Goal: Communication & Community: Answer question/provide support

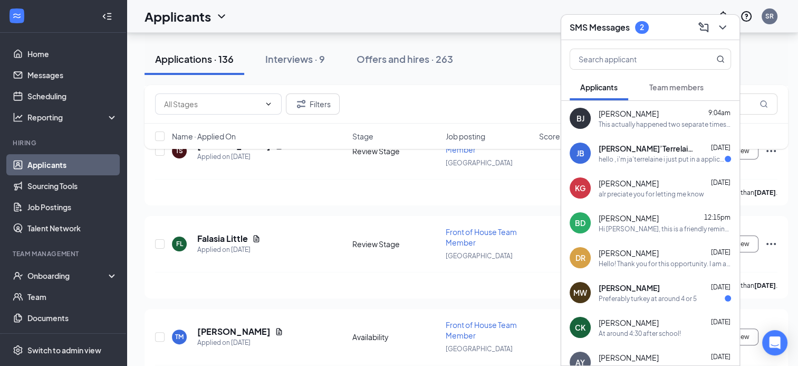
scroll to position [8194, 0]
click at [657, 33] on div "SMS Messages 2" at bounding box center [650, 27] width 161 height 16
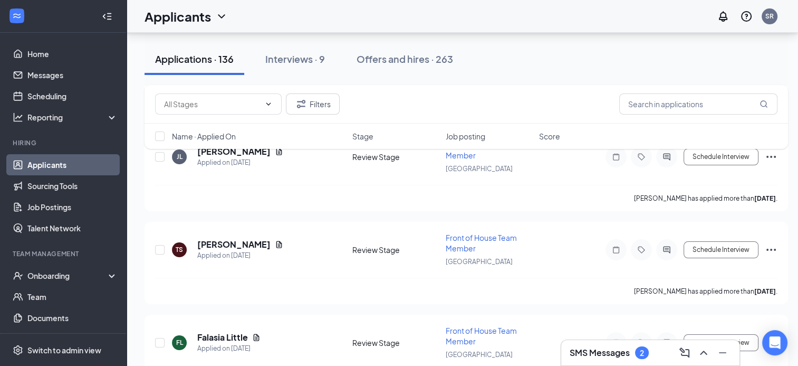
scroll to position [8036, 0]
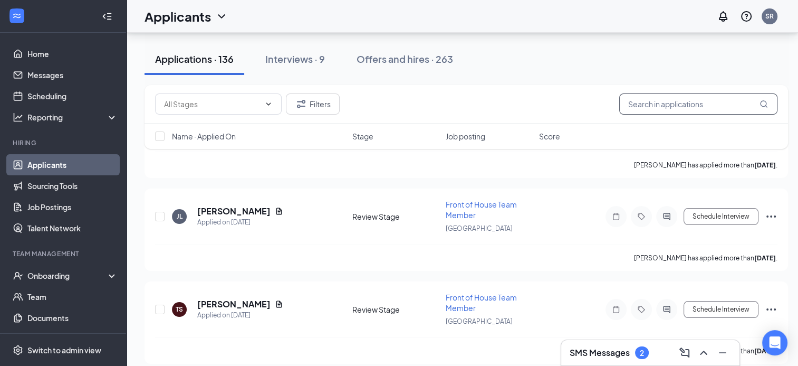
click at [687, 111] on input "text" at bounding box center [699, 103] width 158 height 21
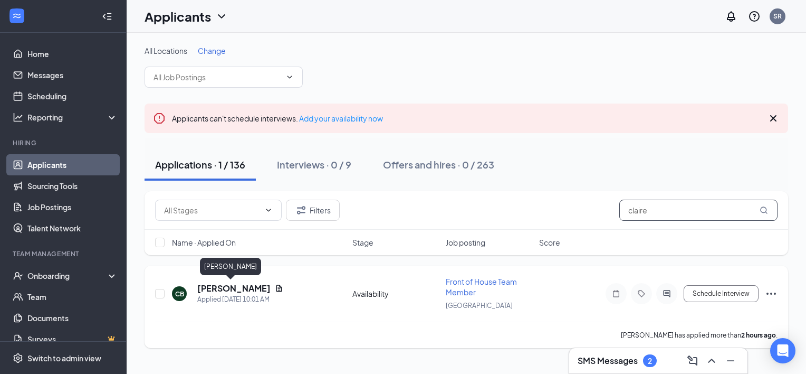
type input "claire"
click at [226, 289] on h5 "claire brauer" at bounding box center [233, 288] width 73 height 12
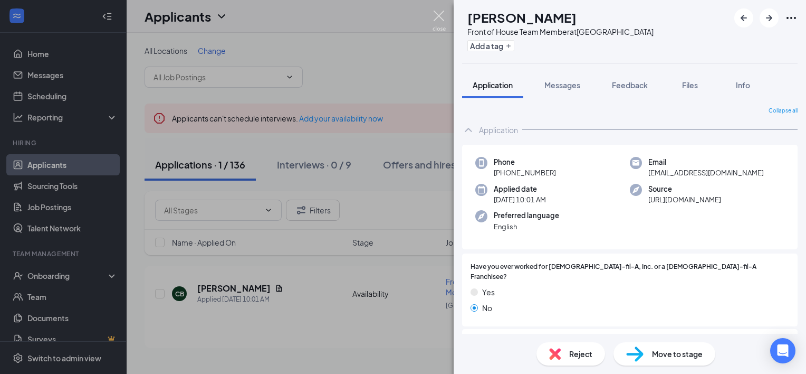
click at [437, 21] on img at bounding box center [439, 21] width 13 height 21
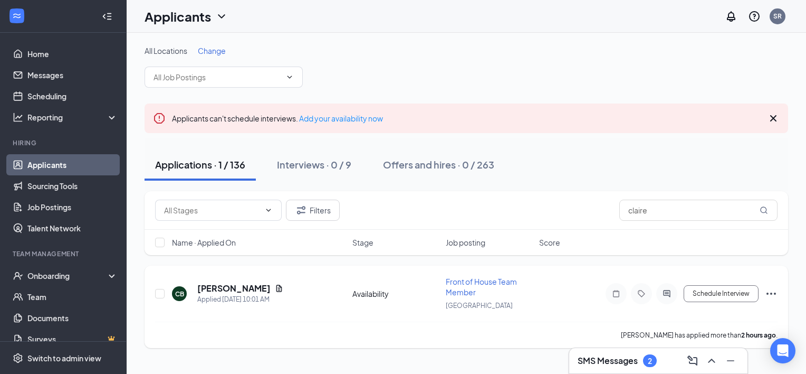
click at [768, 289] on icon "Ellipses" at bounding box center [771, 293] width 13 height 13
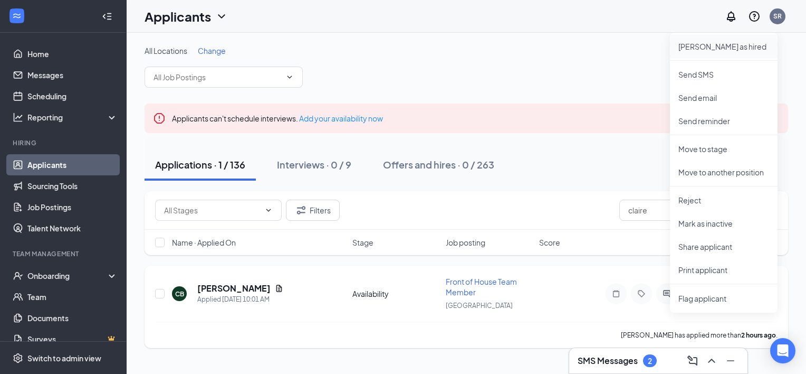
click at [713, 44] on p "[PERSON_NAME] as hired" at bounding box center [724, 46] width 91 height 11
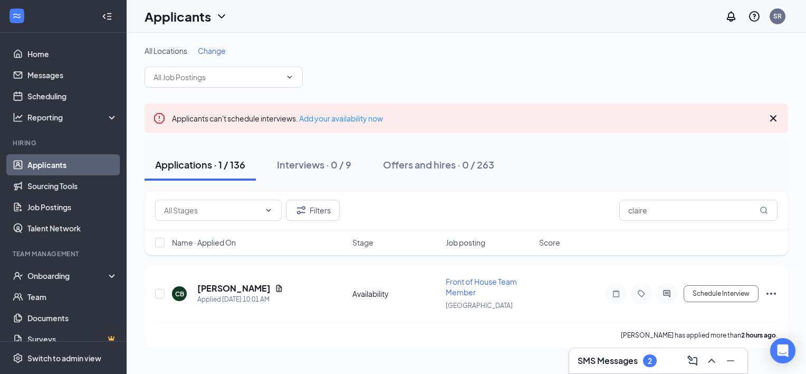
type input "Hiring Complete (final stage)"
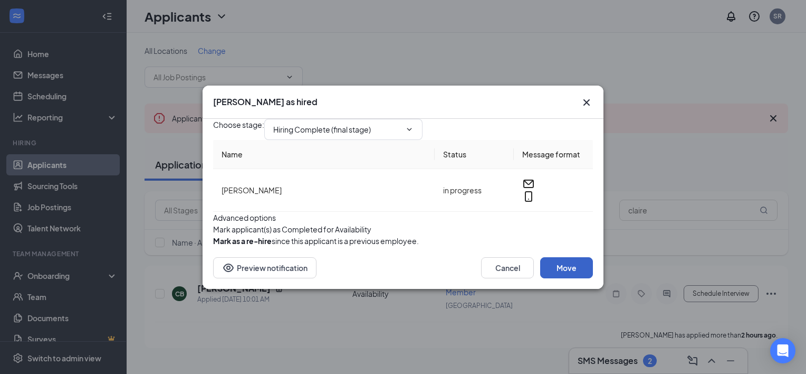
click at [554, 278] on button "Move" at bounding box center [566, 267] width 53 height 21
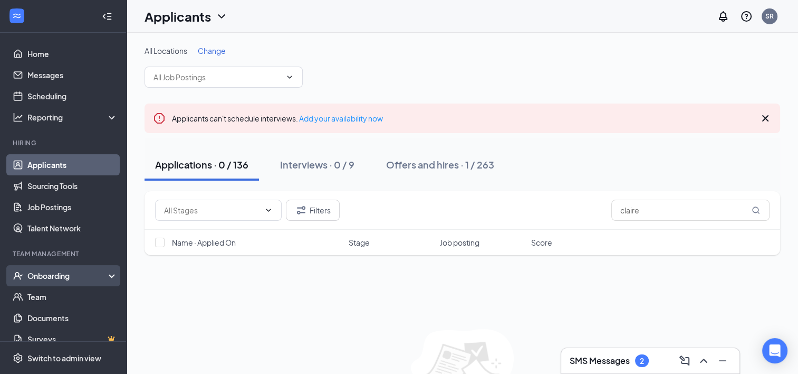
click at [75, 281] on div "Onboarding" at bounding box center [63, 275] width 127 height 21
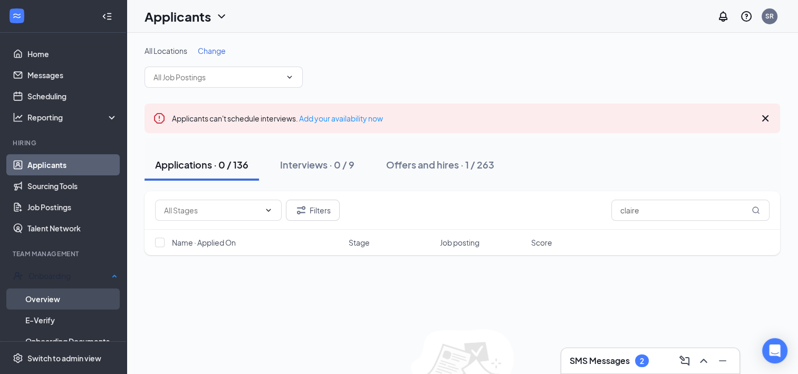
click at [81, 303] on link "Overview" at bounding box center [71, 298] width 92 height 21
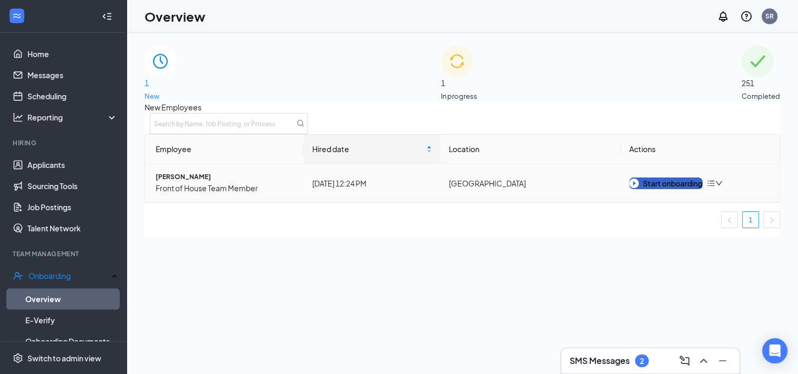
click at [671, 189] on button "Start onboarding" at bounding box center [666, 183] width 73 height 12
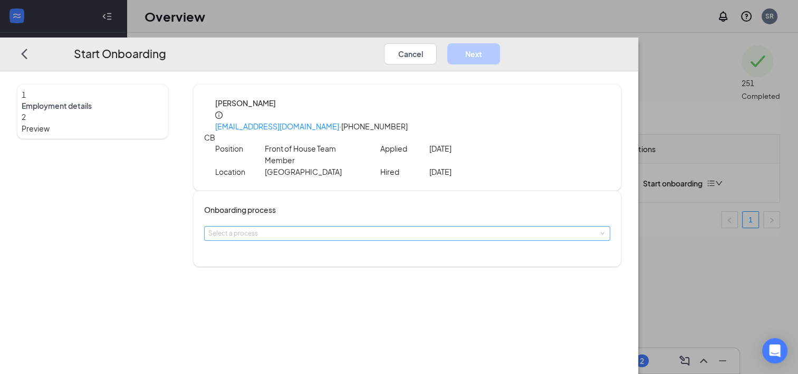
click at [338, 228] on div "Select a process" at bounding box center [404, 233] width 393 height 11
click at [370, 245] on span "Northport Team Member Onboarding" at bounding box center [338, 245] width 112 height 8
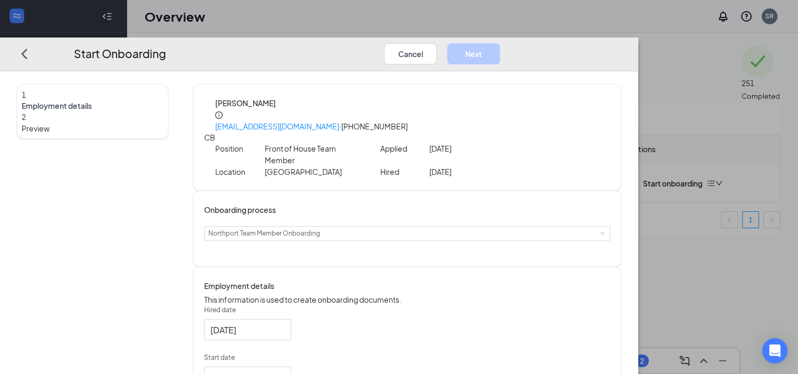
drag, startPoint x: 313, startPoint y: 99, endPoint x: 435, endPoint y: 105, distance: 121.5
click at [435, 105] on div "CB claire brauer claireelizabethbrauer@gmail.com · (334) 733-5109 Position Fron…" at bounding box center [407, 137] width 406 height 80
copy link "claireelizabethbrauer@gmail.com"
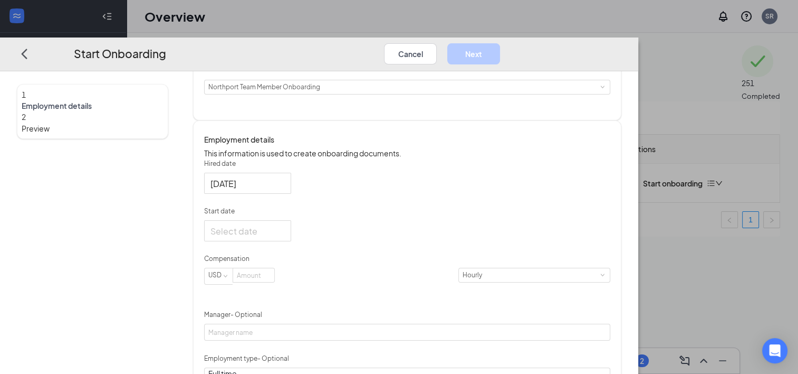
scroll to position [158, 0]
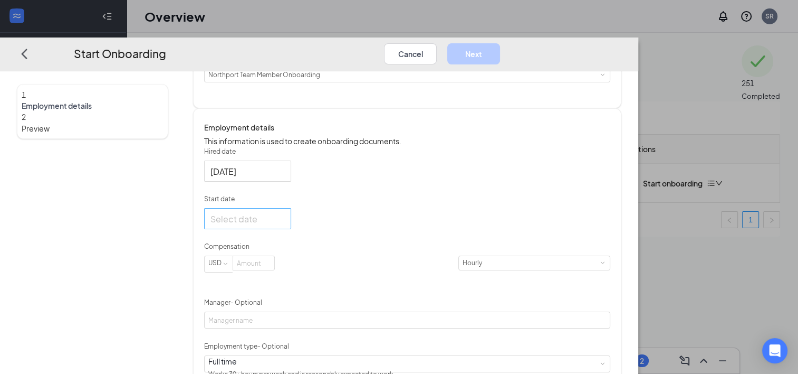
click at [291, 229] on div at bounding box center [247, 218] width 87 height 21
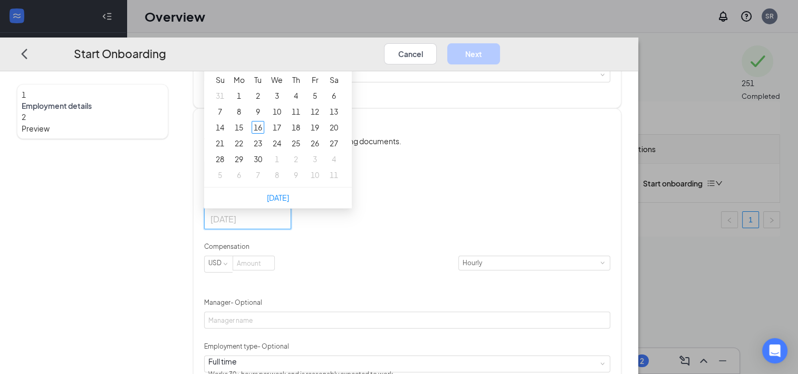
type input "Sep 2, 2025"
type input "Sep 16, 2025"
click at [264, 133] on div "16" at bounding box center [258, 127] width 13 height 13
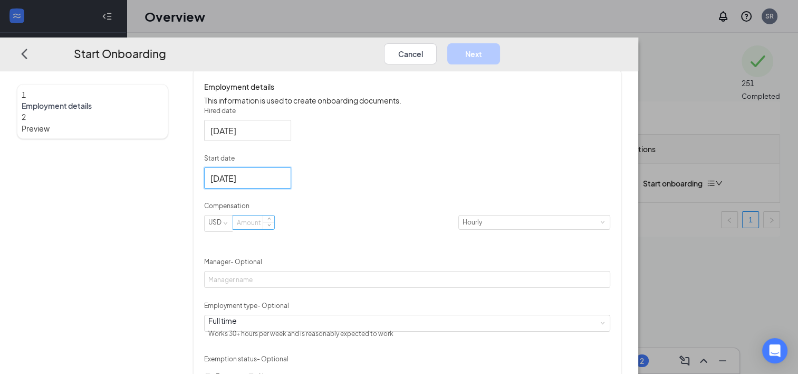
scroll to position [211, 0]
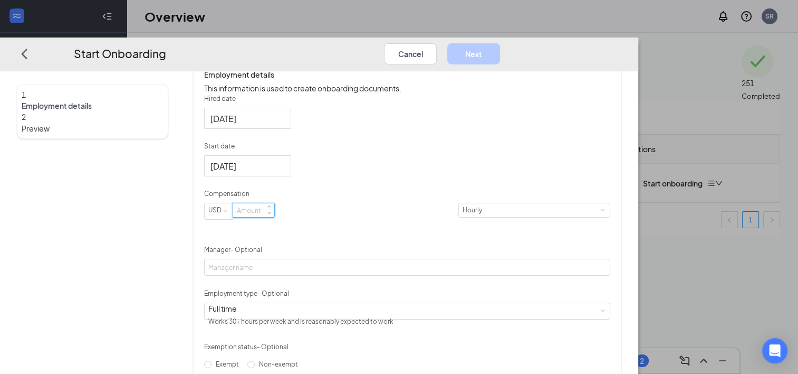
click at [274, 211] on input at bounding box center [253, 210] width 41 height 14
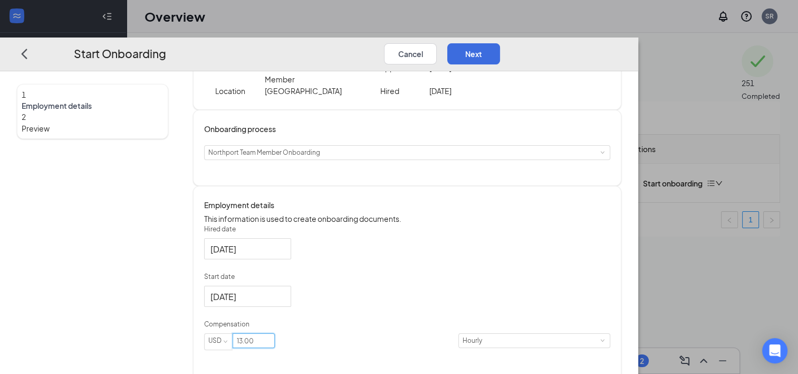
scroll to position [0, 0]
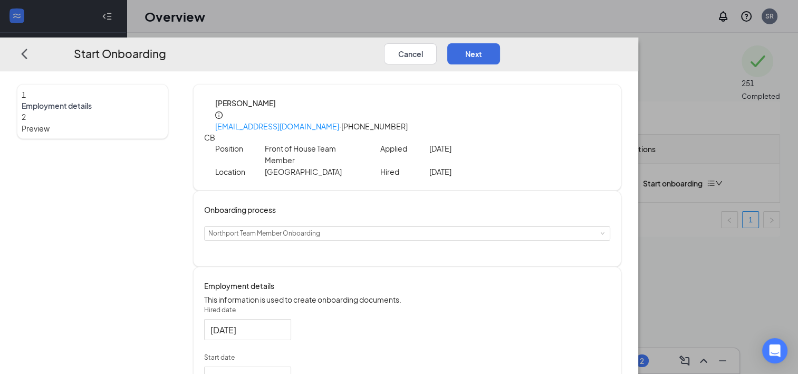
type input "13"
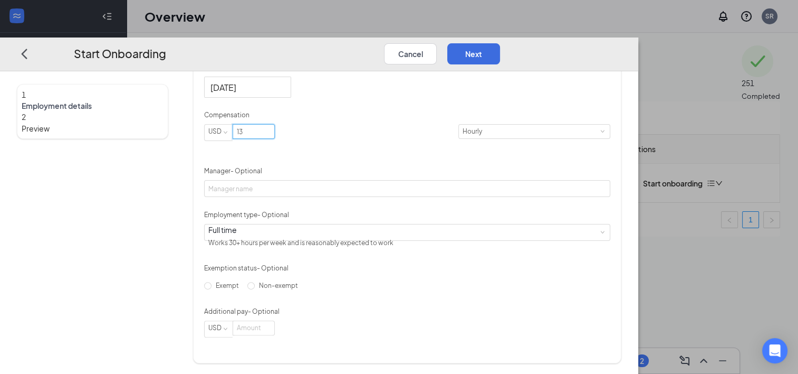
scroll to position [304, 0]
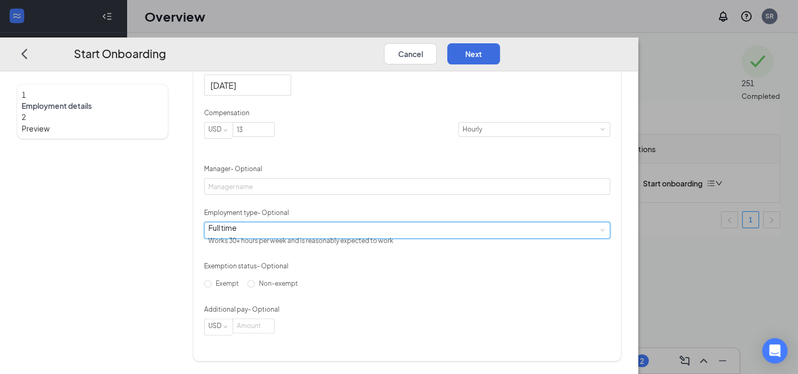
click at [327, 230] on div "Full time Works 30+ hours per week and is reasonably expected to work" at bounding box center [407, 230] width 398 height 16
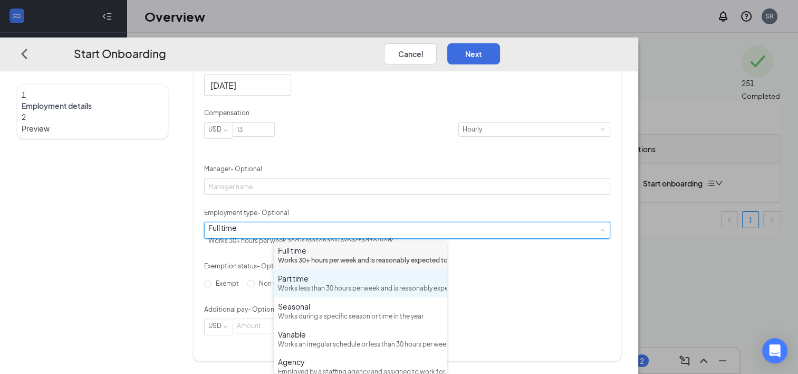
click at [338, 293] on div "Works less than 30 hours per week and is reasonably expected to work" at bounding box center [360, 288] width 165 height 10
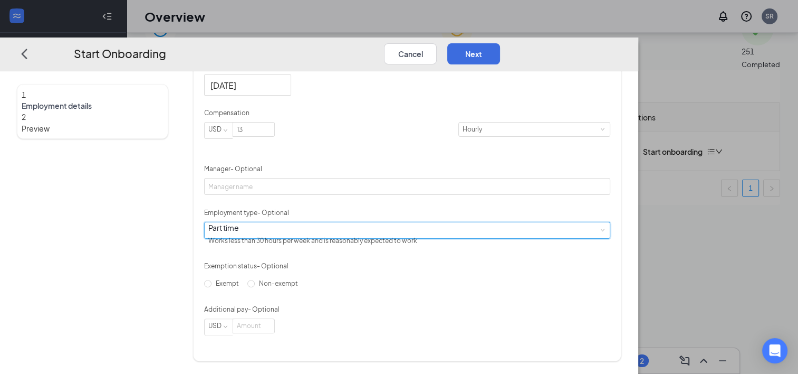
scroll to position [47, 0]
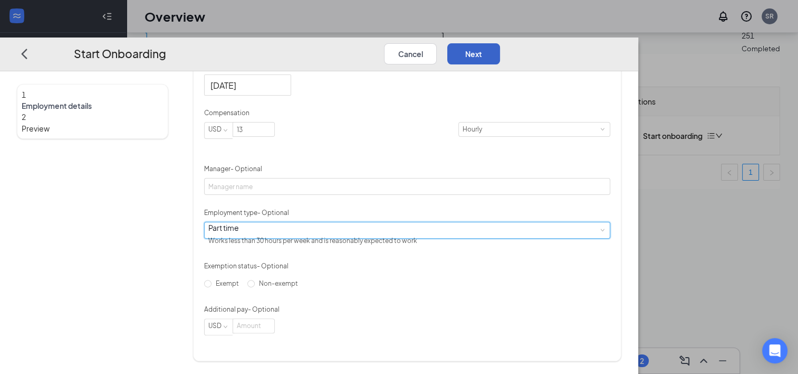
click at [500, 43] on button "Next" at bounding box center [474, 53] width 53 height 21
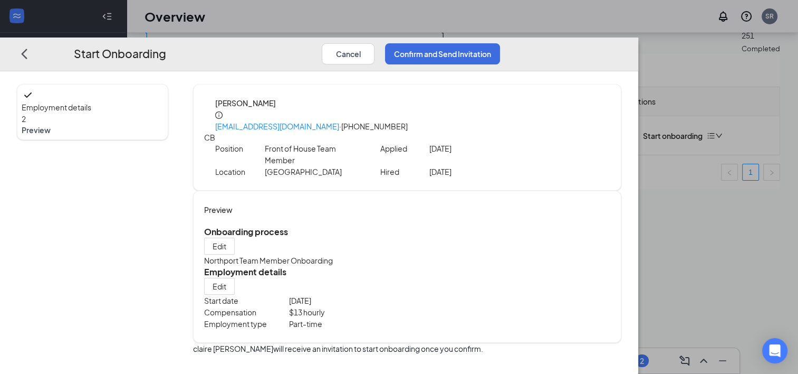
scroll to position [0, 0]
click at [500, 43] on button "Confirm and Send Invitation" at bounding box center [442, 53] width 115 height 21
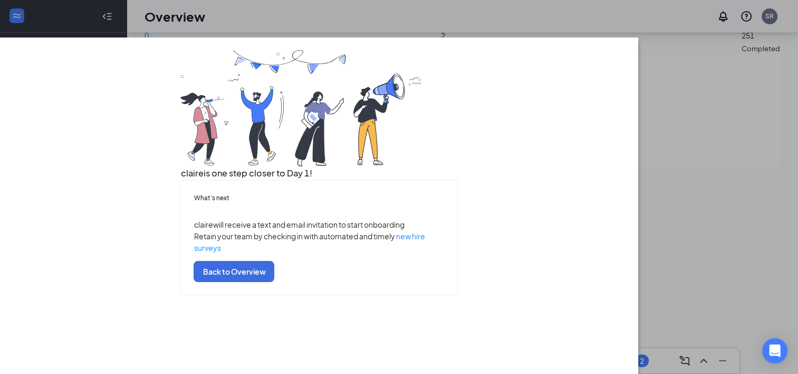
scroll to position [45, 0]
click at [274, 282] on button "Back to Overview" at bounding box center [234, 271] width 81 height 21
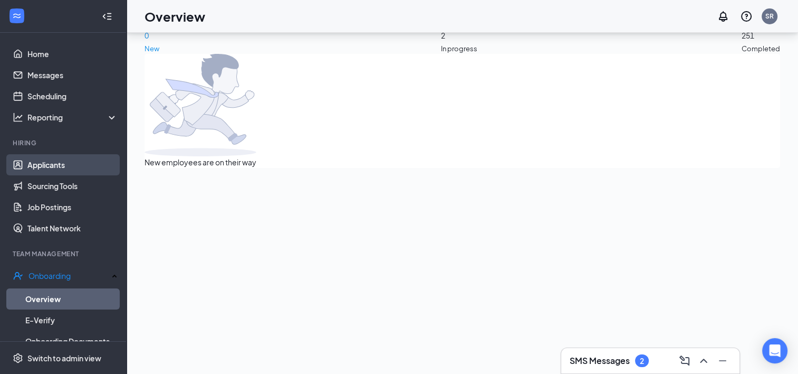
click at [63, 158] on link "Applicants" at bounding box center [72, 164] width 90 height 21
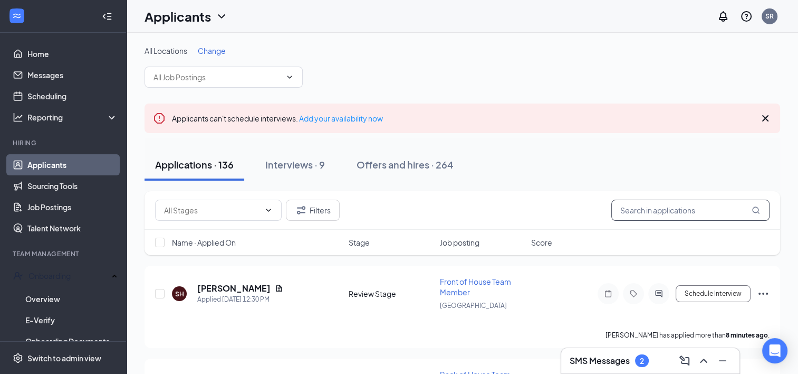
click at [660, 212] on input "text" at bounding box center [691, 209] width 158 height 21
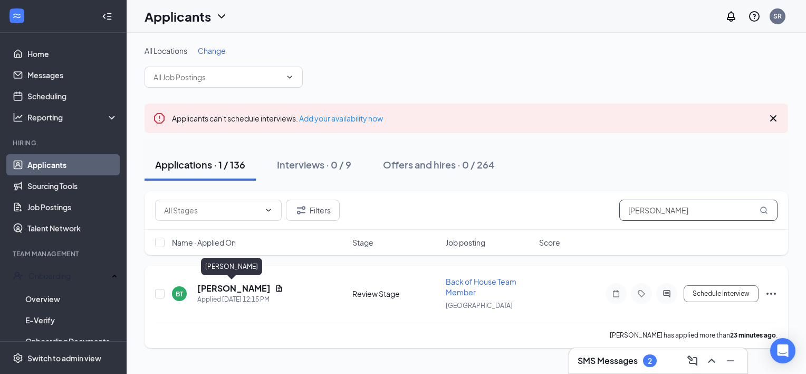
type input "tripp"
click at [243, 290] on h5 "[PERSON_NAME]" at bounding box center [233, 288] width 73 height 12
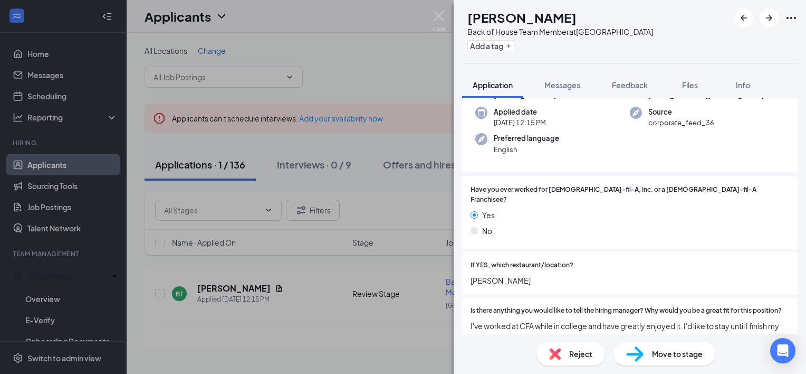
scroll to position [31, 0]
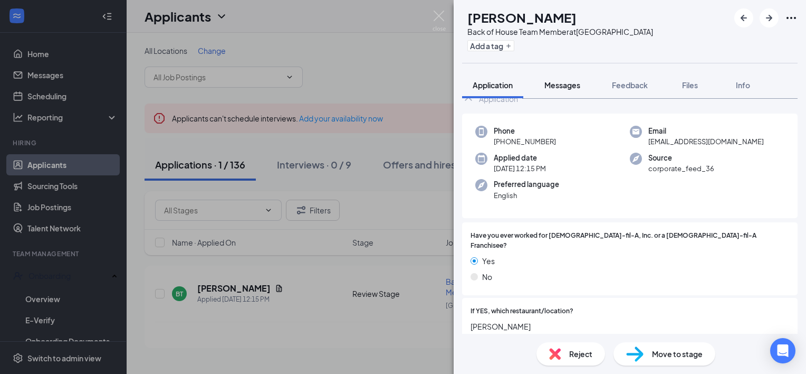
click at [561, 89] on div "Messages" at bounding box center [563, 85] width 36 height 11
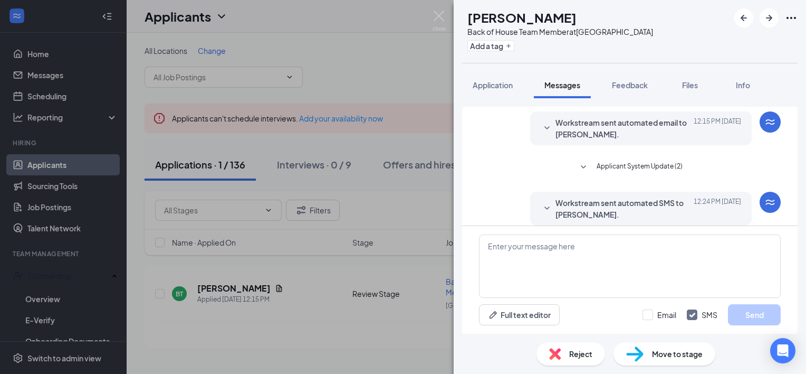
scroll to position [91, 0]
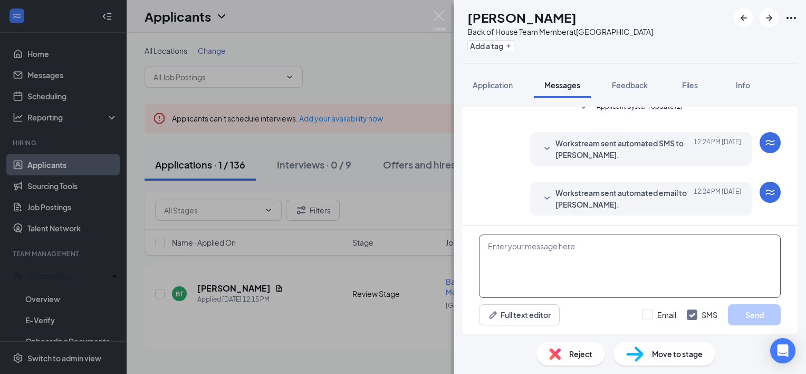
click at [562, 260] on textarea at bounding box center [630, 265] width 302 height 63
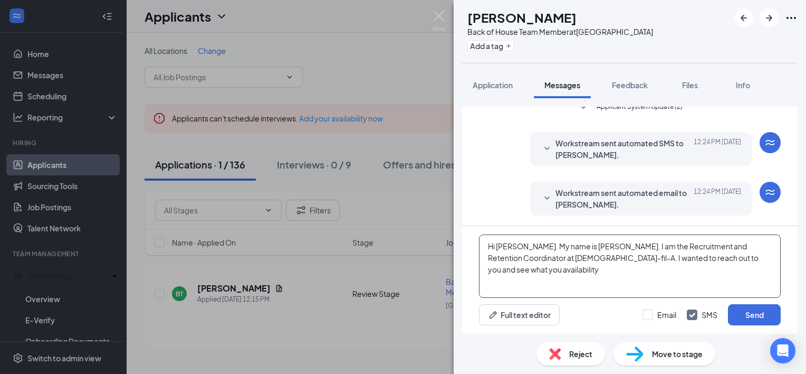
drag, startPoint x: 671, startPoint y: 255, endPoint x: 681, endPoint y: 260, distance: 11.6
click at [731, 255] on textarea "Hi Brianna. My name is Sara. I am the Recruitment and Retention Coordinator at …" at bounding box center [630, 265] width 302 height 63
click at [608, 278] on textarea "Hi Brianna. My name is Sara. I am the Recruitment and Retention Coordinator at …" at bounding box center [630, 265] width 302 height 63
type textarea "Hi Brianna. My name is Sara. I am the Recruitment and Retention Coordinator at …"
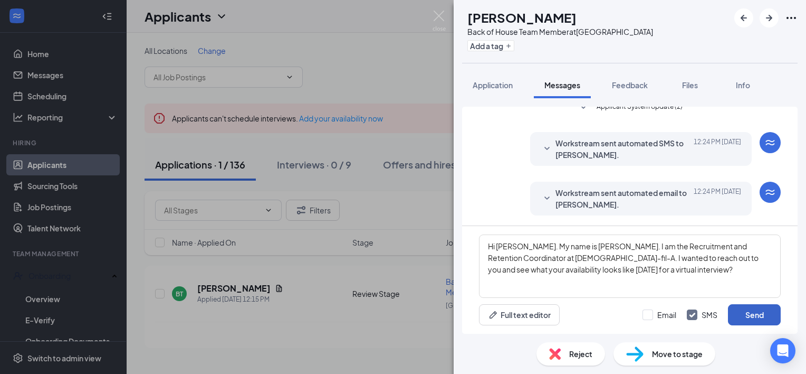
click at [758, 311] on button "Send" at bounding box center [754, 314] width 53 height 21
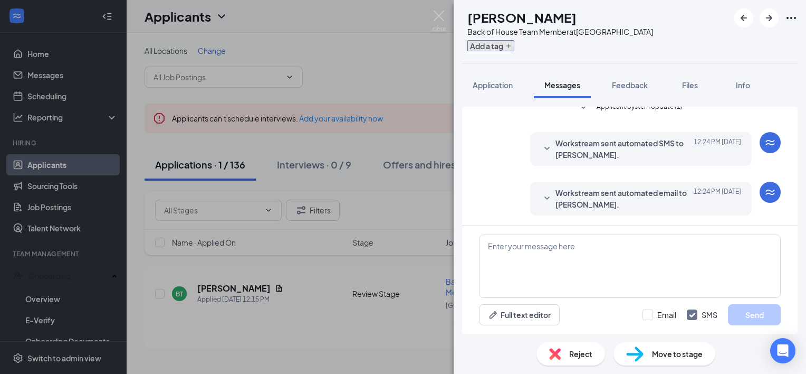
click at [515, 49] on button "Add a tag" at bounding box center [491, 45] width 47 height 11
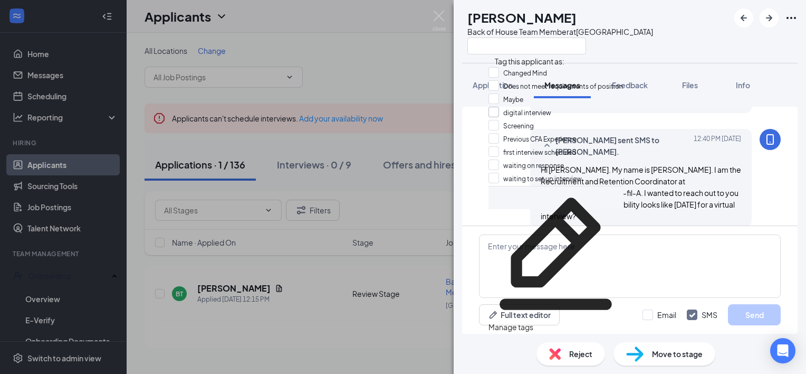
scroll to position [19, 0]
click at [542, 161] on input "waiting on response" at bounding box center [526, 165] width 75 height 12
checkbox input "true"
click at [437, 17] on img at bounding box center [439, 21] width 13 height 21
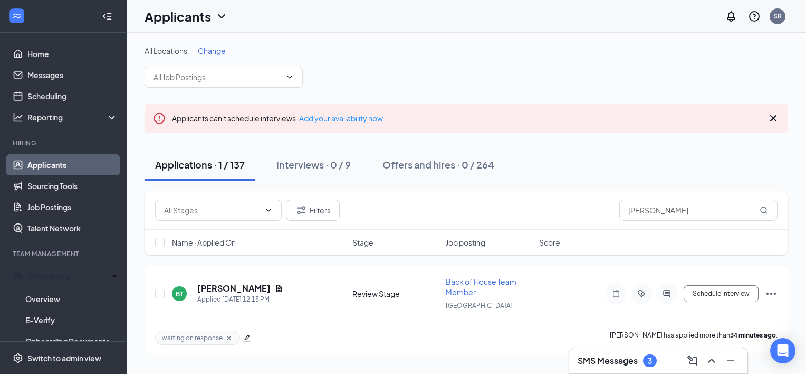
click at [636, 351] on div "SMS Messages 3" at bounding box center [658, 360] width 178 height 25
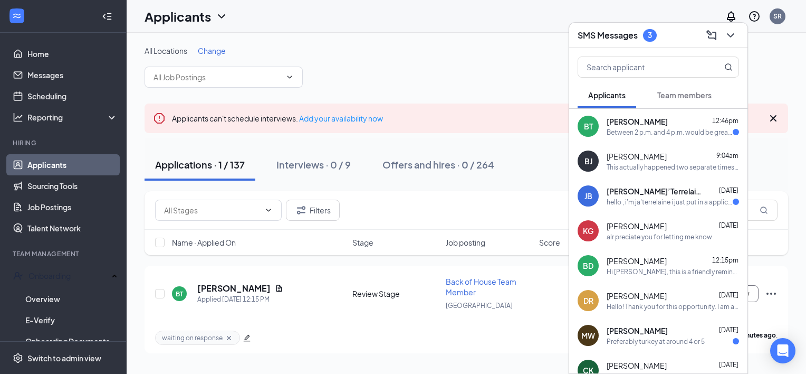
click at [694, 142] on div "BT Brianna Trippe 12:46pm Between 2 p.m. and 4 p.m. would be great, if possible" at bounding box center [658, 126] width 178 height 35
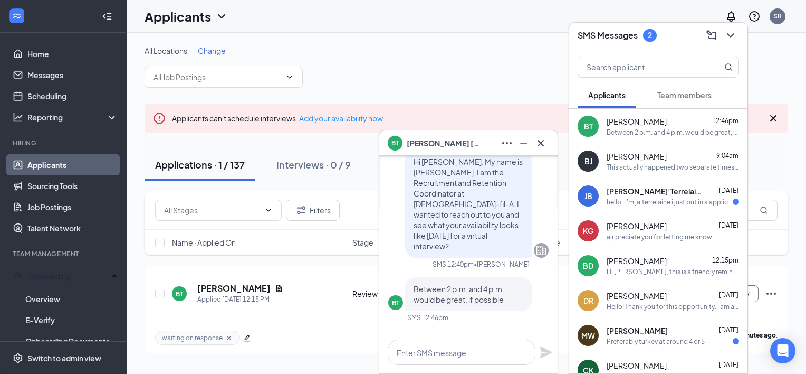
click at [445, 148] on span "Brianna Trippe" at bounding box center [444, 143] width 74 height 12
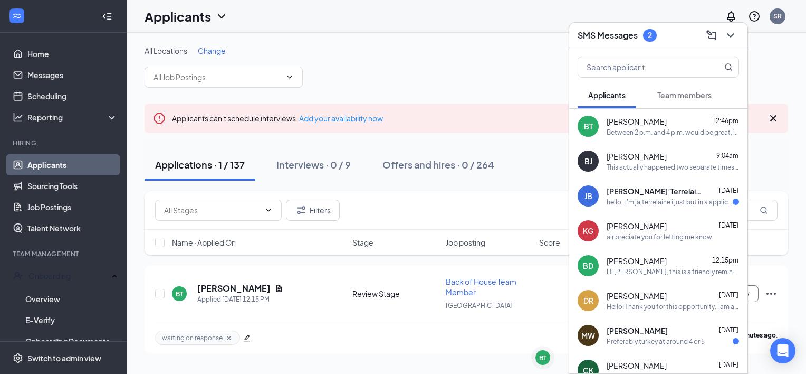
click at [679, 99] on span "Team members" at bounding box center [685, 94] width 54 height 9
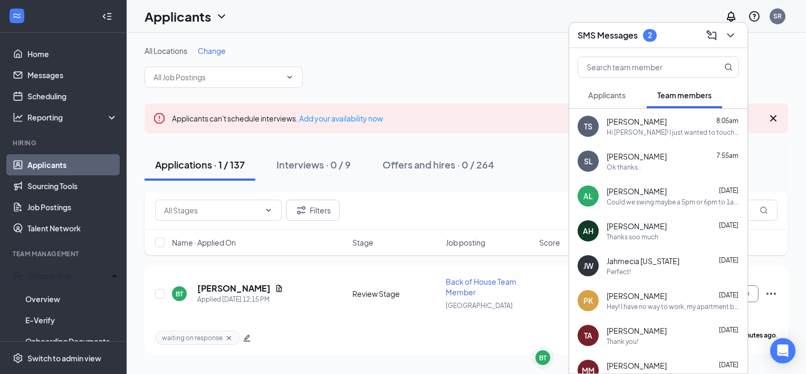
click at [605, 101] on button "Applicants" at bounding box center [607, 95] width 59 height 26
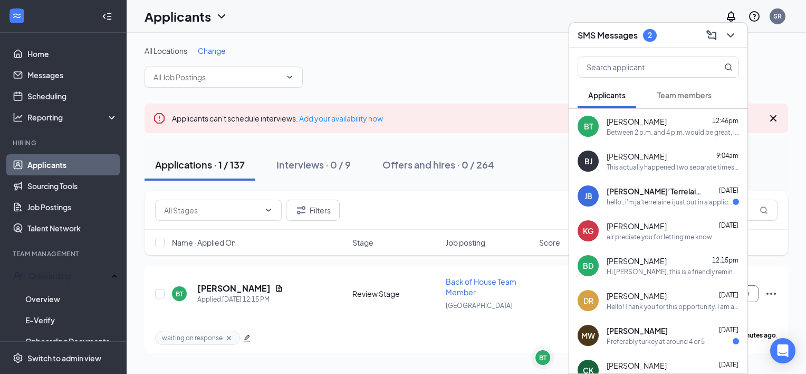
click at [648, 130] on div "Between 2 p.m. and 4 p.m. would be great, if possible" at bounding box center [673, 132] width 132 height 9
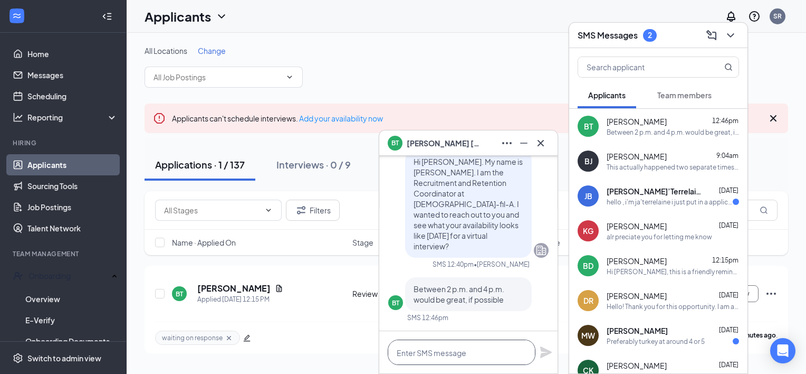
click at [478, 355] on textarea at bounding box center [462, 351] width 148 height 25
click at [510, 360] on textarea at bounding box center [462, 351] width 148 height 25
type textarea "W"
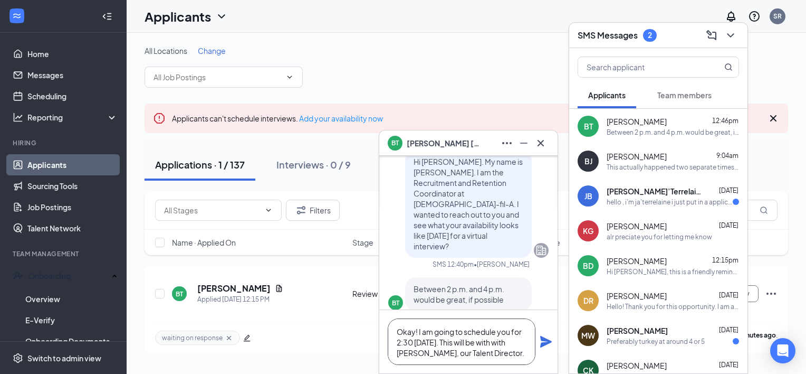
click at [519, 336] on textarea "Okay! I am going to schedule you for 2:30 on Friday. This will be with with Ben…" at bounding box center [462, 341] width 148 height 46
click at [483, 357] on textarea "Okay! I am going to schedule you for 2:30 on Friday. This will be with Ben, our…" at bounding box center [462, 341] width 148 height 46
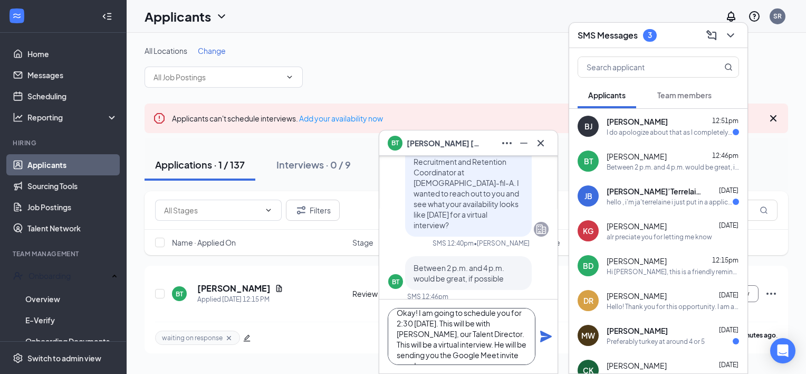
scroll to position [11, 0]
type textarea "Okay! I am going to schedule you for 2:30 on Friday. This will be with Ben, our…"
click at [545, 332] on icon "Plane" at bounding box center [546, 336] width 12 height 12
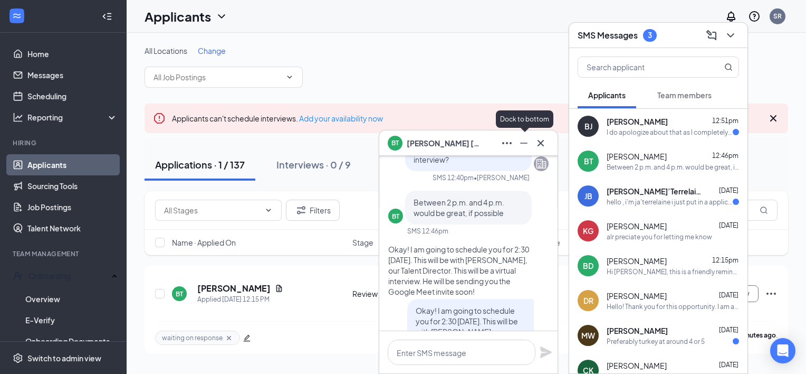
scroll to position [-152, 0]
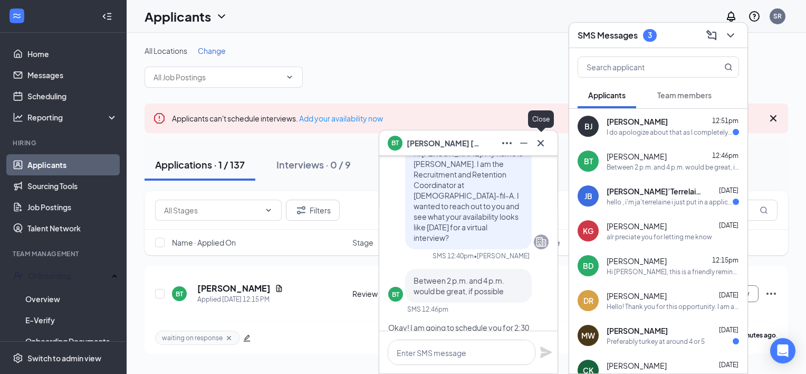
click at [542, 144] on icon "Cross" at bounding box center [541, 142] width 6 height 6
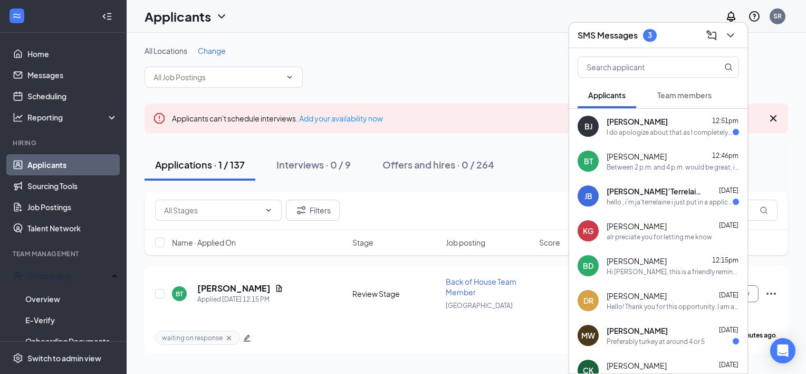
click at [629, 43] on div "SMS Messages 3" at bounding box center [658, 35] width 161 height 16
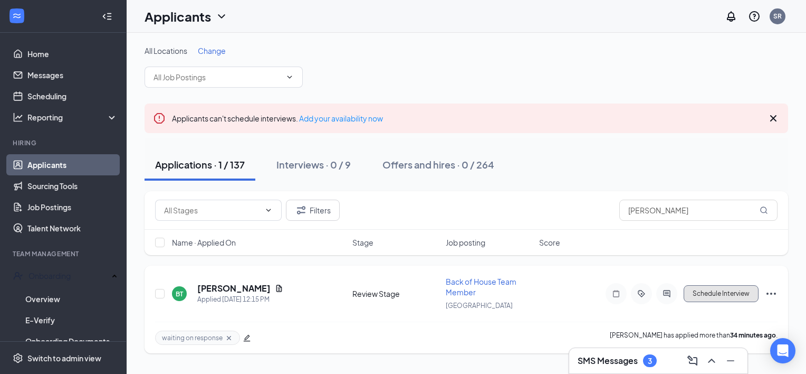
click at [737, 296] on button "Schedule Interview" at bounding box center [721, 293] width 75 height 17
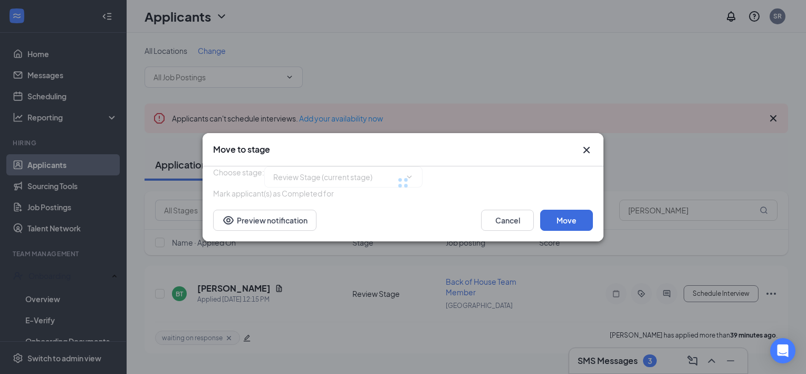
type input "First Interview (next stage)"
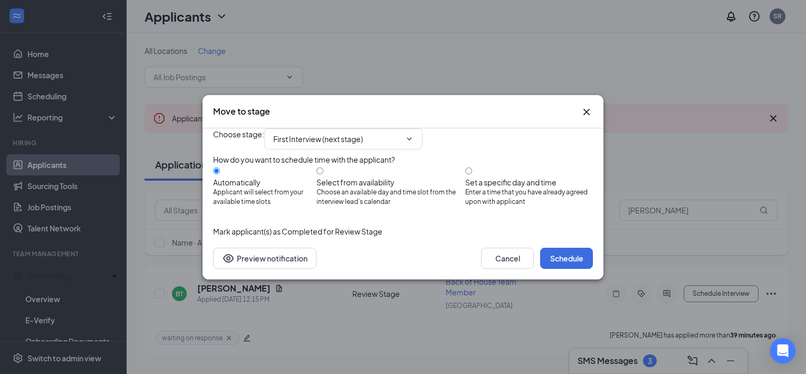
click at [484, 165] on div "How do you want to schedule time with the applicant? Automatically Applicant wi…" at bounding box center [403, 185] width 380 height 63
click at [472, 171] on input "Set a specific day and time Enter a time that you have already agreed upon with…" at bounding box center [468, 170] width 7 height 7
radio input "true"
radio input "false"
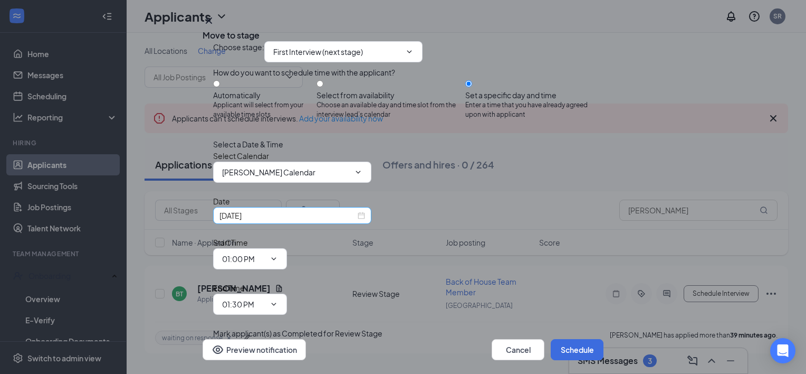
click at [359, 221] on div "Sep 16, 2025" at bounding box center [293, 216] width 146 height 12
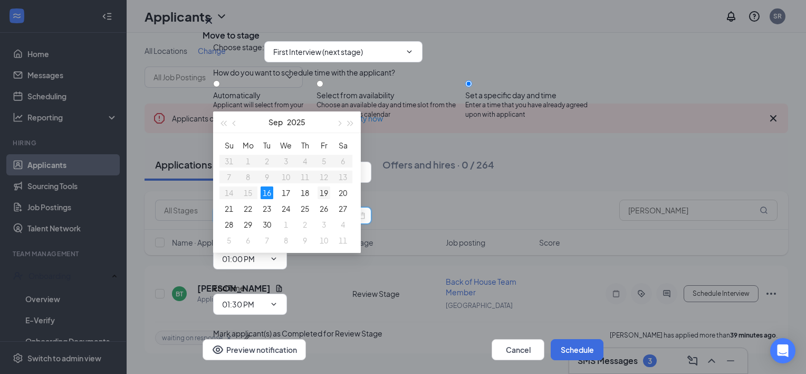
type input "Sep 19, 2025"
click at [325, 194] on div "19" at bounding box center [324, 192] width 13 height 13
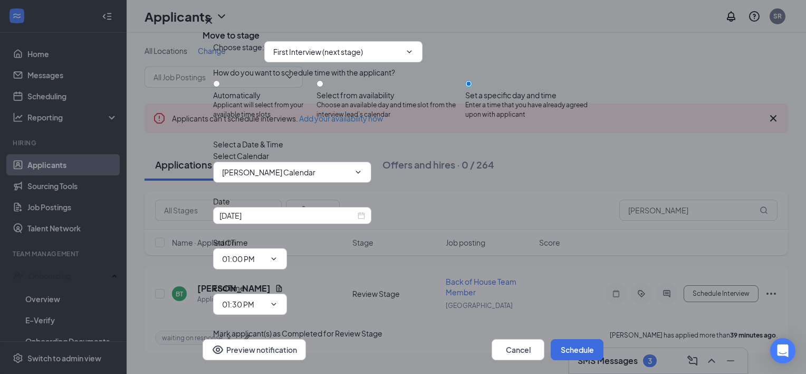
click at [349, 178] on input "Sara Robertson's Calendar" at bounding box center [286, 172] width 128 height 12
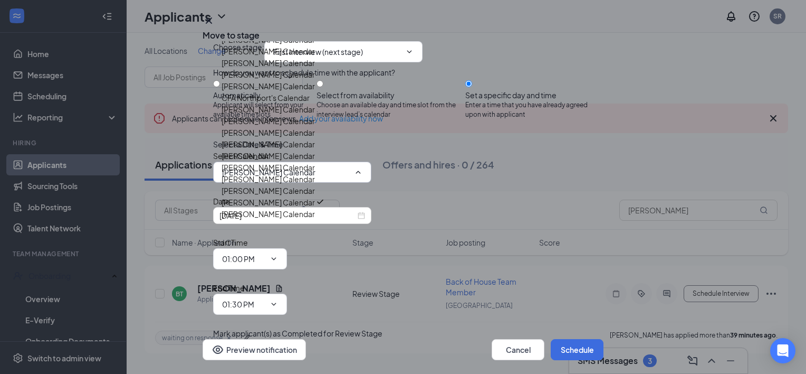
scroll to position [53, 0]
click at [289, 69] on div "Benjamin Clark's Calendar" at bounding box center [268, 63] width 93 height 12
type input "Benjamin Clark's Calendar"
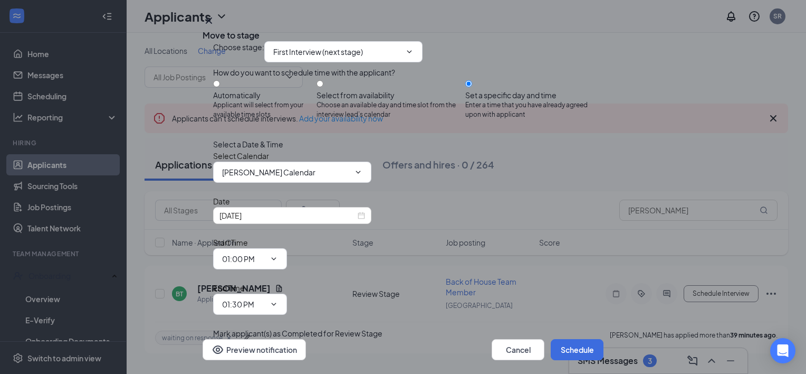
scroll to position [23, 0]
click at [265, 253] on input "01:00 PM" at bounding box center [243, 259] width 43 height 12
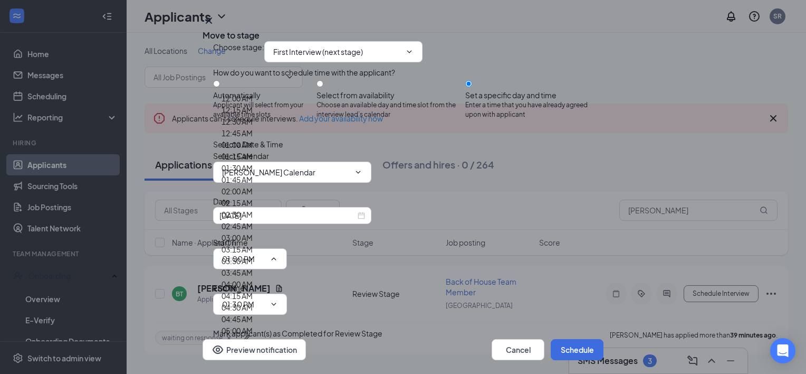
scroll to position [158, 0]
click at [253, 208] on div "02:30 AM" at bounding box center [237, 214] width 31 height 12
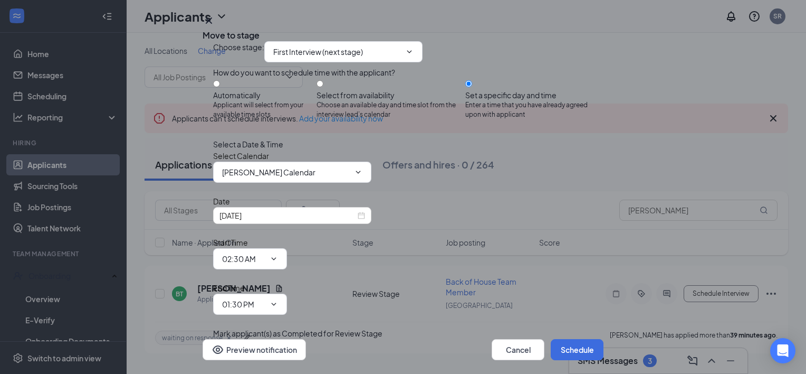
scroll to position [23, 0]
click at [287, 236] on div "Start Time 02:30 AM 12:00 AM 12:15 AM 12:30 AM 12:45 AM 01:00 AM 01:15 AM 01:30…" at bounding box center [250, 252] width 74 height 33
click at [265, 253] on input "02:30 AM" at bounding box center [243, 259] width 43 height 12
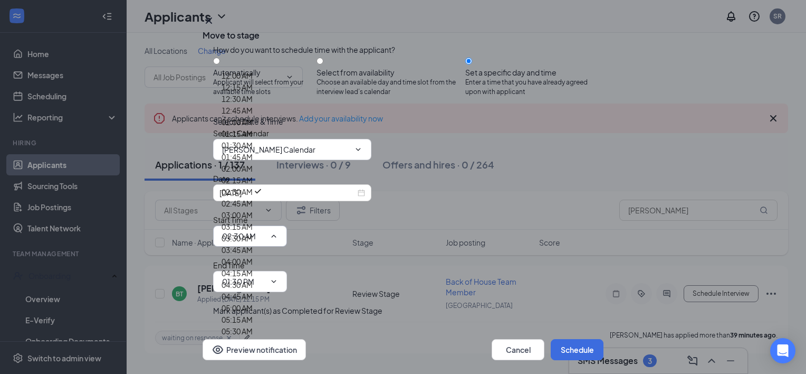
scroll to position [1319, 0]
type input "02:30 PM"
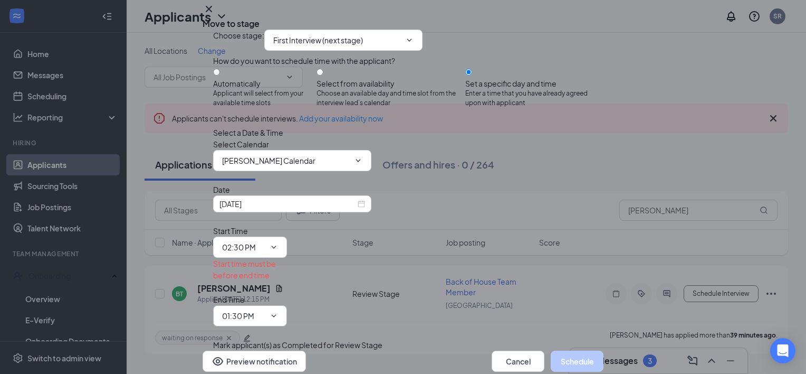
click at [265, 310] on input "01:30 PM" at bounding box center [243, 316] width 43 height 12
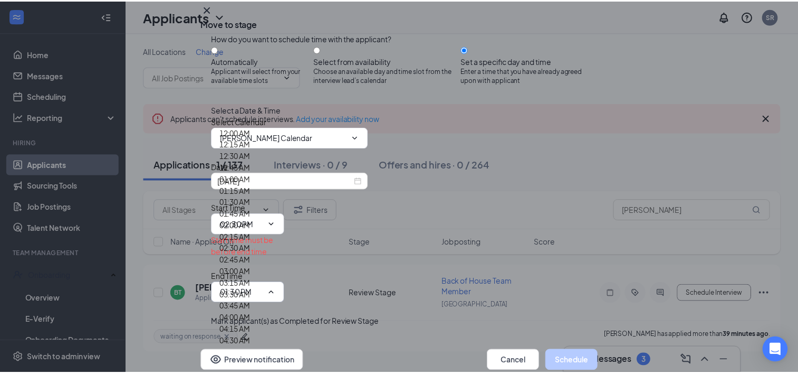
scroll to position [1425, 0]
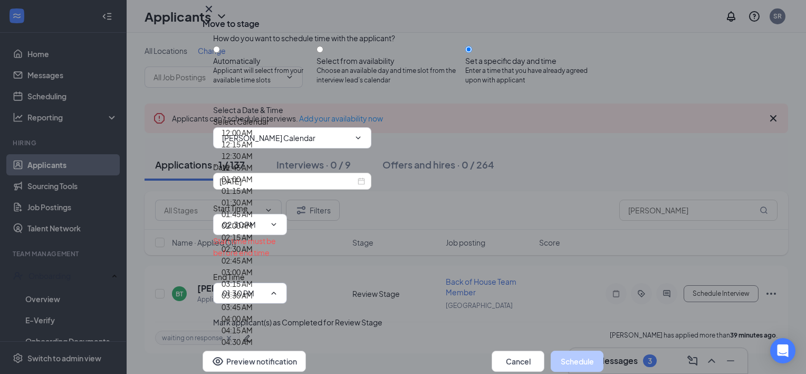
type input "03:00 PM"
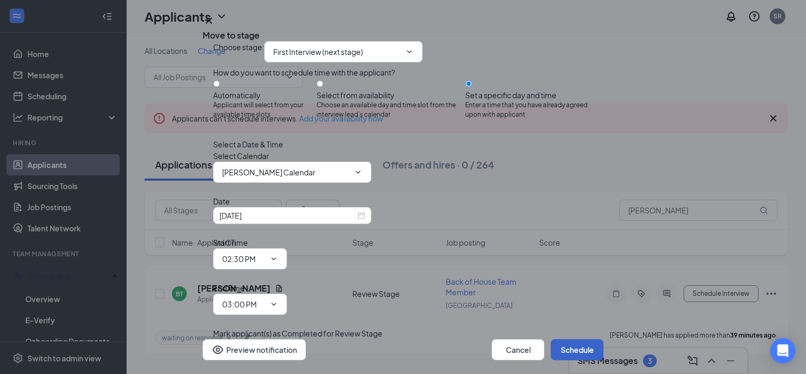
click at [562, 339] on button "Schedule" at bounding box center [577, 349] width 53 height 21
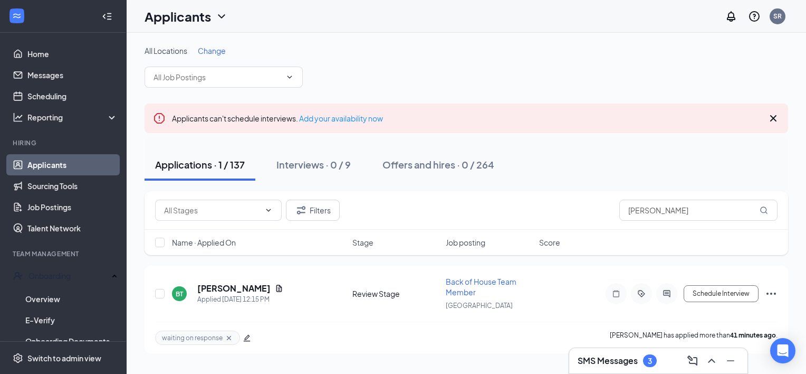
click at [615, 359] on h3 "SMS Messages" at bounding box center [608, 361] width 60 height 12
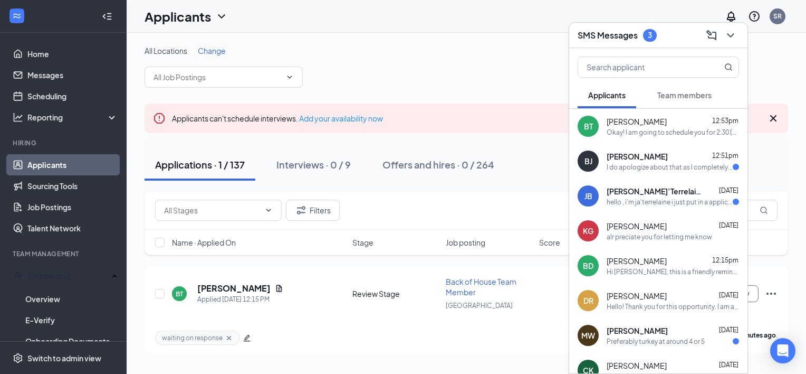
click at [656, 163] on div "I do apologize about that as I completely forgot. Im finally settled with class…" at bounding box center [670, 167] width 126 height 9
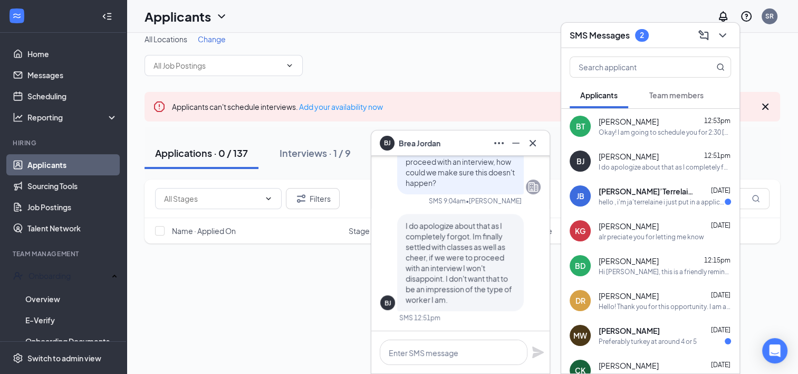
scroll to position [0, 0]
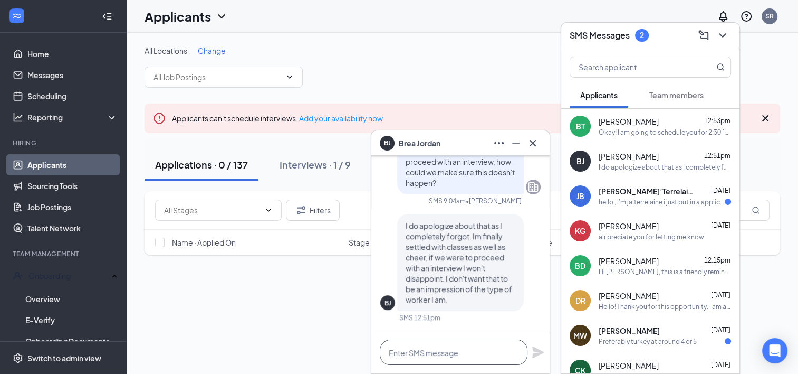
click at [410, 345] on textarea at bounding box center [454, 351] width 148 height 25
drag, startPoint x: 427, startPoint y: 145, endPoint x: 167, endPoint y: 12, distance: 292.9
click at [426, 145] on span "Brea Jordan" at bounding box center [420, 143] width 42 height 12
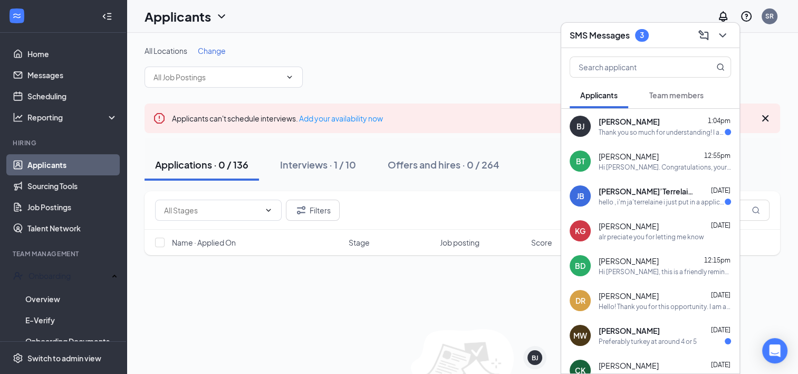
click at [629, 120] on span "[PERSON_NAME]" at bounding box center [629, 121] width 61 height 11
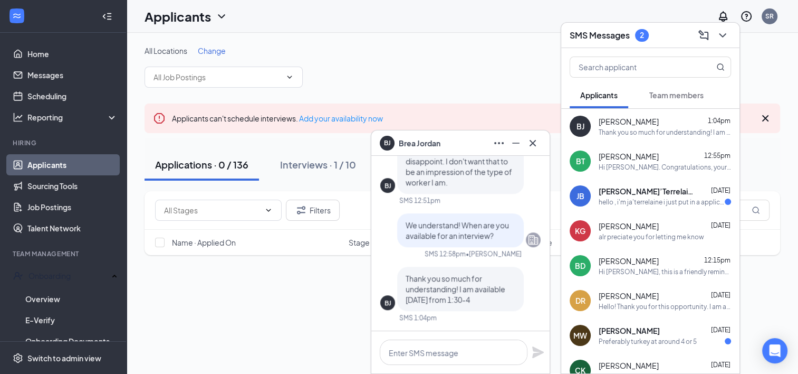
click at [444, 148] on div "BJ Brea Jordan" at bounding box center [460, 143] width 161 height 17
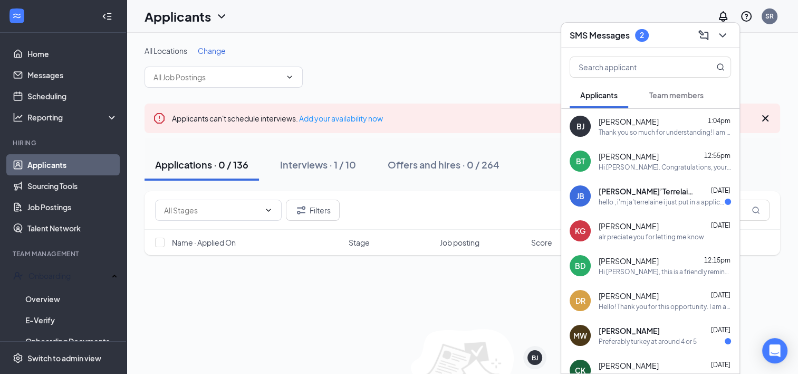
click at [583, 37] on h3 "SMS Messages" at bounding box center [600, 36] width 60 height 12
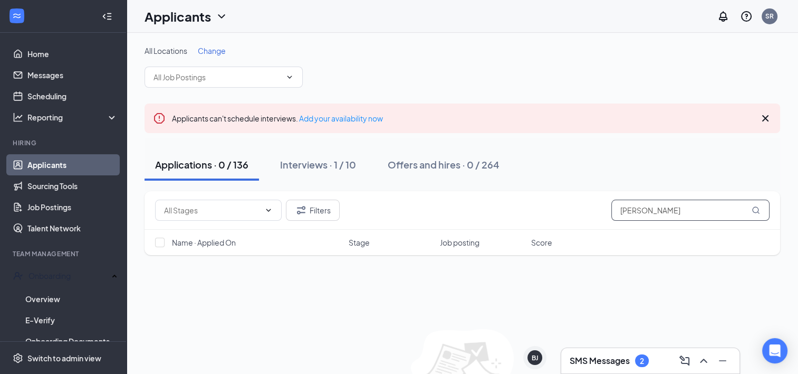
drag, startPoint x: 678, startPoint y: 212, endPoint x: 475, endPoint y: 207, distance: 202.7
click at [475, 207] on div "Filters tripp" at bounding box center [462, 209] width 615 height 21
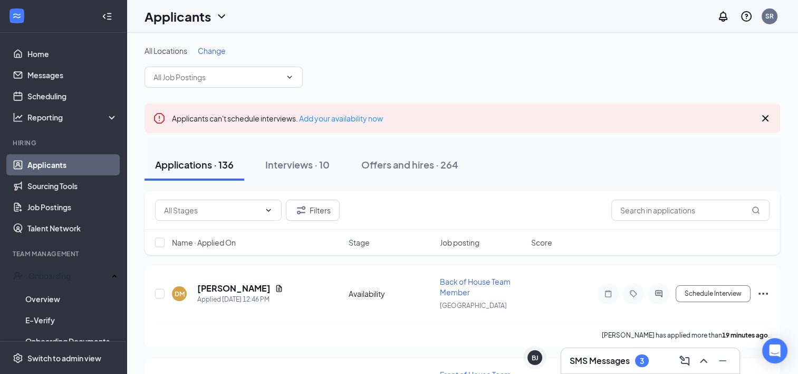
click at [430, 84] on div "All Locations Change" at bounding box center [463, 66] width 636 height 42
click at [587, 363] on h3 "SMS Messages" at bounding box center [600, 361] width 60 height 12
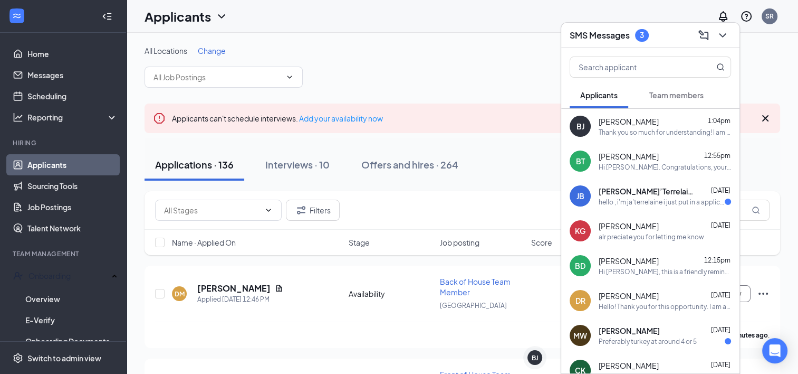
click at [670, 95] on span "Team members" at bounding box center [677, 94] width 54 height 9
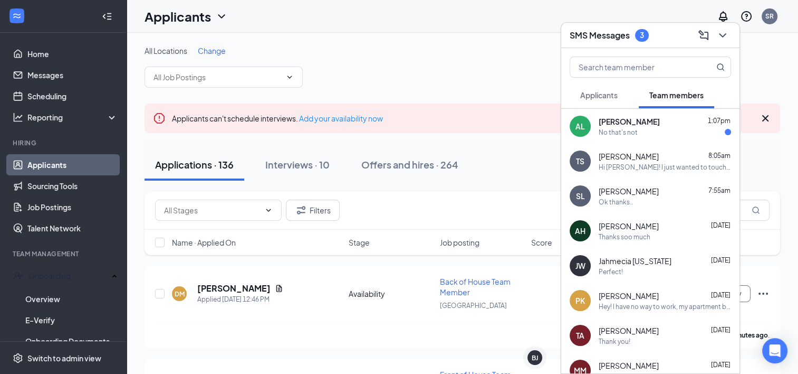
click at [616, 130] on div "No that's not" at bounding box center [618, 132] width 39 height 9
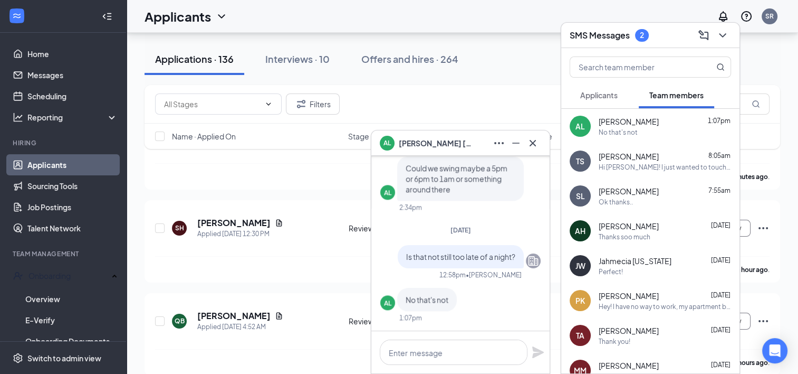
click at [469, 139] on div "AL [PERSON_NAME]" at bounding box center [460, 143] width 161 height 17
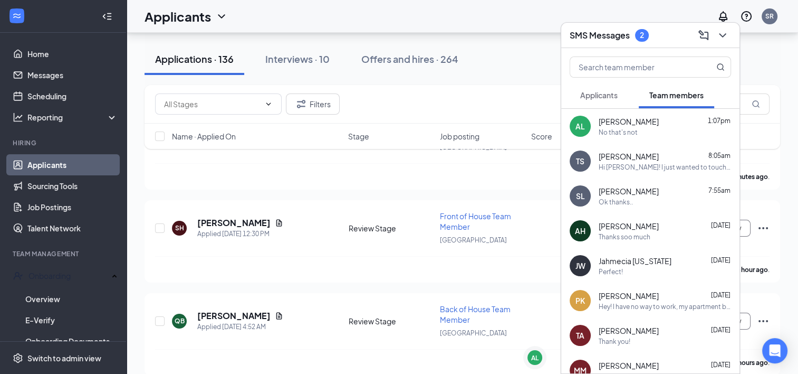
click at [644, 28] on div "SMS Messages 2" at bounding box center [650, 35] width 161 height 16
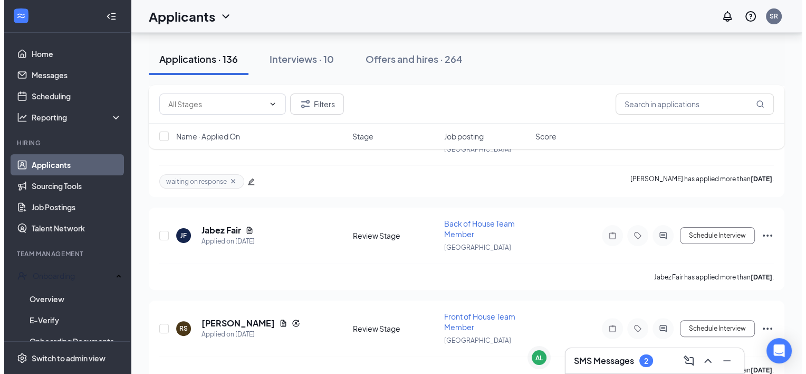
scroll to position [12254, 0]
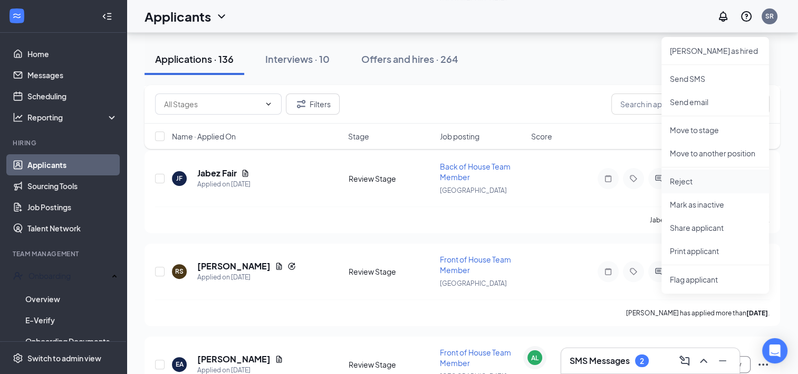
click at [682, 184] on p "Reject" at bounding box center [715, 181] width 91 height 11
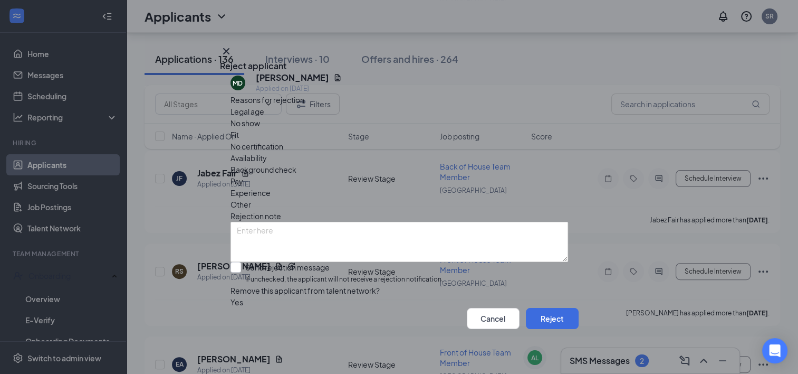
click at [251, 198] on span "Other" at bounding box center [241, 204] width 21 height 12
click at [549, 326] on button "Reject" at bounding box center [552, 318] width 53 height 21
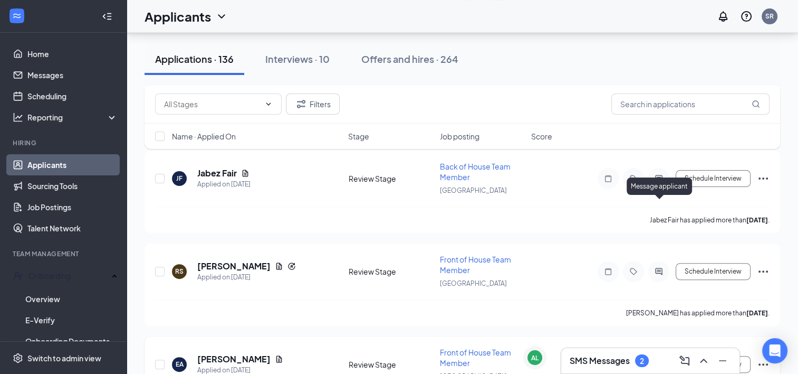
click at [656, 360] on icon "ActiveChat" at bounding box center [658, 363] width 7 height 7
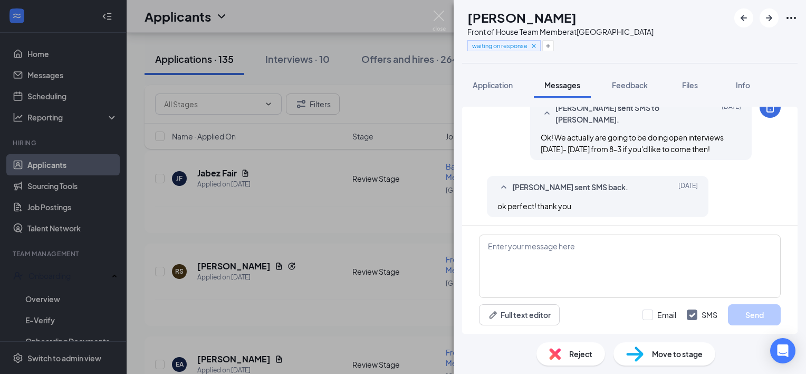
scroll to position [208, 0]
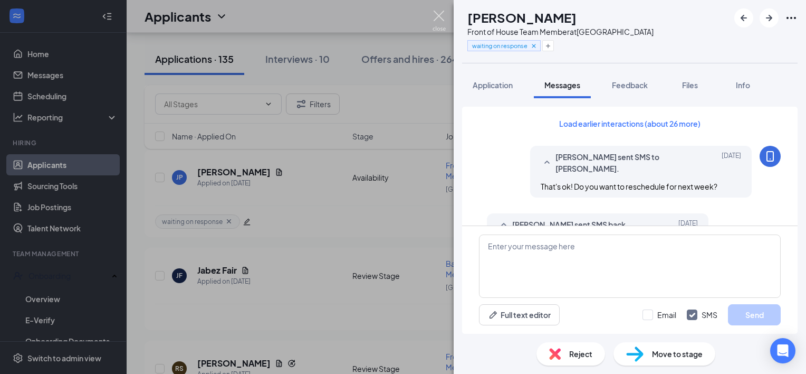
drag, startPoint x: 437, startPoint y: 17, endPoint x: 382, endPoint y: 298, distance: 286.2
click at [437, 17] on img at bounding box center [439, 21] width 13 height 21
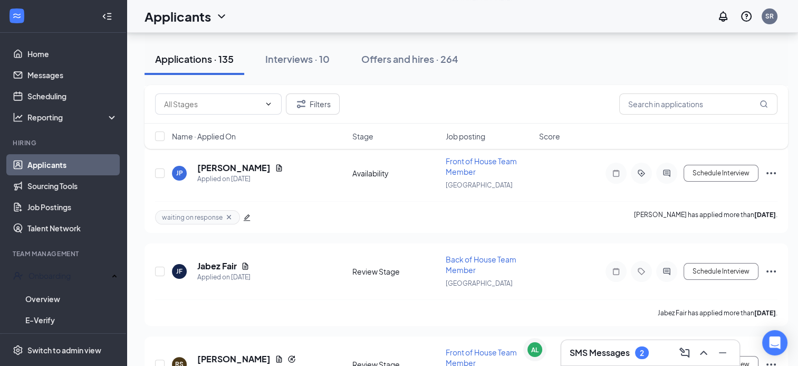
scroll to position [12165, 0]
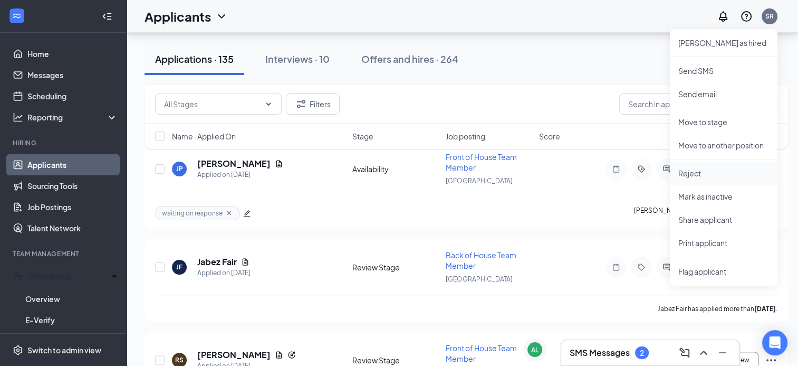
click at [728, 169] on p "Reject" at bounding box center [724, 173] width 91 height 11
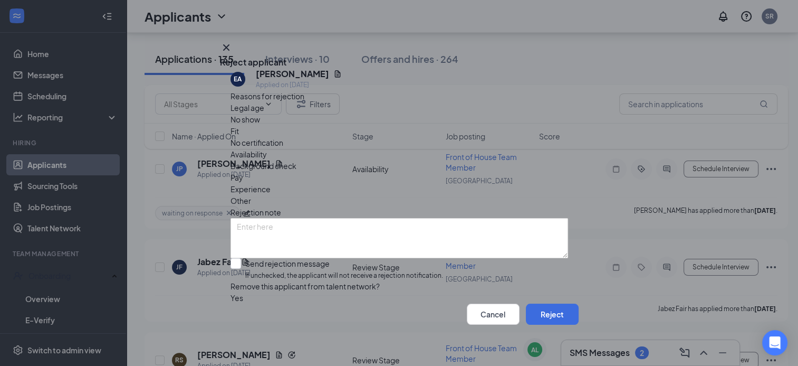
click at [413, 195] on div "Other" at bounding box center [400, 201] width 338 height 12
click at [536, 316] on button "Reject" at bounding box center [552, 313] width 53 height 21
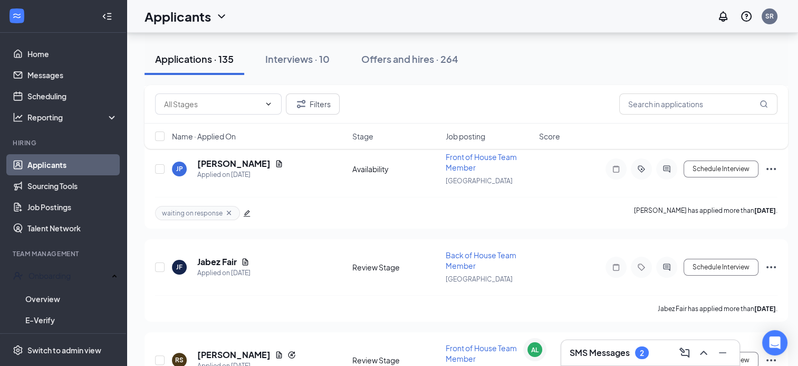
scroll to position [12068, 0]
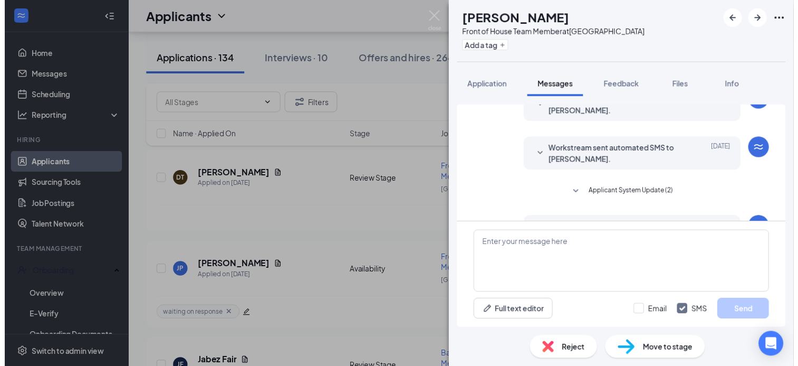
scroll to position [140, 0]
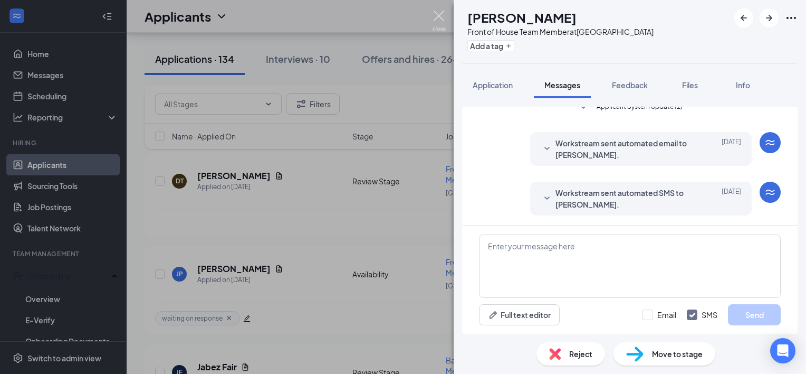
click at [441, 14] on img at bounding box center [439, 21] width 13 height 21
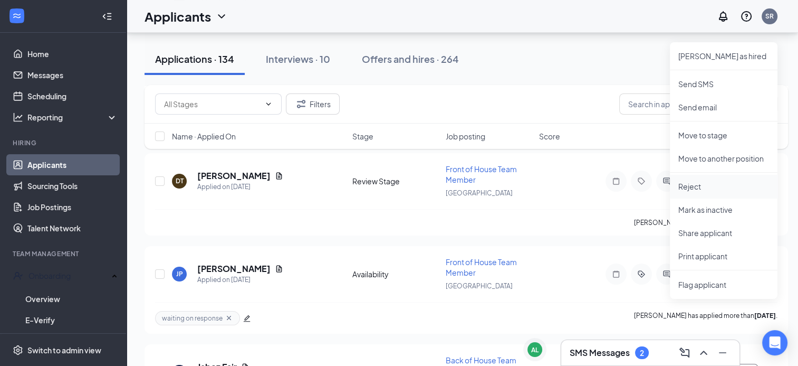
click at [705, 182] on p "Reject" at bounding box center [724, 186] width 91 height 11
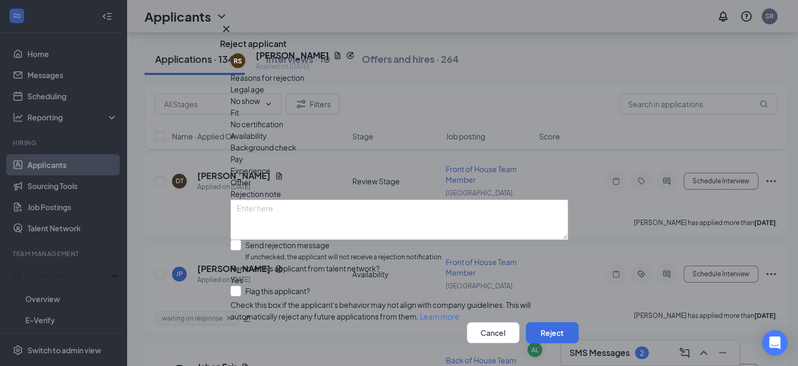
click at [435, 176] on div "Other" at bounding box center [400, 182] width 338 height 12
click at [543, 322] on button "Reject" at bounding box center [552, 332] width 53 height 21
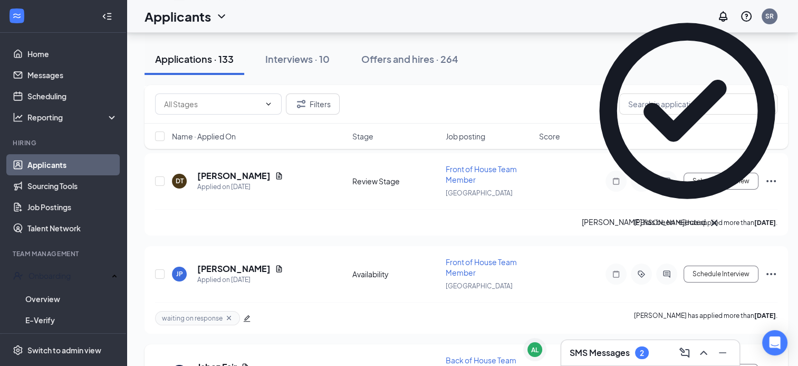
scroll to position [12068, 0]
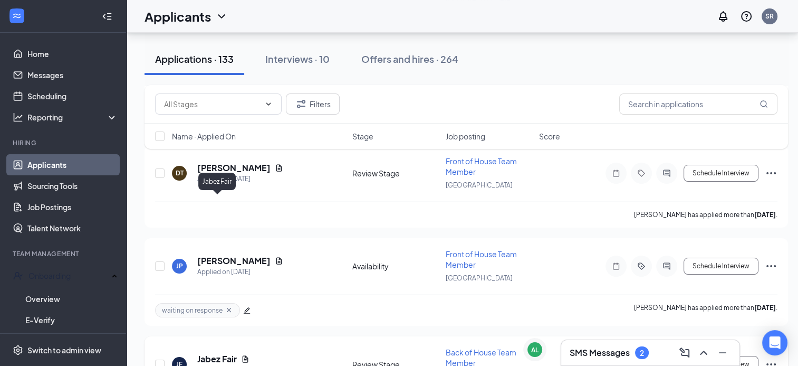
click at [225, 353] on h5 "Jabez Fair" at bounding box center [217, 359] width 40 height 12
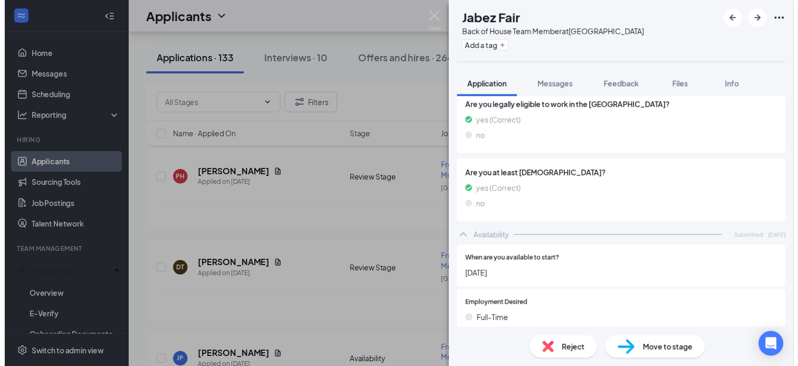
scroll to position [317, 0]
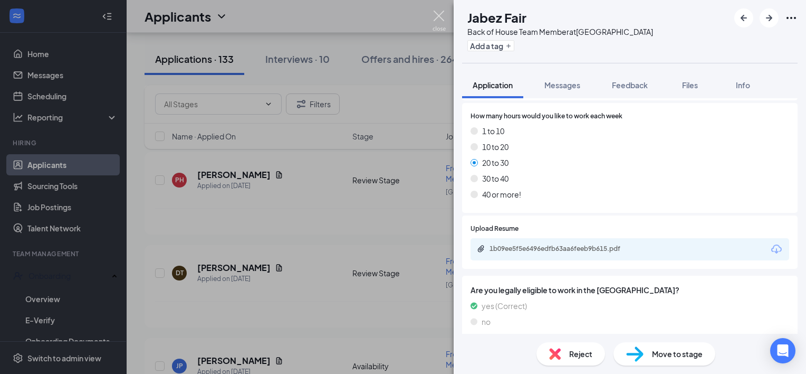
click at [440, 14] on img at bounding box center [439, 21] width 13 height 21
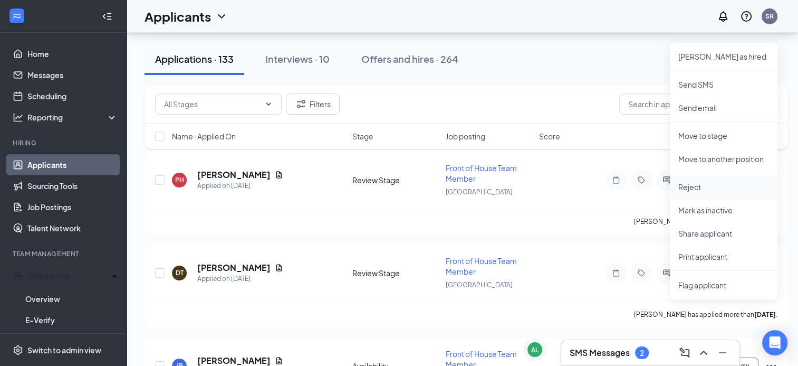
click at [718, 182] on p "Reject" at bounding box center [724, 187] width 91 height 11
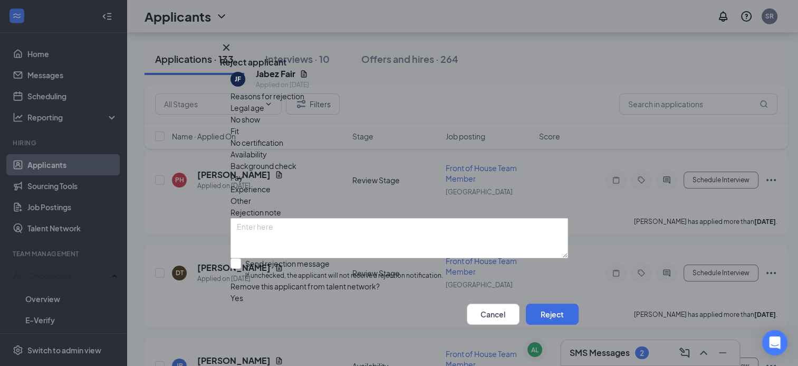
click at [267, 148] on span "Availability" at bounding box center [249, 154] width 36 height 12
click at [544, 314] on button "Reject" at bounding box center [552, 313] width 53 height 21
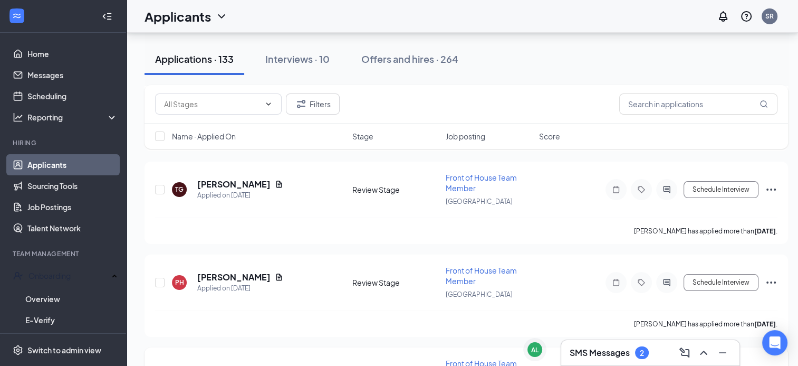
scroll to position [11884, 0]
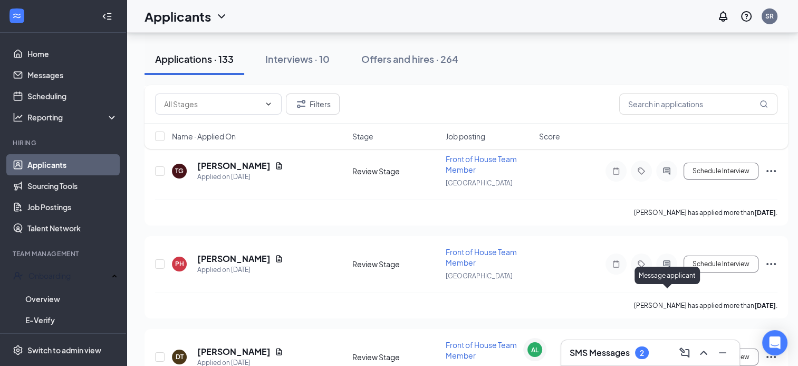
drag, startPoint x: 661, startPoint y: 291, endPoint x: 675, endPoint y: 280, distance: 18.1
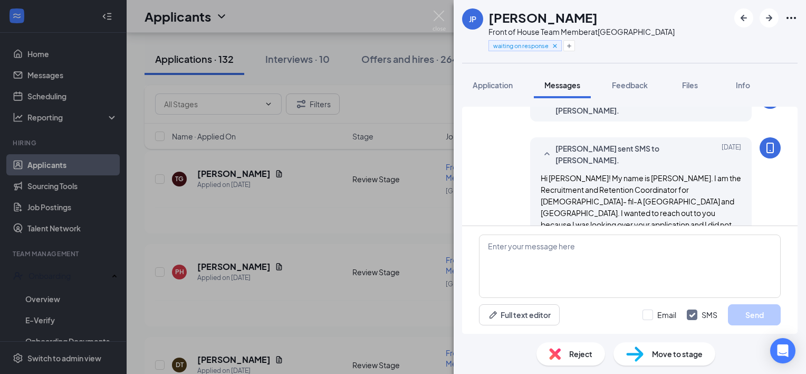
scroll to position [130, 0]
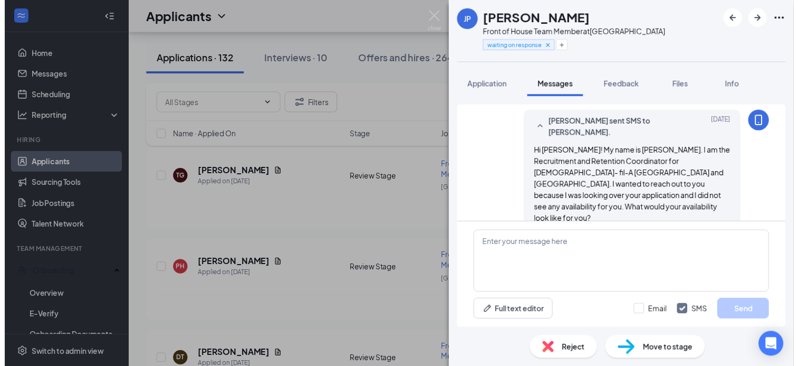
scroll to position [183, 0]
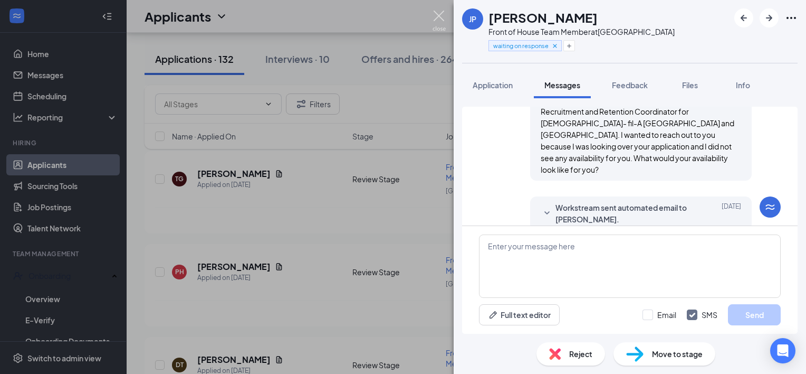
click at [435, 18] on img at bounding box center [439, 21] width 13 height 21
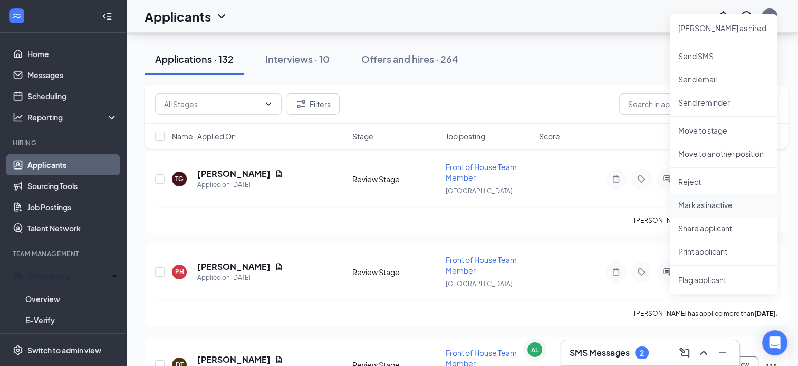
click at [727, 202] on p "Mark as inactive" at bounding box center [724, 204] width 91 height 11
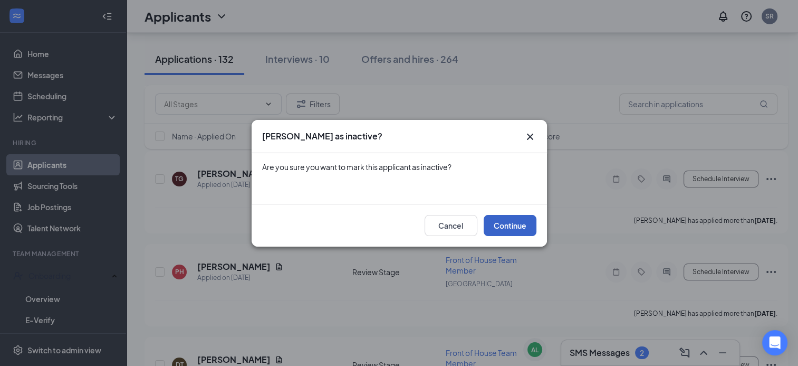
click at [514, 226] on button "Continue" at bounding box center [510, 225] width 53 height 21
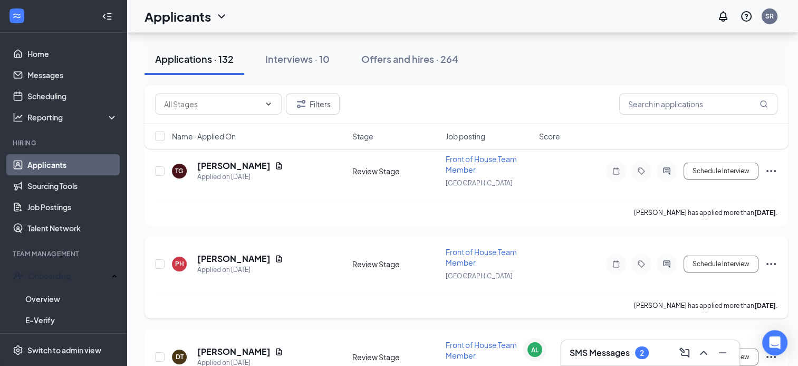
scroll to position [11788, 0]
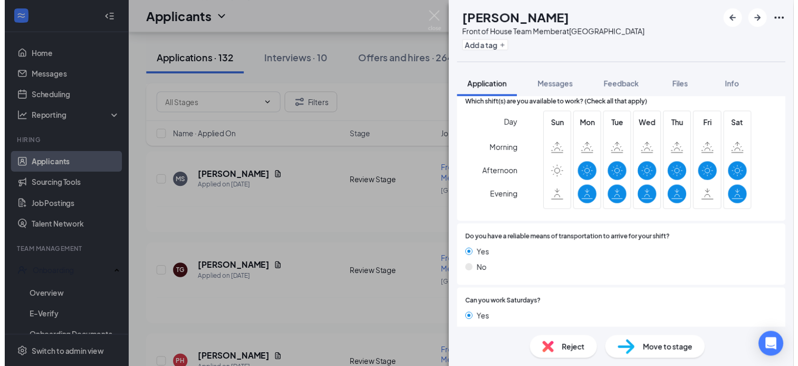
scroll to position [475, 0]
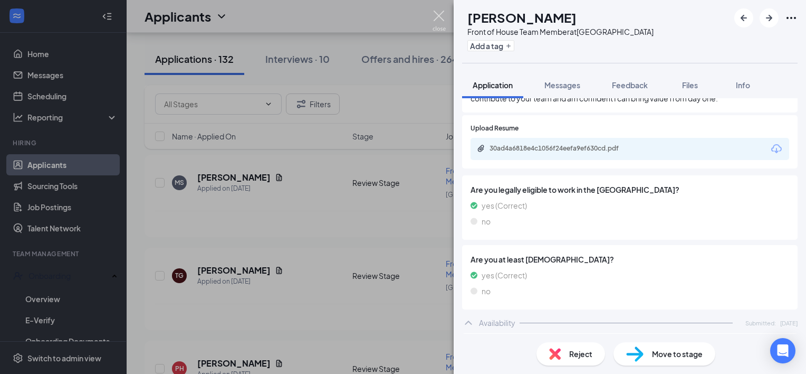
drag, startPoint x: 438, startPoint y: 16, endPoint x: 463, endPoint y: 21, distance: 25.8
click at [438, 16] on img at bounding box center [439, 21] width 13 height 21
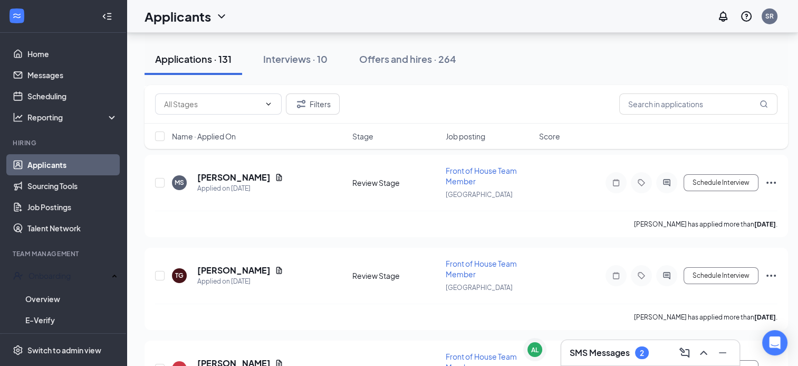
scroll to position [11788, 0]
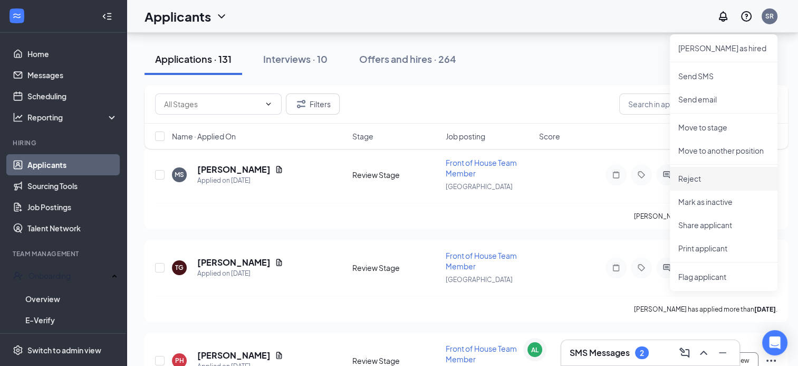
drag, startPoint x: 718, startPoint y: 182, endPoint x: 606, endPoint y: 176, distance: 111.5
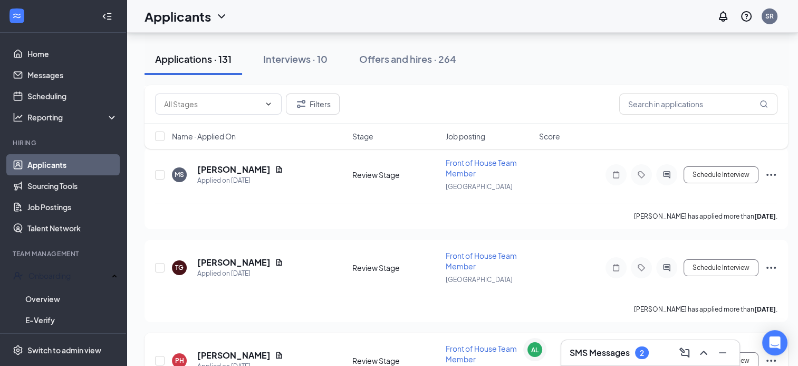
click at [770, 354] on icon "Ellipses" at bounding box center [771, 360] width 13 height 13
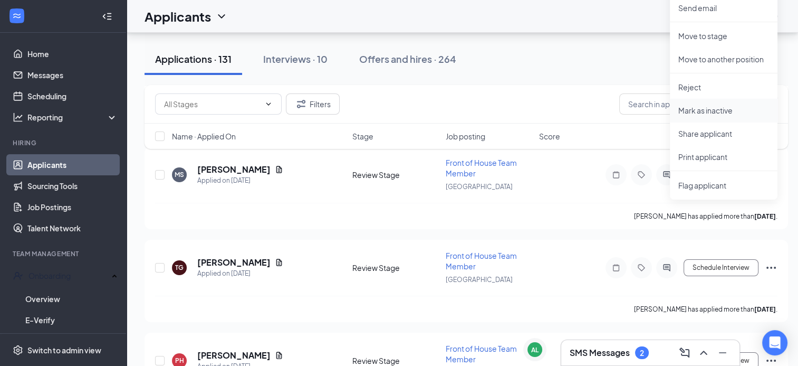
click at [697, 111] on p "Mark as inactive" at bounding box center [724, 110] width 91 height 11
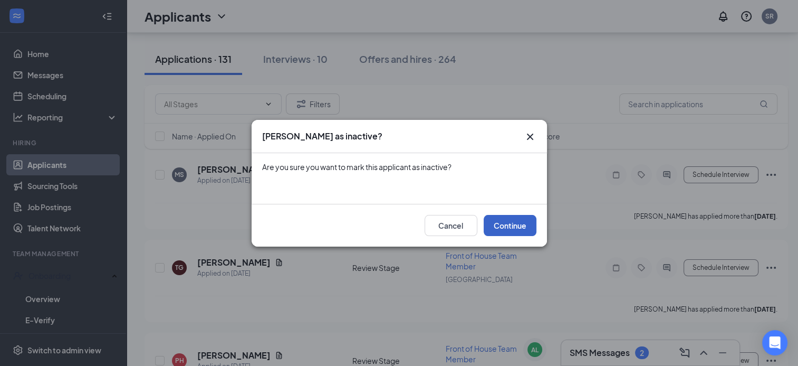
click at [505, 229] on button "Continue" at bounding box center [510, 225] width 53 height 21
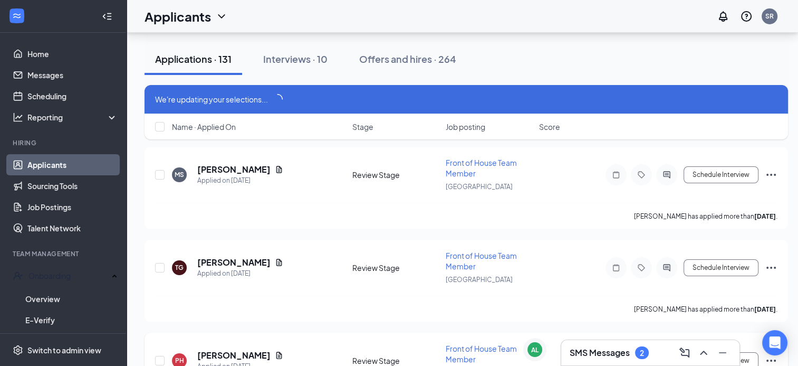
scroll to position [11778, 0]
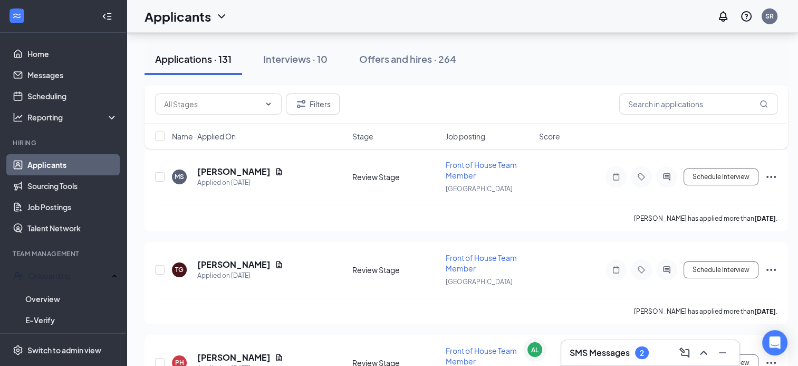
scroll to position [11788, 0]
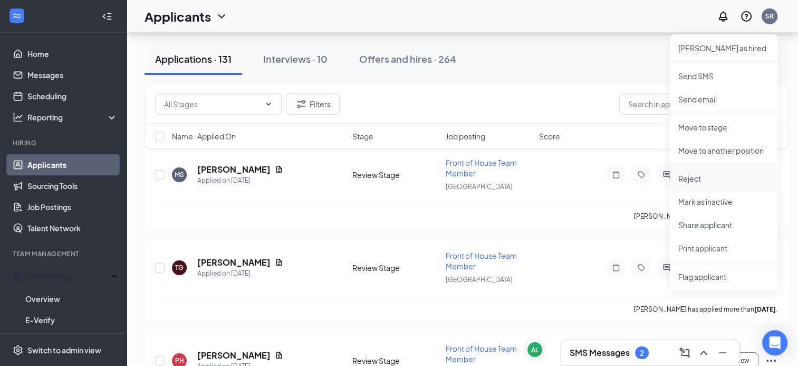
click at [697, 183] on p "Reject" at bounding box center [724, 178] width 91 height 11
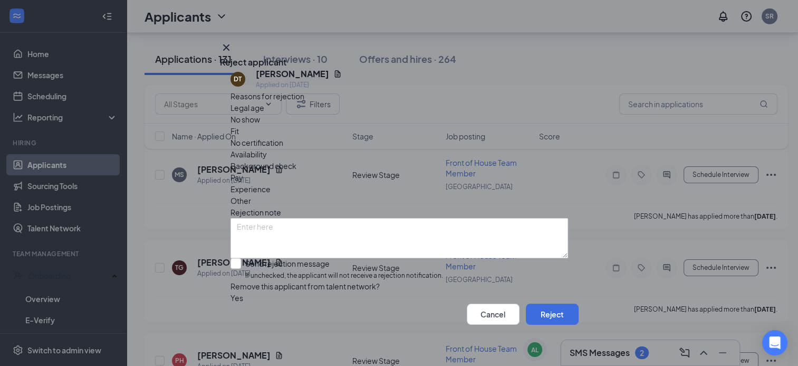
click at [459, 148] on div "Availability" at bounding box center [400, 154] width 338 height 12
click at [550, 319] on button "Reject" at bounding box center [552, 313] width 53 height 21
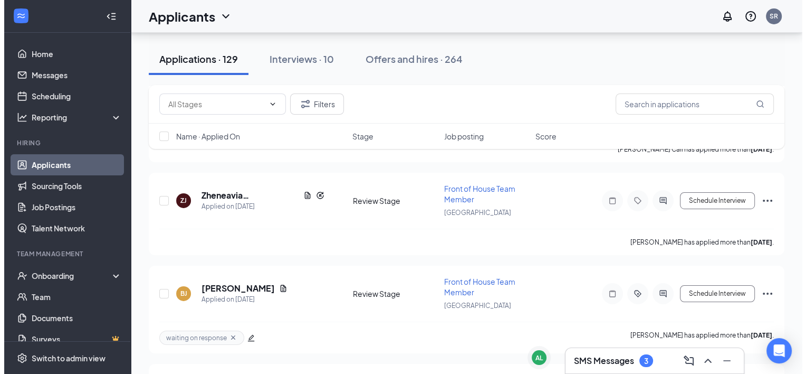
scroll to position [11596, 0]
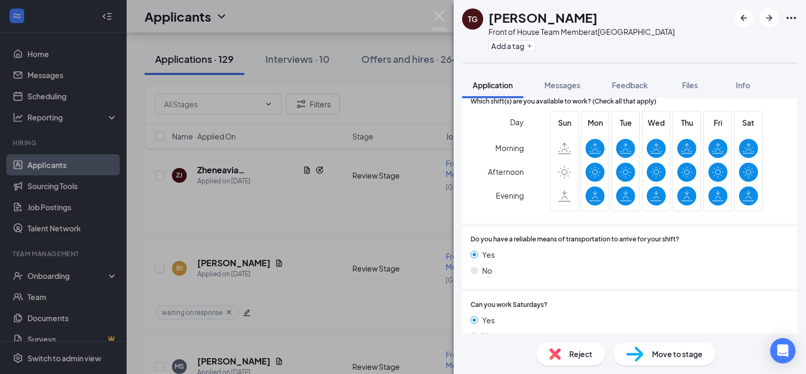
scroll to position [811, 0]
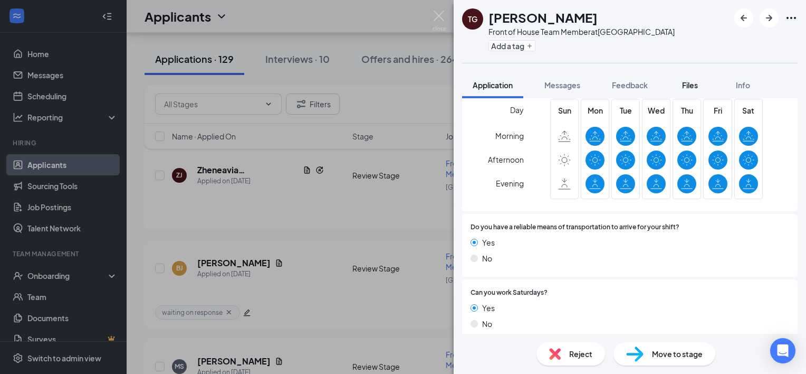
click at [693, 87] on span "Files" at bounding box center [690, 84] width 16 height 9
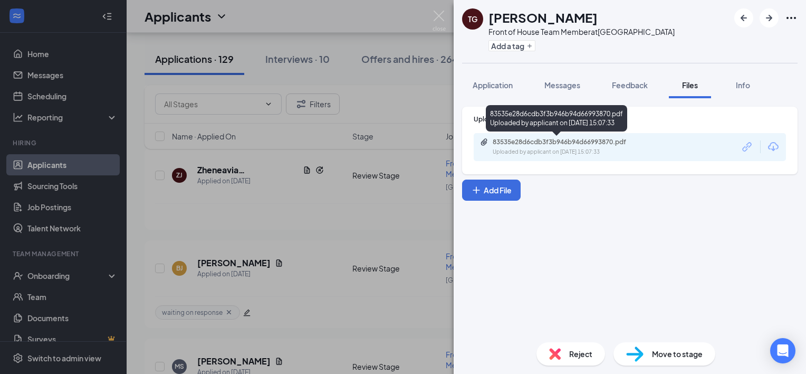
click at [579, 142] on div "83535e28d6cdb3f3b946b94d66993870.pdf" at bounding box center [567, 142] width 148 height 8
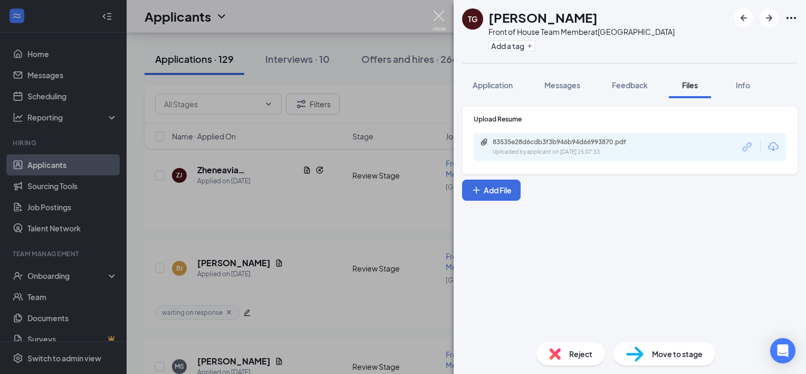
click at [439, 15] on img at bounding box center [439, 21] width 13 height 21
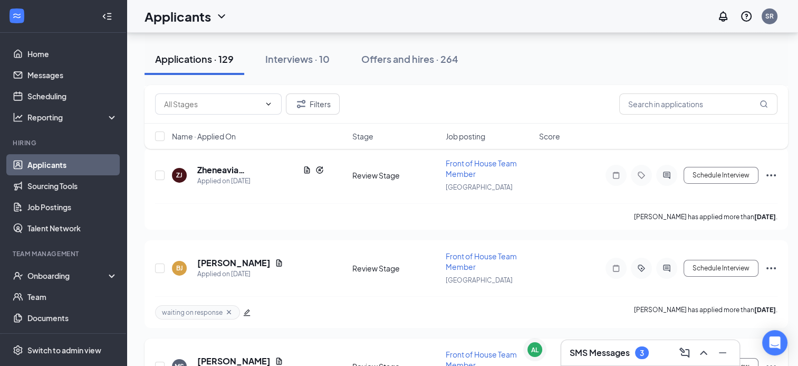
scroll to position [11604, 0]
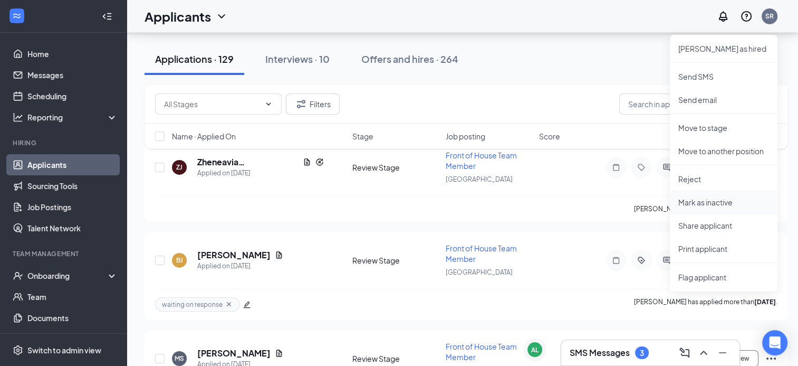
click at [708, 202] on p "Mark as inactive" at bounding box center [724, 202] width 91 height 11
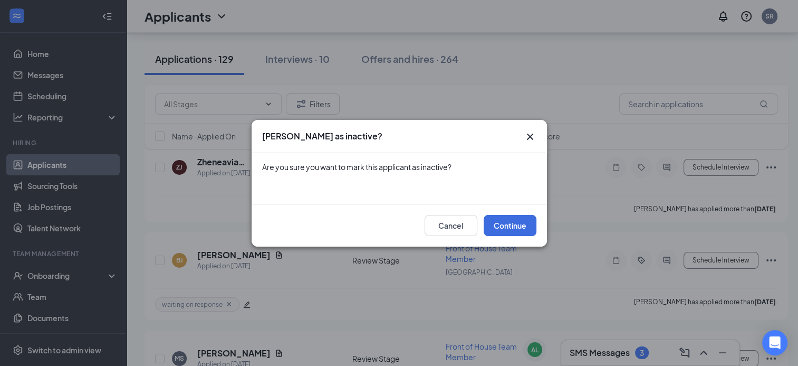
click at [494, 211] on div "Cancel Continue" at bounding box center [400, 225] width 296 height 43
click at [500, 222] on button "Continue" at bounding box center [510, 225] width 53 height 21
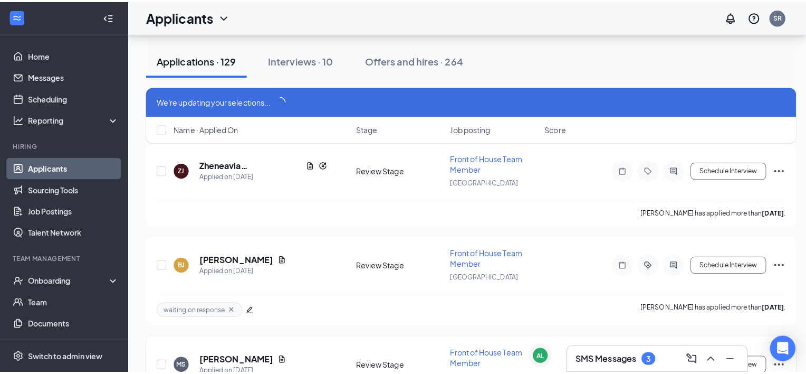
scroll to position [11595, 0]
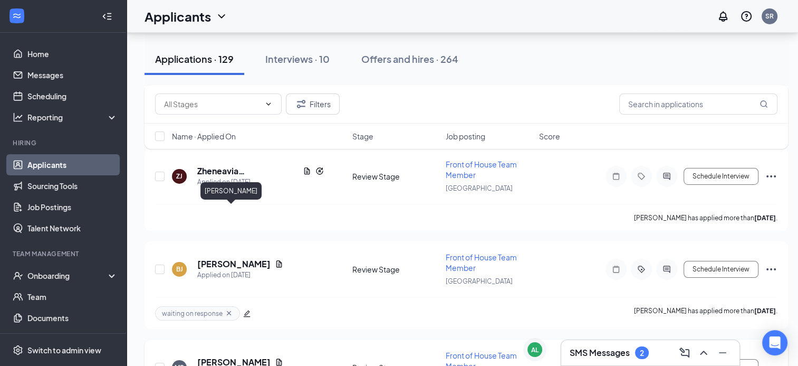
click at [229, 356] on h5 "mia straughn" at bounding box center [233, 362] width 73 height 12
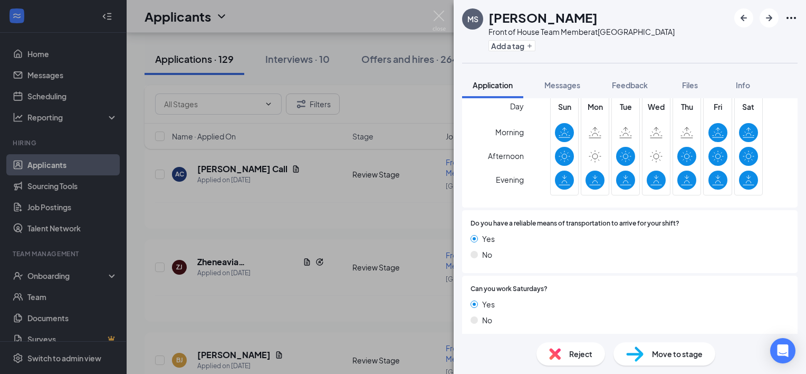
scroll to position [811, 0]
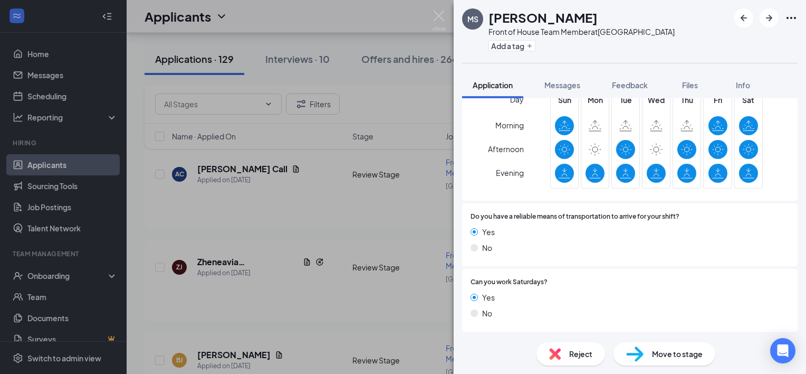
drag, startPoint x: 690, startPoint y: 87, endPoint x: 555, endPoint y: 132, distance: 142.7
click at [690, 87] on span "Files" at bounding box center [690, 84] width 16 height 9
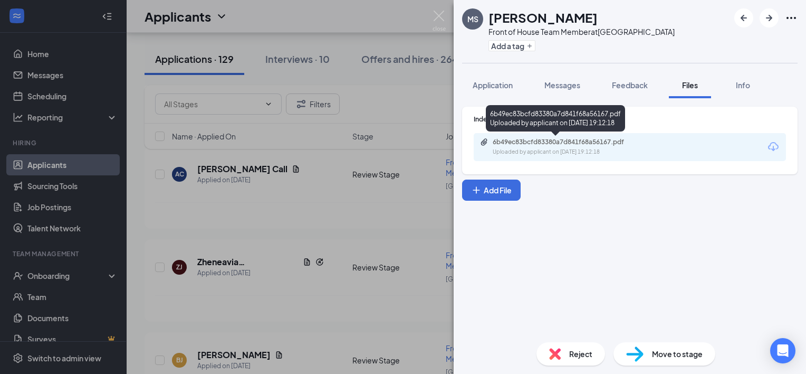
click at [528, 145] on div "6b49ec83bcfd83380a7d841f68a56167.pdf" at bounding box center [567, 142] width 148 height 8
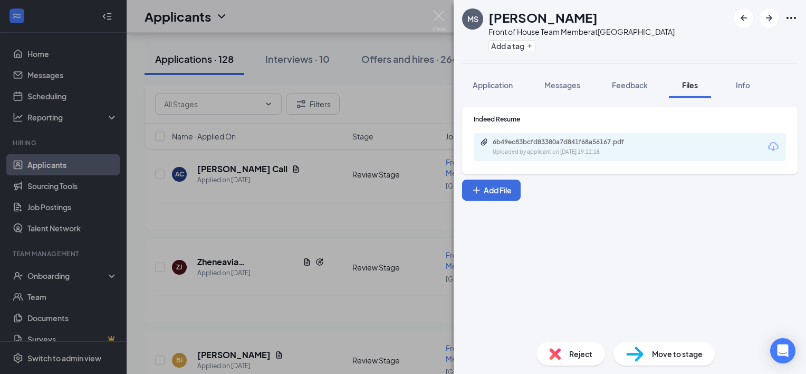
click at [445, 15] on img at bounding box center [439, 21] width 13 height 21
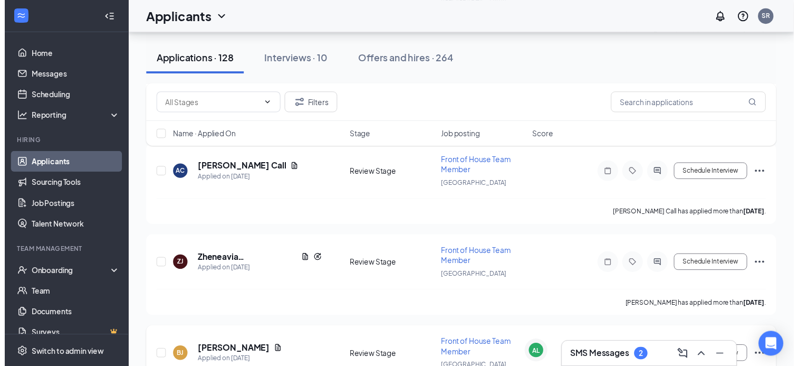
scroll to position [11513, 0]
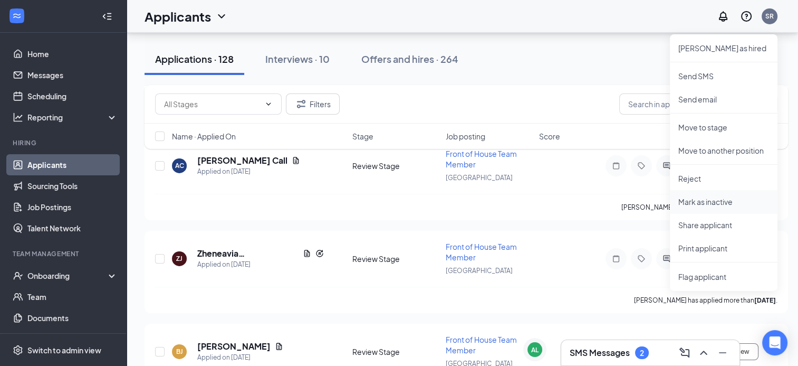
click at [705, 203] on p "Mark as inactive" at bounding box center [724, 201] width 91 height 11
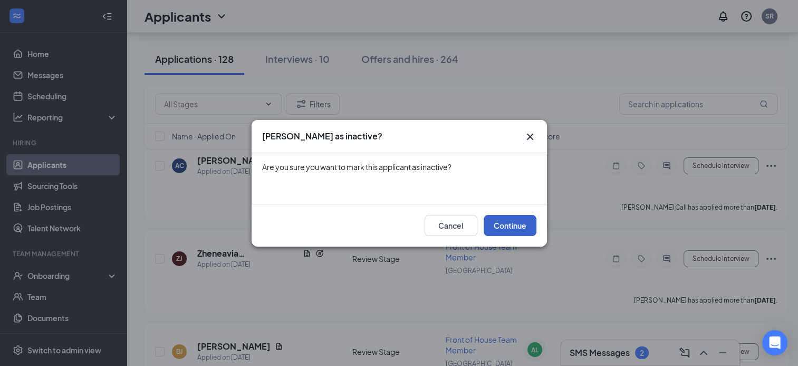
click at [529, 225] on button "Continue" at bounding box center [510, 225] width 53 height 21
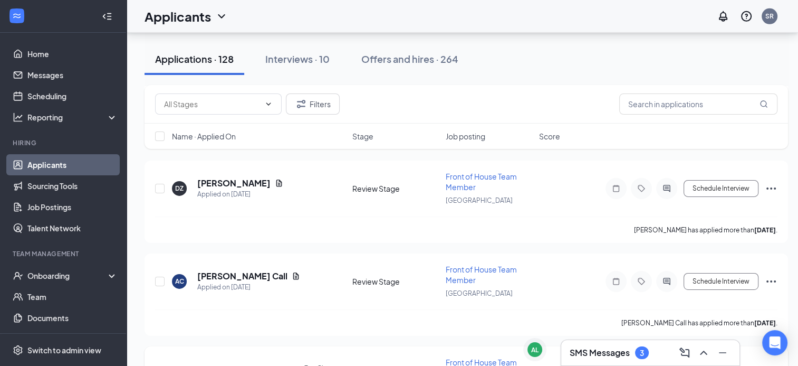
scroll to position [11421, 0]
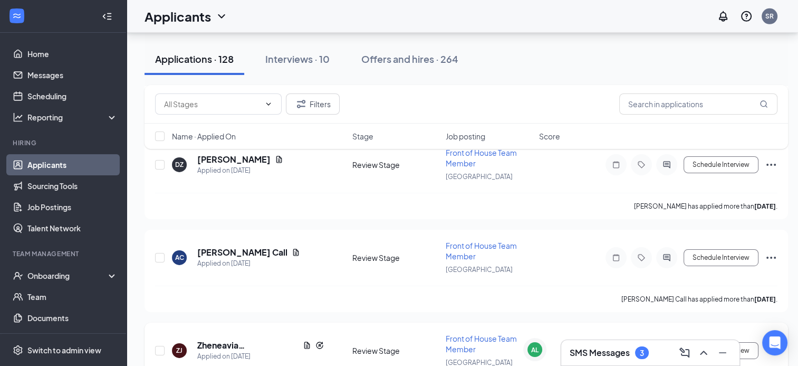
click at [773, 344] on icon "Ellipses" at bounding box center [771, 350] width 13 height 13
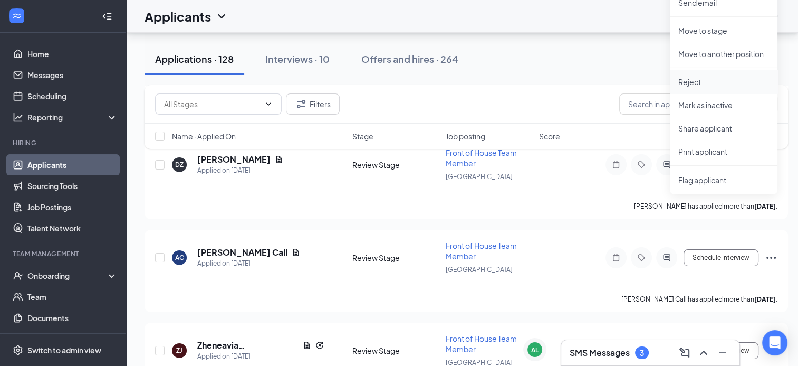
click at [720, 84] on p "Reject" at bounding box center [724, 82] width 91 height 11
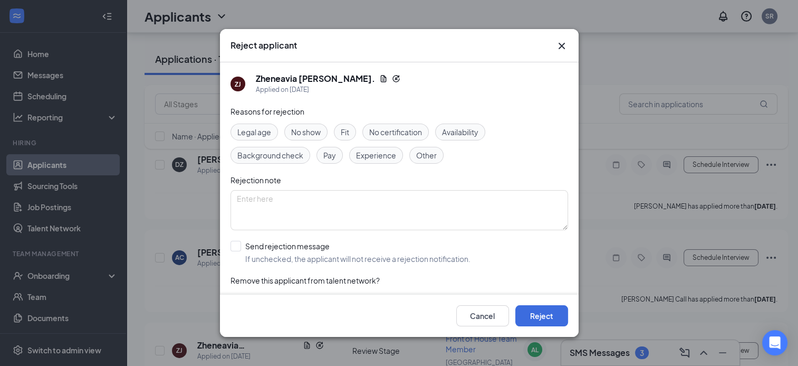
click at [419, 150] on span "Other" at bounding box center [426, 155] width 21 height 12
click at [547, 325] on button "Reject" at bounding box center [542, 315] width 53 height 21
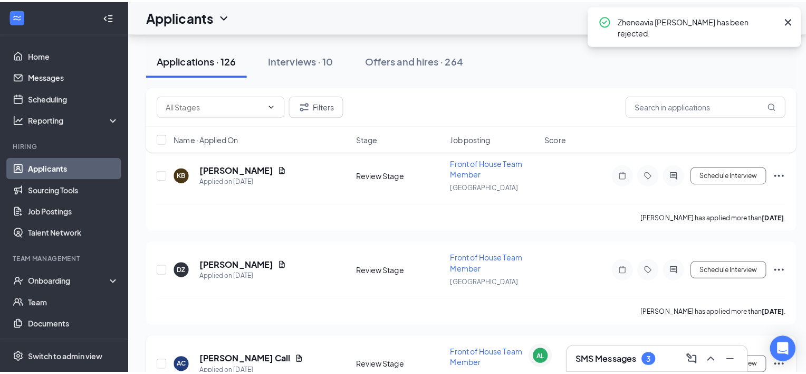
scroll to position [11315, 0]
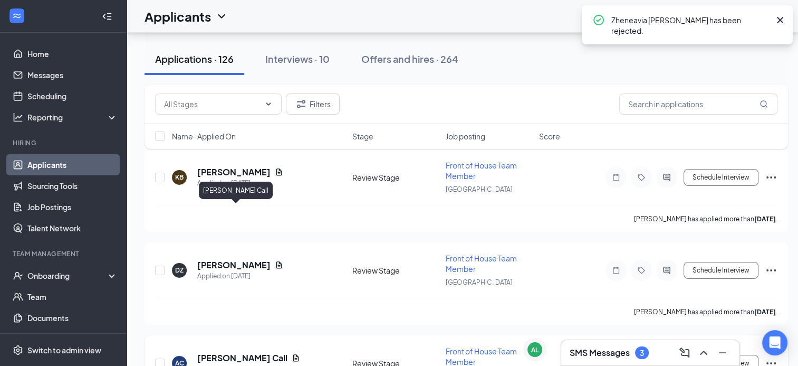
click at [226, 352] on h5 "Ashlei Call" at bounding box center [242, 358] width 90 height 12
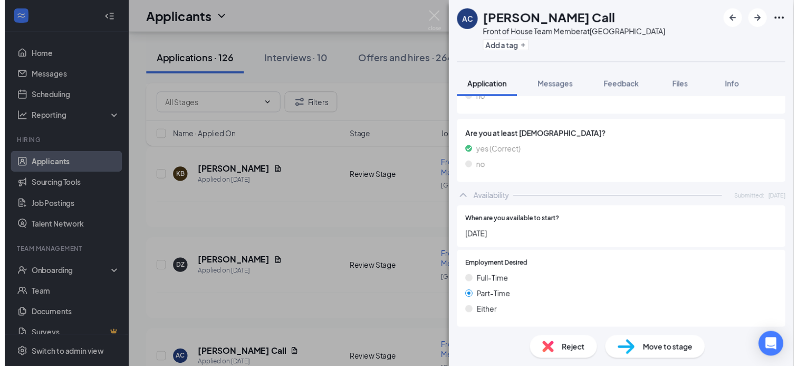
scroll to position [577, 0]
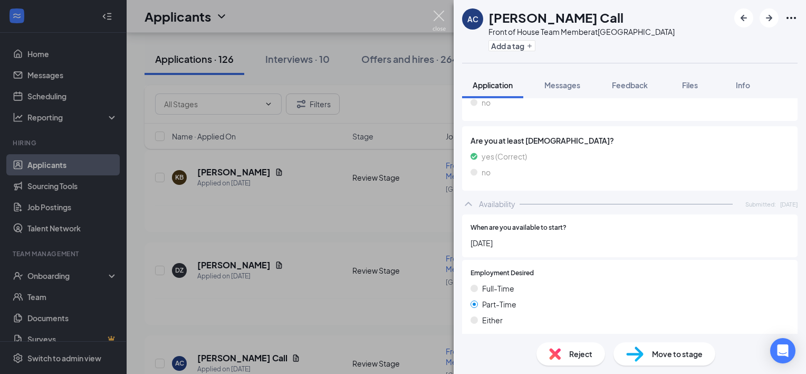
click at [440, 14] on img at bounding box center [439, 21] width 13 height 21
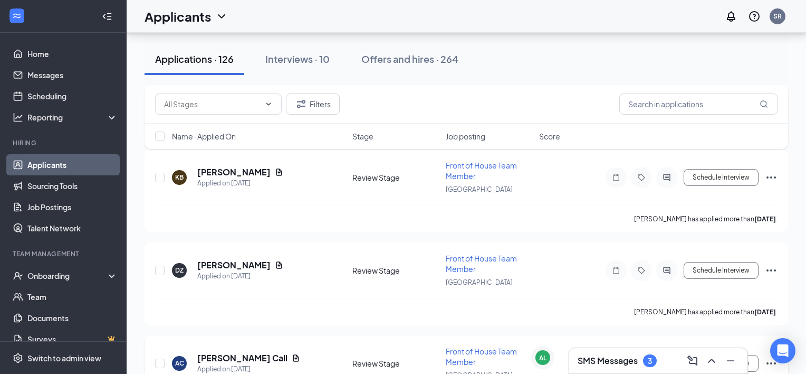
click at [772, 357] on icon "Ellipses" at bounding box center [771, 363] width 13 height 13
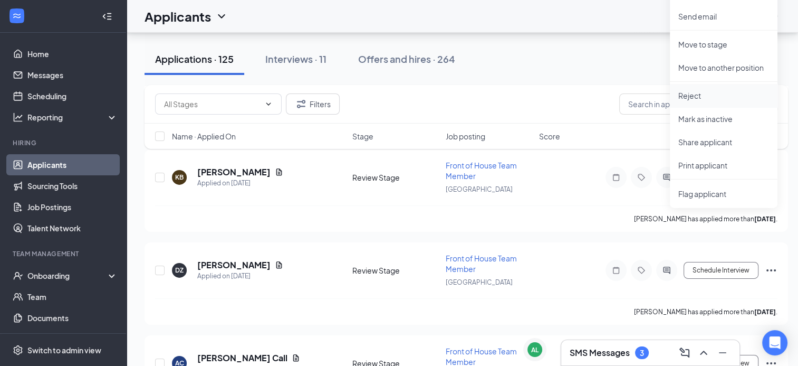
click at [696, 95] on p "Reject" at bounding box center [724, 95] width 91 height 11
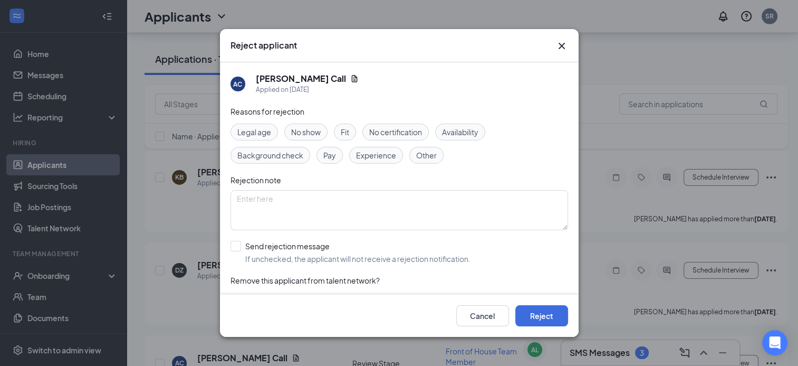
click at [464, 138] on div "Legal age No show Fit No certification Availability Background check Pay Experi…" at bounding box center [400, 143] width 338 height 40
click at [470, 132] on span "Availability" at bounding box center [460, 132] width 36 height 12
click at [553, 312] on button "Reject" at bounding box center [542, 315] width 53 height 21
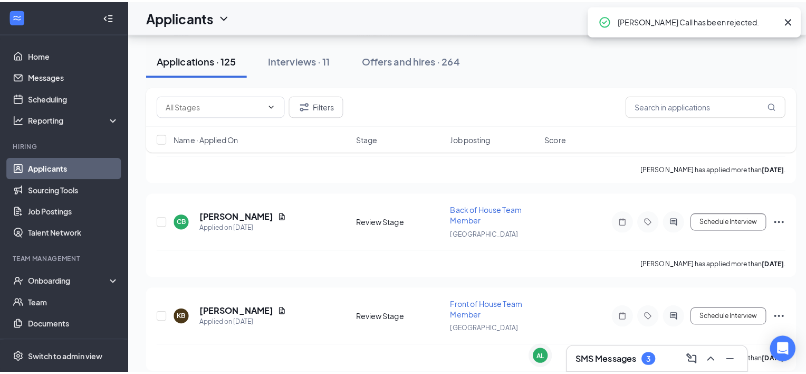
scroll to position [11079, 0]
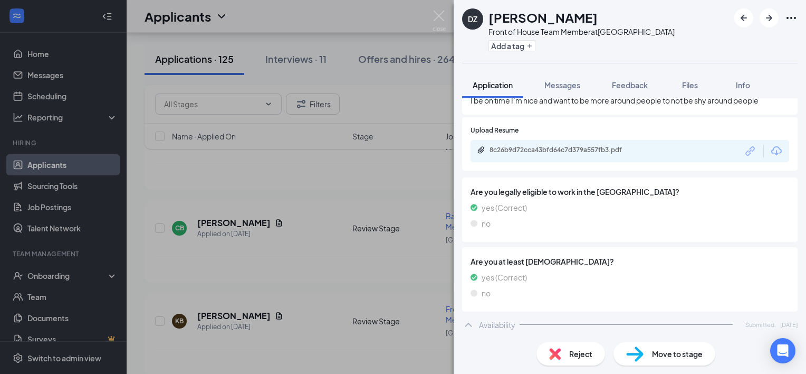
scroll to position [494, 0]
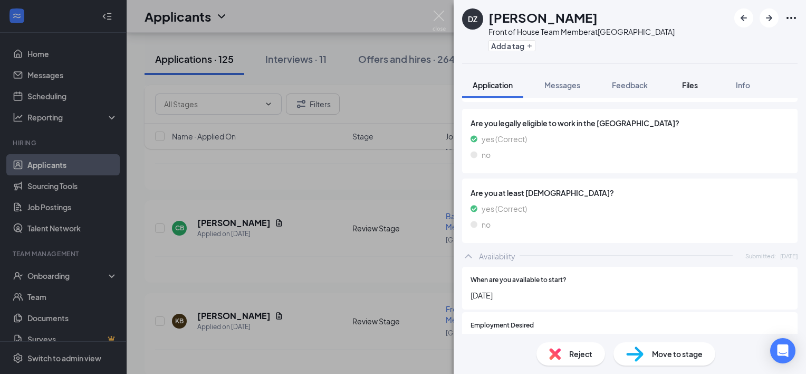
click at [703, 83] on button "Files" at bounding box center [690, 85] width 42 height 26
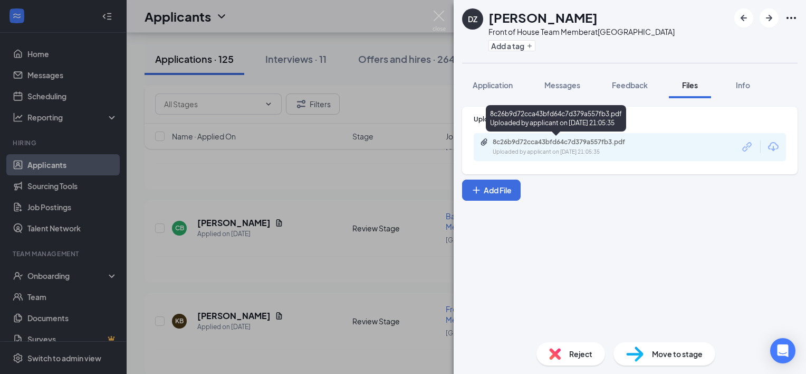
click at [571, 150] on div "Uploaded by applicant on Aug 27, 2025 at 21:05:35" at bounding box center [572, 152] width 158 height 8
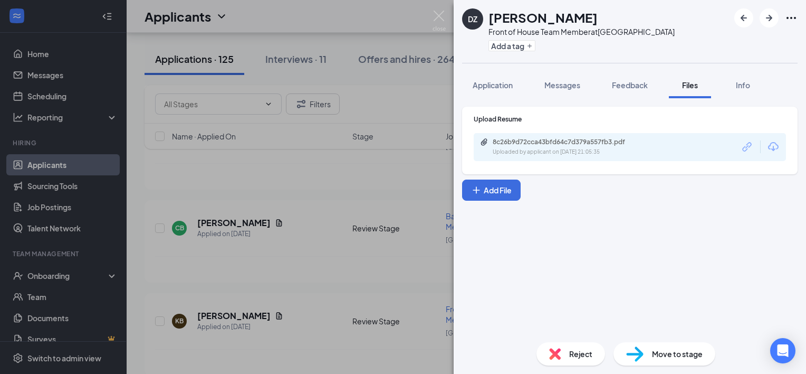
click at [438, 15] on img at bounding box center [439, 21] width 13 height 21
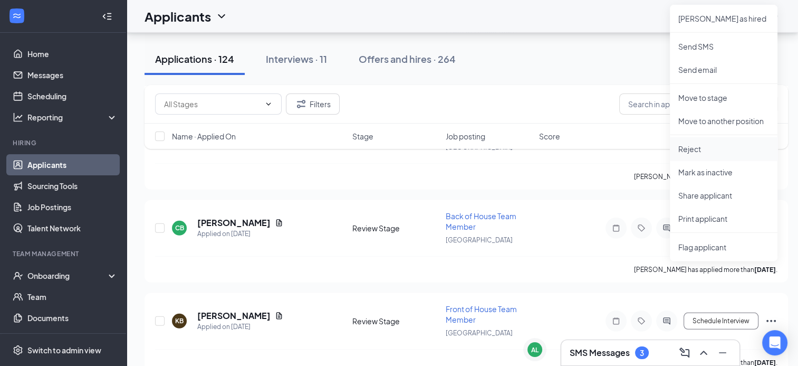
click at [732, 149] on p "Reject" at bounding box center [724, 149] width 91 height 11
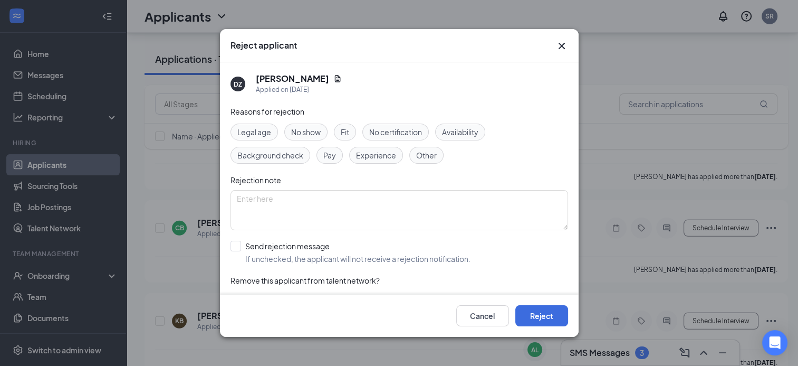
click at [353, 130] on div "Fit" at bounding box center [345, 131] width 22 height 17
click at [543, 313] on button "Reject" at bounding box center [542, 315] width 53 height 21
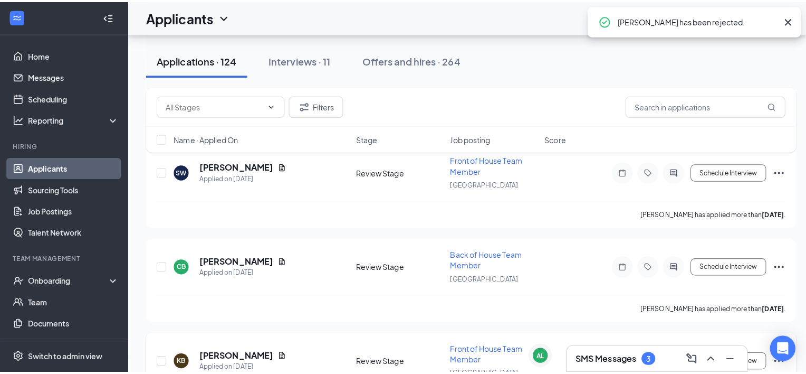
scroll to position [11026, 0]
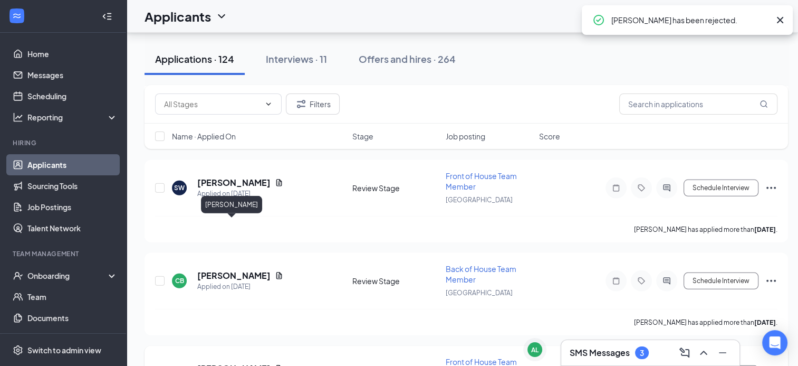
click at [228, 363] on h5 "Khemari Byrd" at bounding box center [233, 369] width 73 height 12
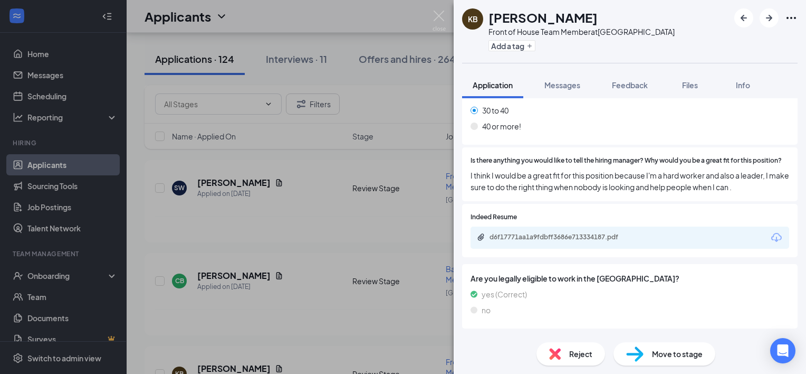
scroll to position [433, 0]
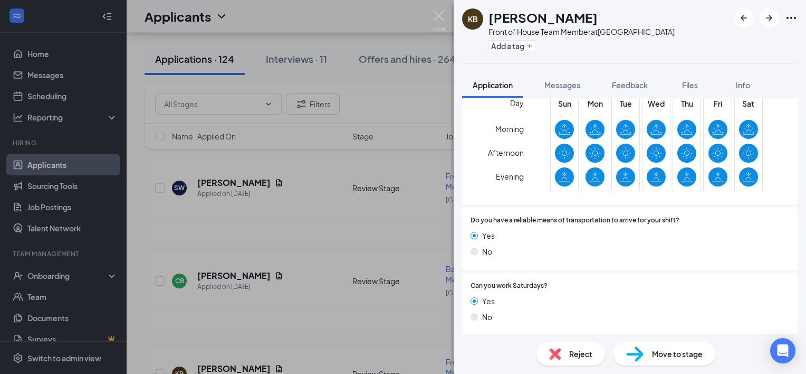
scroll to position [823, 0]
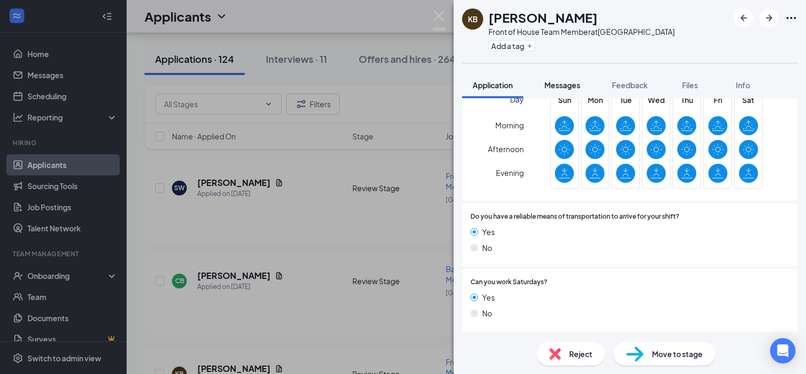
drag, startPoint x: 681, startPoint y: 83, endPoint x: 585, endPoint y: 93, distance: 97.0
click at [682, 82] on div "Files" at bounding box center [690, 85] width 21 height 11
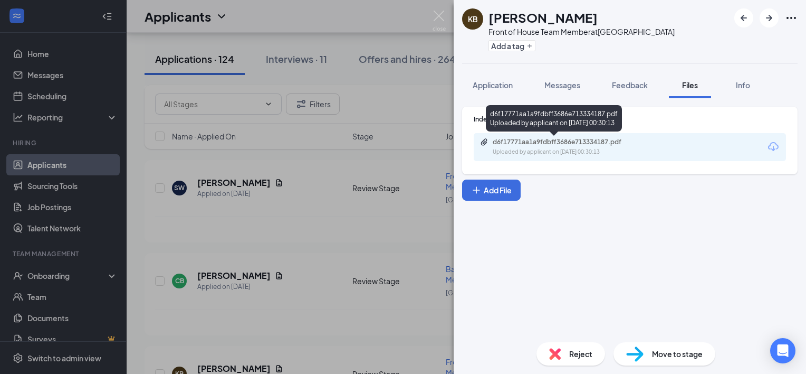
click at [545, 144] on div "d6f17771aa1a9fdbff3686e713334187.pdf" at bounding box center [567, 142] width 148 height 8
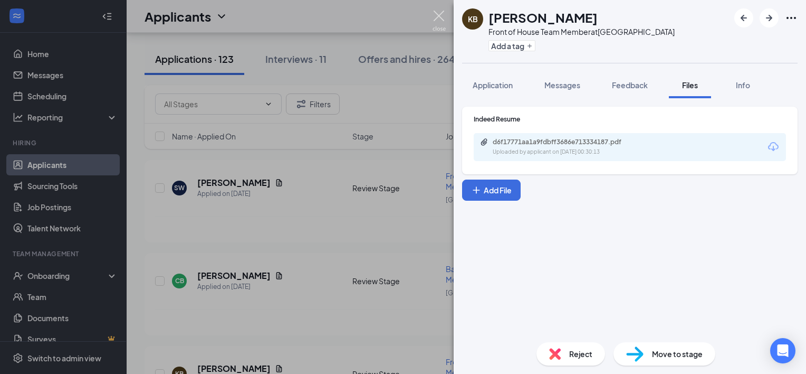
click at [439, 13] on img at bounding box center [439, 21] width 13 height 21
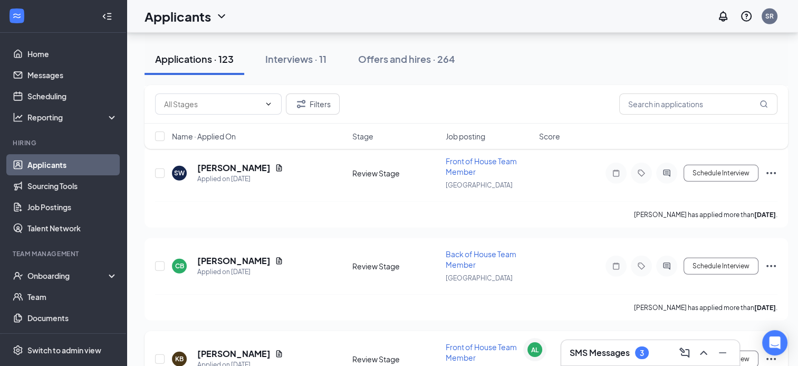
scroll to position [11054, 0]
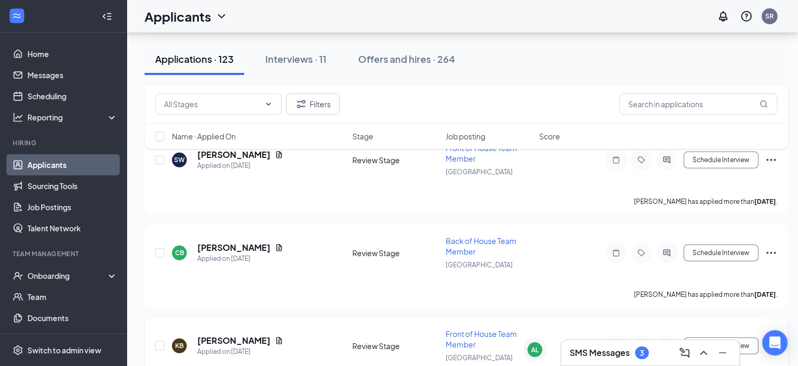
click at [772, 339] on icon "Ellipses" at bounding box center [771, 345] width 13 height 13
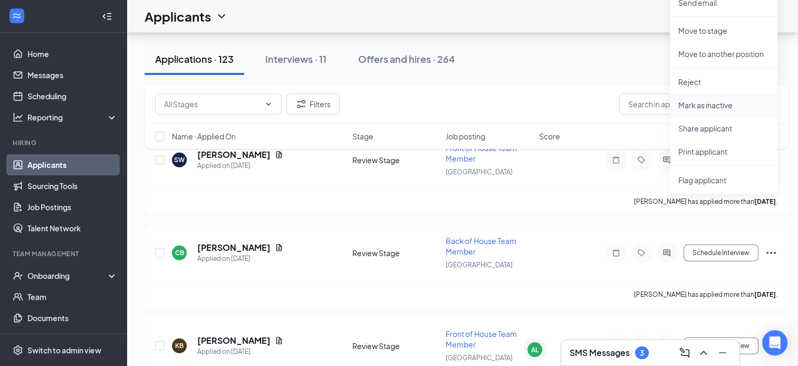
click at [722, 101] on p "Mark as inactive" at bounding box center [724, 105] width 91 height 11
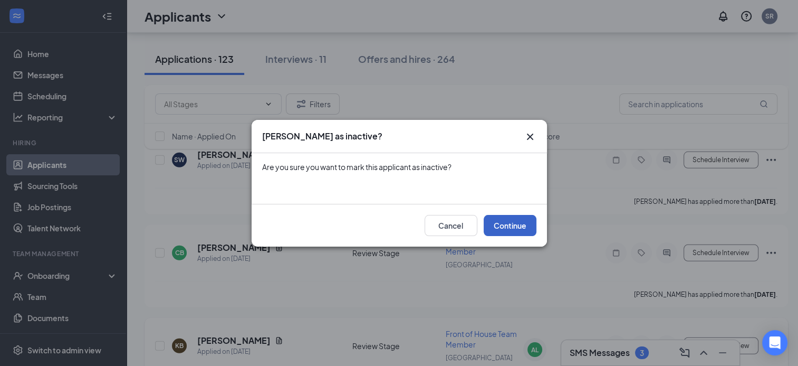
click at [505, 224] on button "Continue" at bounding box center [510, 225] width 53 height 21
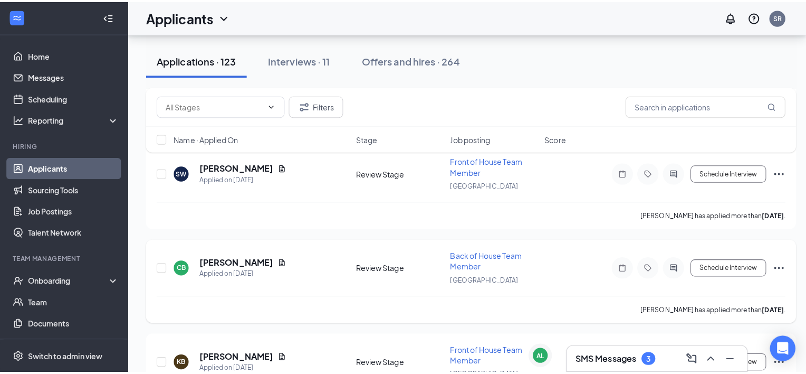
scroll to position [10939, 0]
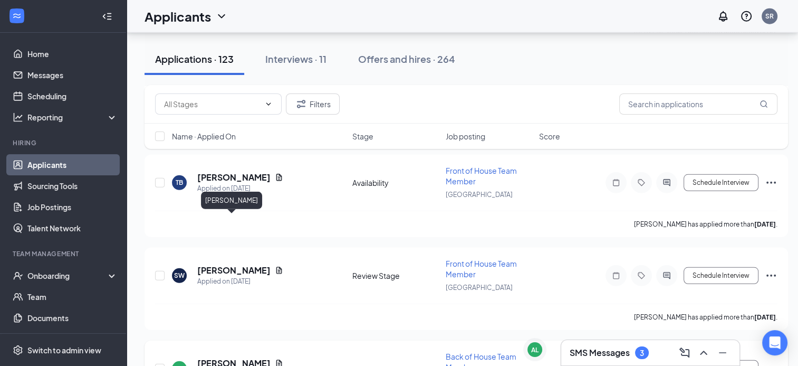
click at [226, 357] on h5 "Chancey Beck" at bounding box center [233, 363] width 73 height 12
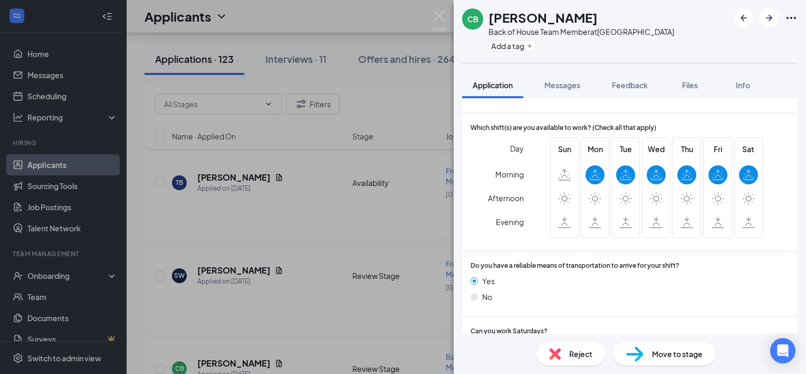
scroll to position [841, 0]
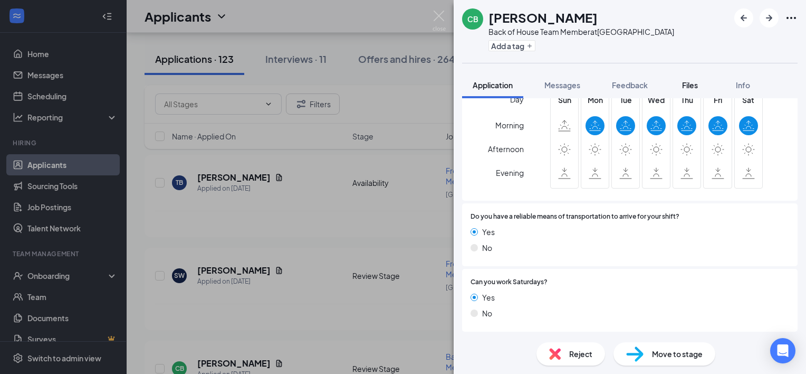
click at [700, 82] on div "Files" at bounding box center [690, 85] width 21 height 11
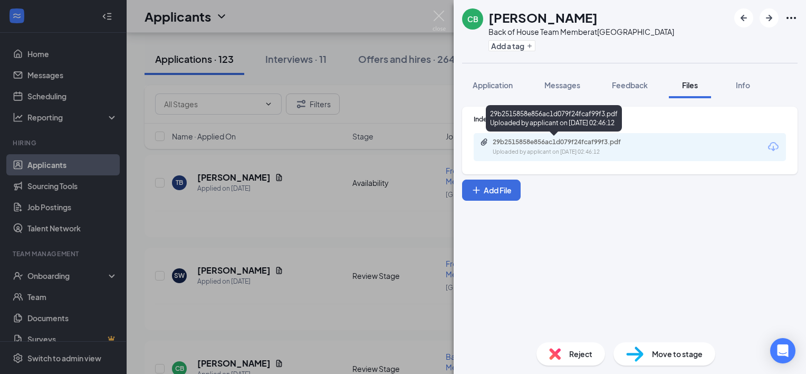
click at [538, 144] on div "29b2515858e856ac1d079f24fcaf99f3.pdf" at bounding box center [567, 142] width 148 height 8
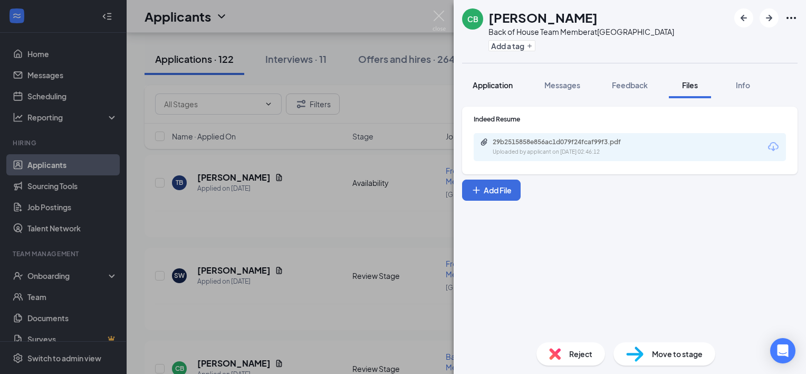
click at [493, 80] on div "Application" at bounding box center [493, 85] width 40 height 11
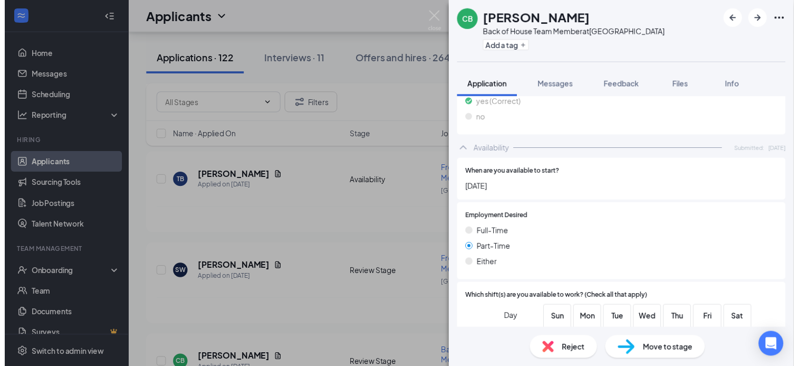
scroll to position [633, 0]
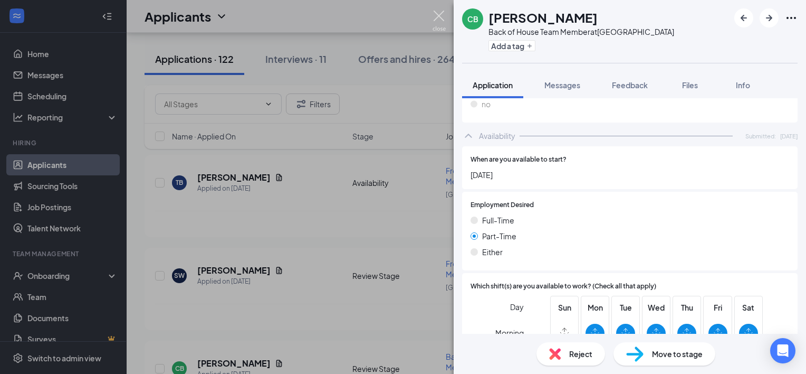
click at [439, 17] on img at bounding box center [439, 21] width 13 height 21
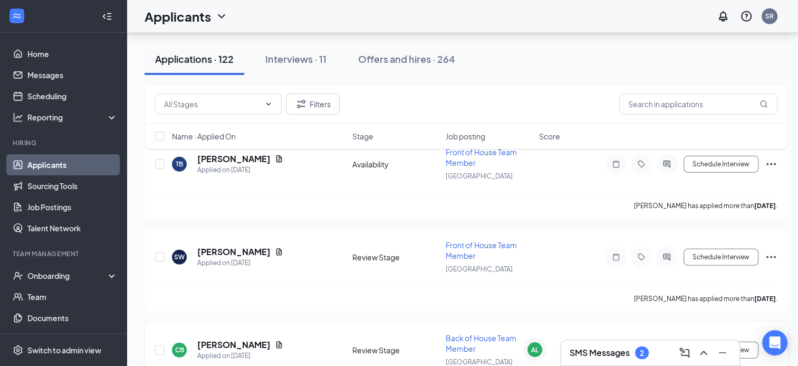
scroll to position [10962, 0]
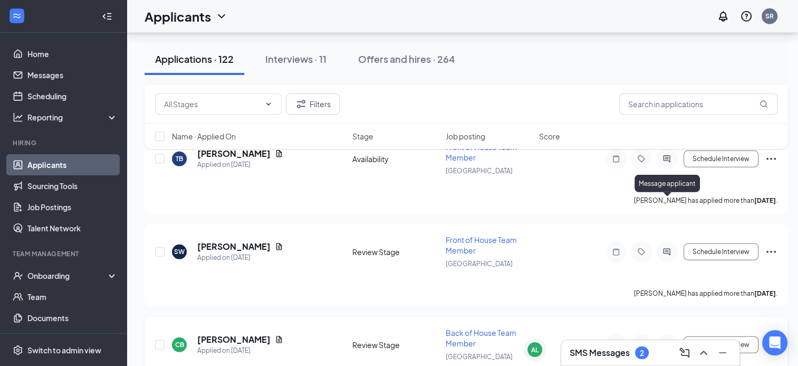
click at [668, 340] on icon "ActiveChat" at bounding box center [667, 344] width 13 height 8
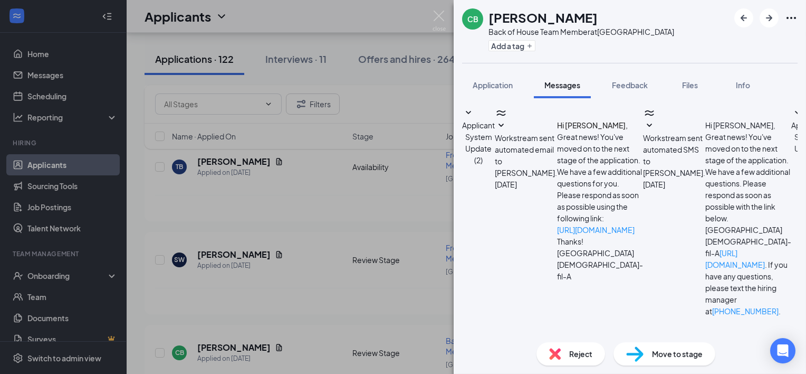
scroll to position [140, 0]
drag, startPoint x: 436, startPoint y: 20, endPoint x: 438, endPoint y: 182, distance: 161.5
click at [436, 19] on img at bounding box center [439, 21] width 13 height 21
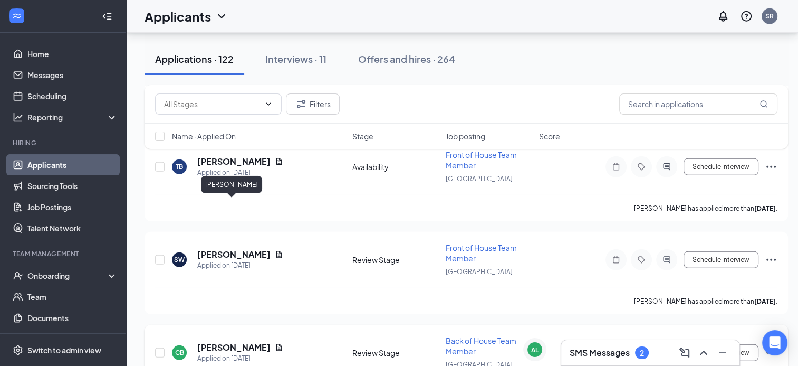
click at [238, 341] on h5 "Chancey Beck" at bounding box center [233, 347] width 73 height 12
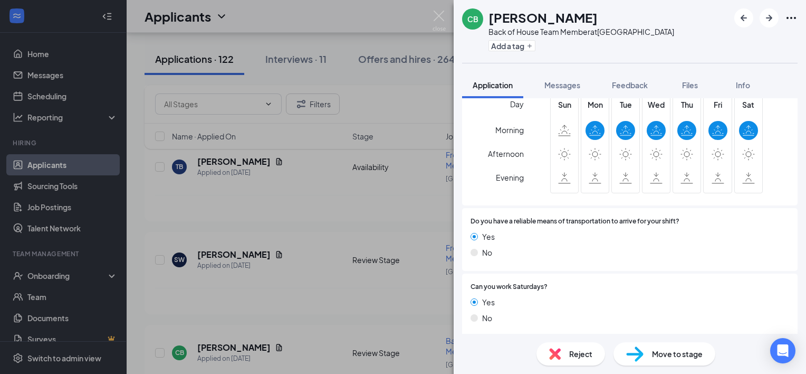
scroll to position [841, 0]
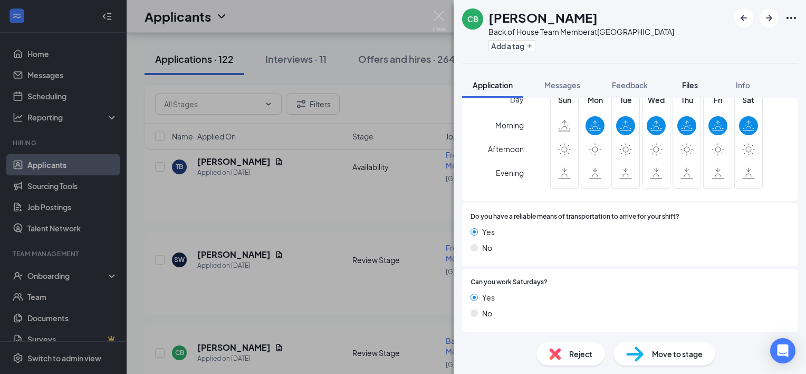
click at [688, 84] on span "Files" at bounding box center [690, 84] width 16 height 9
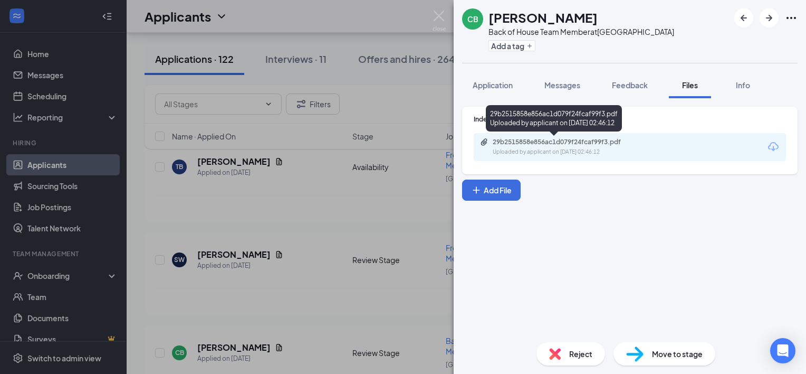
click at [567, 140] on div "29b2515858e856ac1d079f24fcaf99f3.pdf" at bounding box center [567, 142] width 148 height 8
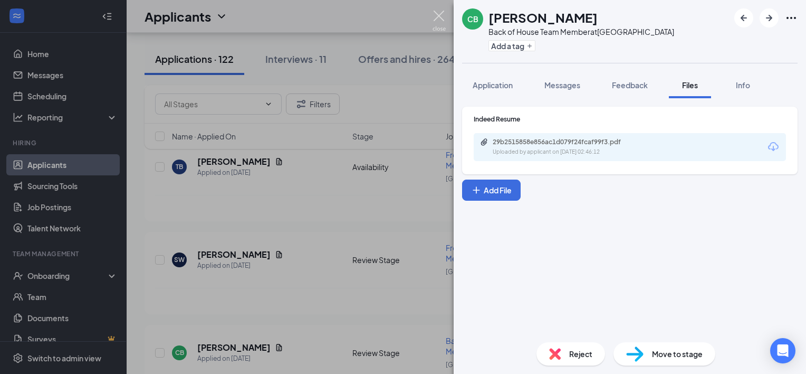
click at [438, 15] on img at bounding box center [439, 21] width 13 height 21
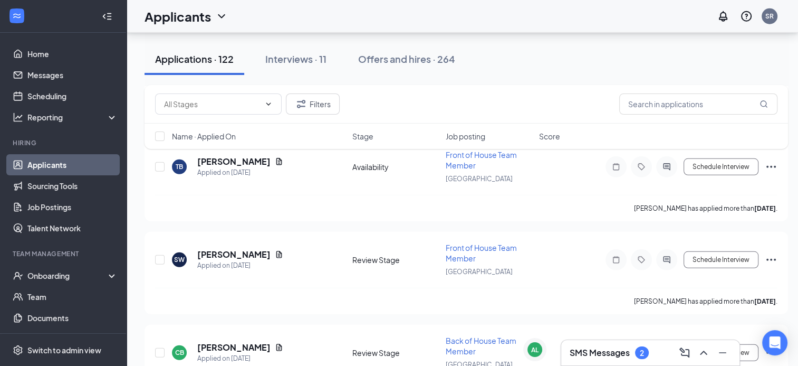
click at [439, 13] on div "Applicants SR" at bounding box center [463, 16] width 672 height 33
click at [665, 348] on icon "ActiveChat" at bounding box center [667, 352] width 13 height 8
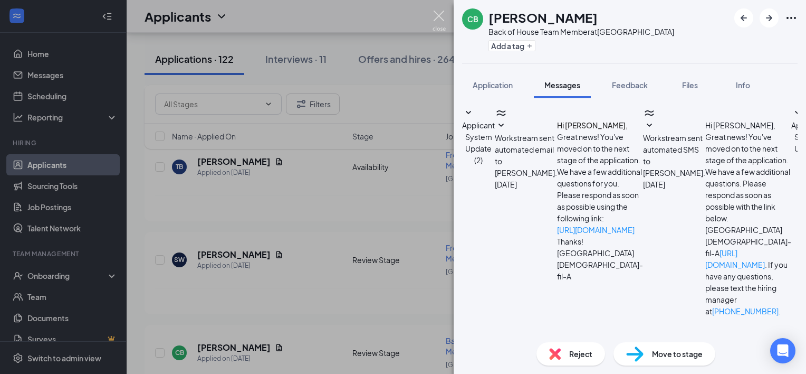
click at [437, 19] on img at bounding box center [439, 21] width 13 height 21
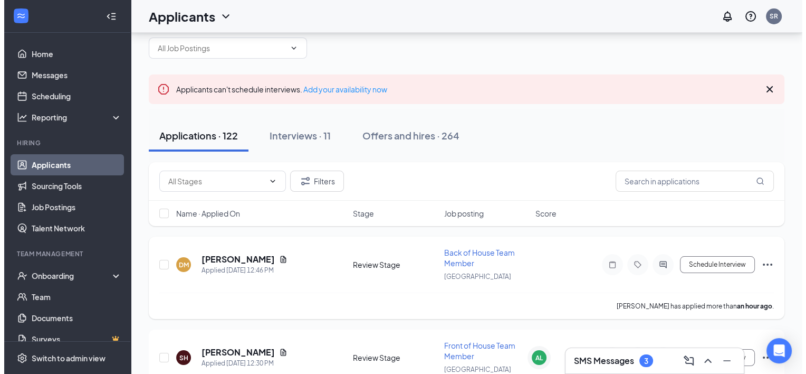
scroll to position [53, 0]
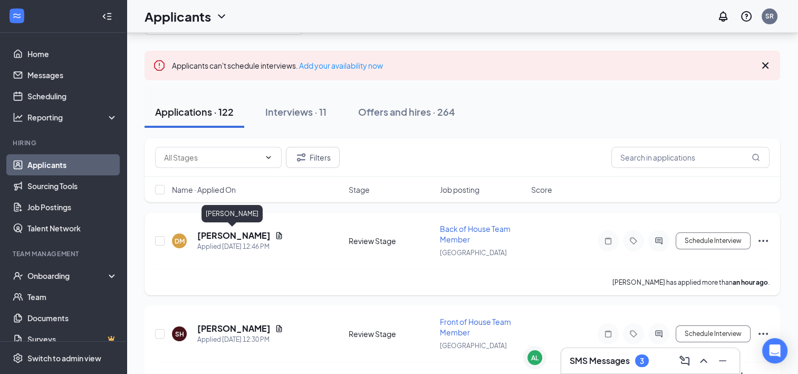
click at [242, 230] on h5 "[PERSON_NAME]" at bounding box center [233, 236] width 73 height 12
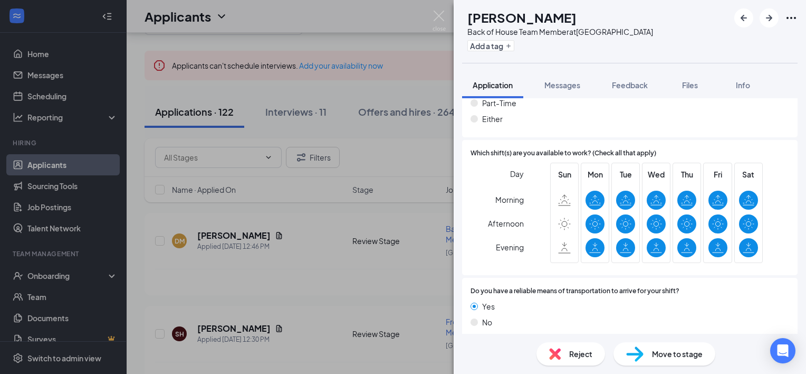
scroll to position [811, 0]
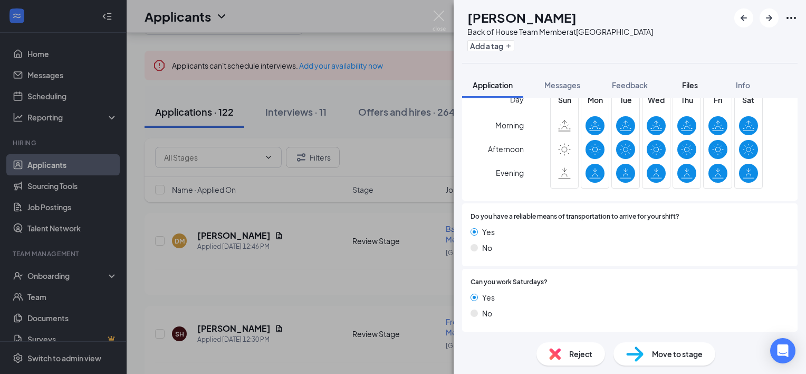
click at [694, 91] on button "Files" at bounding box center [690, 85] width 42 height 26
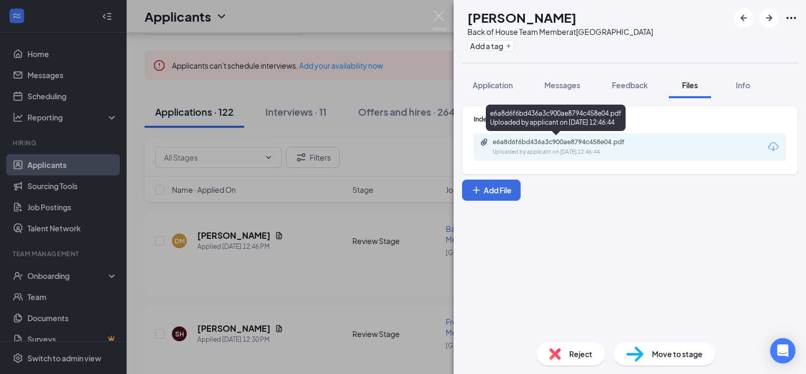
drag, startPoint x: 561, startPoint y: 152, endPoint x: 556, endPoint y: 154, distance: 6.0
click at [556, 154] on div "Uploaded by applicant on Sep 16, 2025 at 12:46:44" at bounding box center [572, 152] width 158 height 8
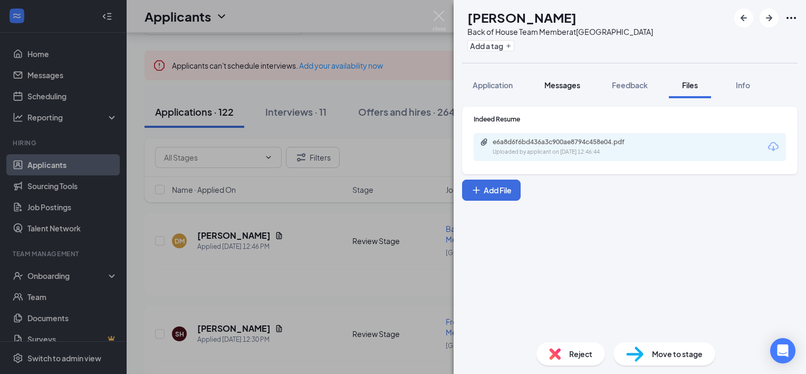
click at [578, 80] on span "Messages" at bounding box center [563, 84] width 36 height 9
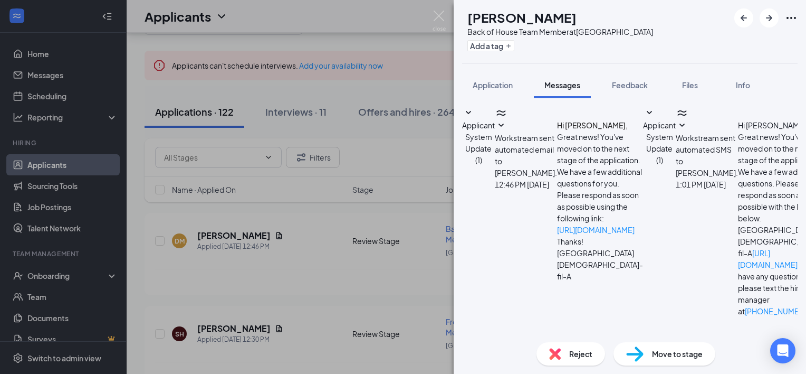
scroll to position [171, 0]
click at [538, 340] on textarea at bounding box center [536, 371] width 149 height 63
click at [535, 340] on textarea "Hi Devin! My name is Sara. I am the Recruitment and Retention Coordinator" at bounding box center [536, 371] width 149 height 63
click at [611, 340] on textarea "Hi Devin! My name is Sara. I am the Recruitment and Retention Coordinator" at bounding box center [536, 371] width 149 height 63
click at [547, 340] on textarea "Hi [PERSON_NAME]! My name is [PERSON_NAME]. I am the Recruitment and Retention …" at bounding box center [536, 371] width 149 height 63
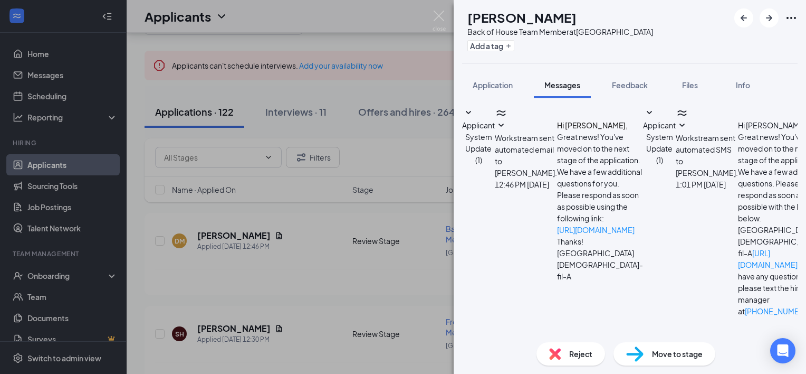
type textarea "Hi [PERSON_NAME]! My name is [PERSON_NAME]. I am the Recruitment and Retention …"
click at [512, 40] on div "Add a tag" at bounding box center [561, 45] width 186 height 17
click at [515, 46] on button "Add a tag" at bounding box center [491, 45] width 47 height 11
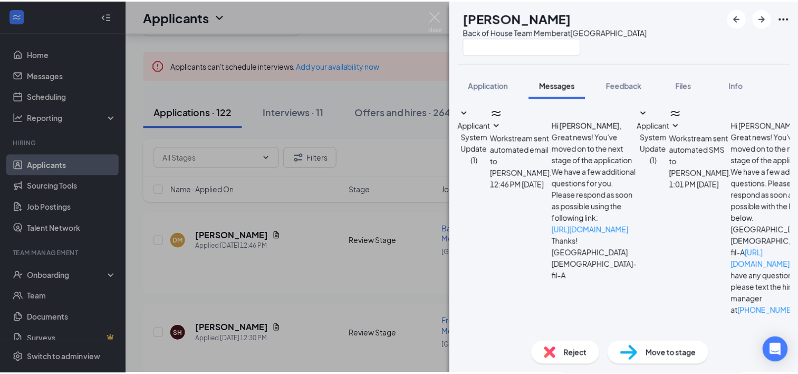
scroll to position [273, 0]
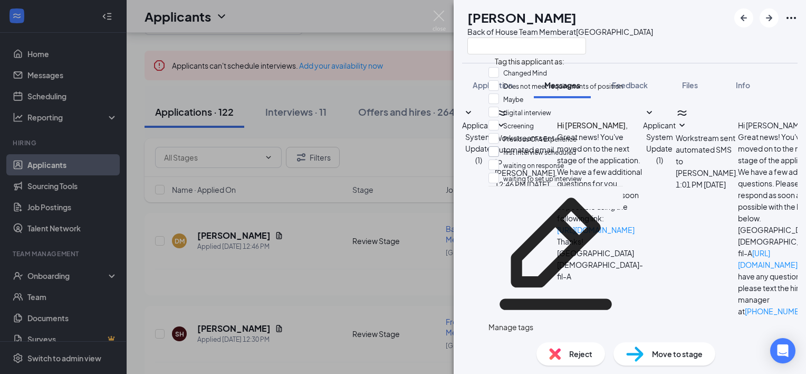
click at [553, 158] on input "first interview scheduled" at bounding box center [533, 152] width 88 height 12
checkbox input "true"
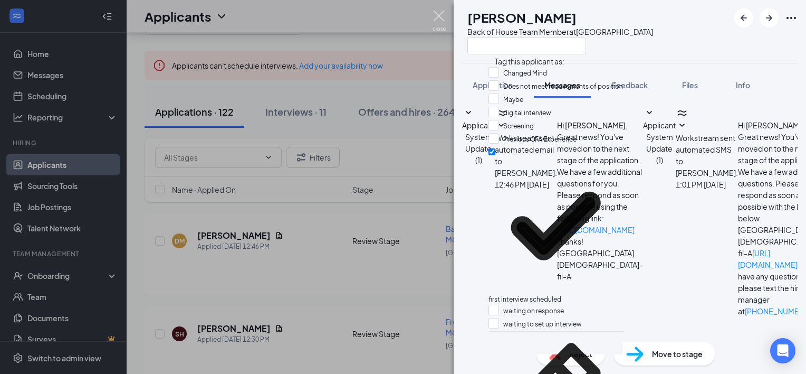
click at [436, 11] on img at bounding box center [439, 21] width 13 height 21
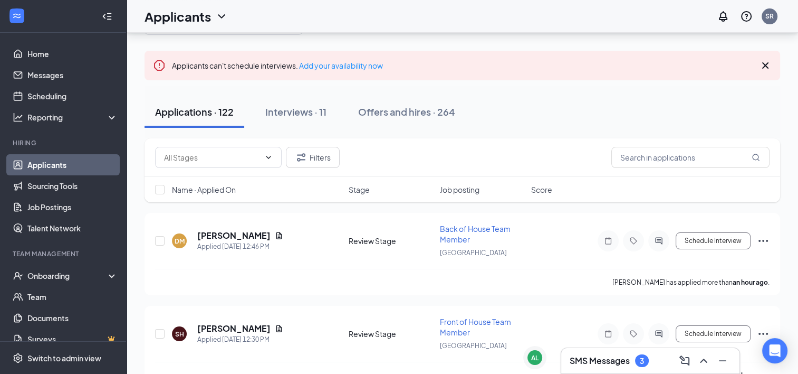
click at [649, 365] on div "SMS Messages 3" at bounding box center [609, 360] width 79 height 13
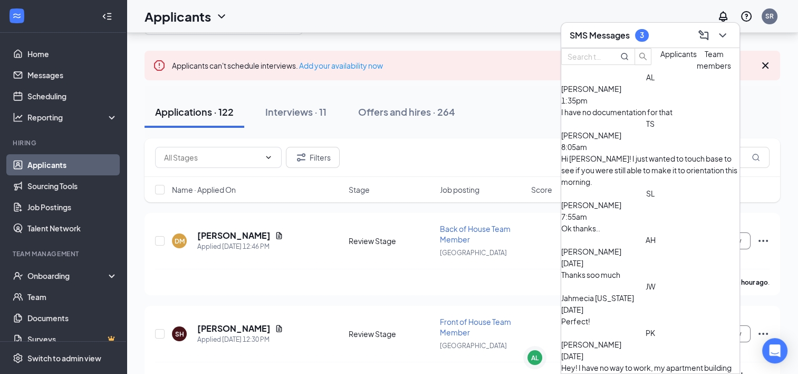
click at [611, 93] on span "[PERSON_NAME]" at bounding box center [591, 88] width 60 height 9
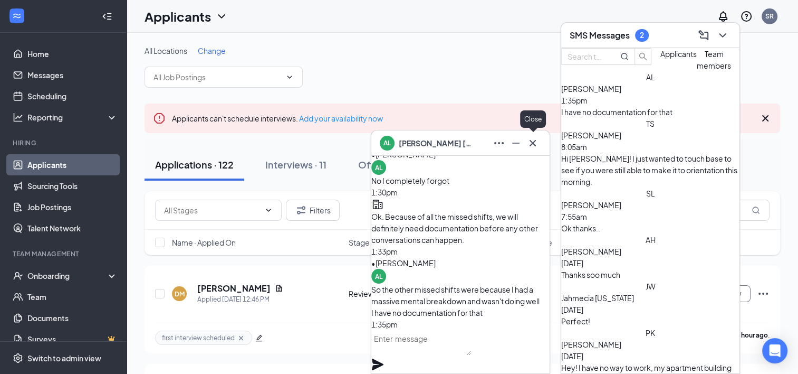
drag, startPoint x: 535, startPoint y: 144, endPoint x: 540, endPoint y: 140, distance: 6.0
click at [535, 144] on icon "Cross" at bounding box center [533, 143] width 13 height 13
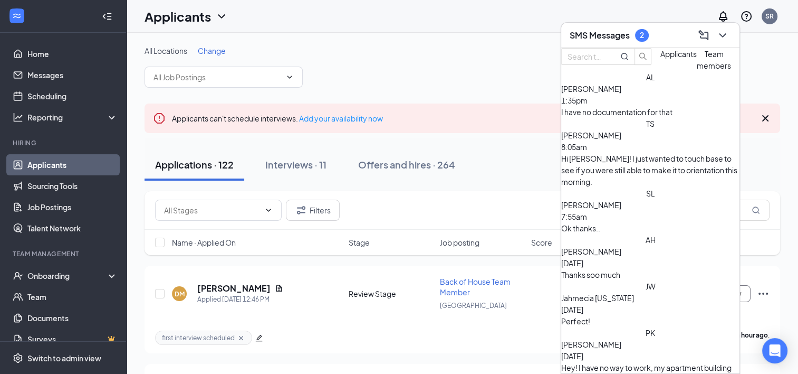
click at [661, 71] on button "Applicants" at bounding box center [679, 59] width 36 height 23
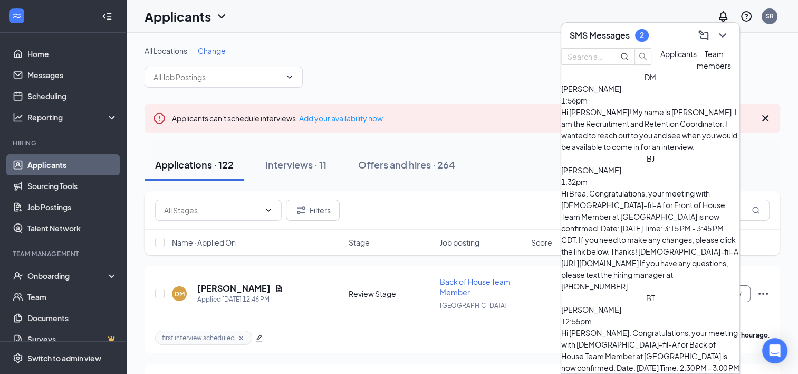
click at [618, 41] on div "SMS Messages 2" at bounding box center [609, 35] width 79 height 13
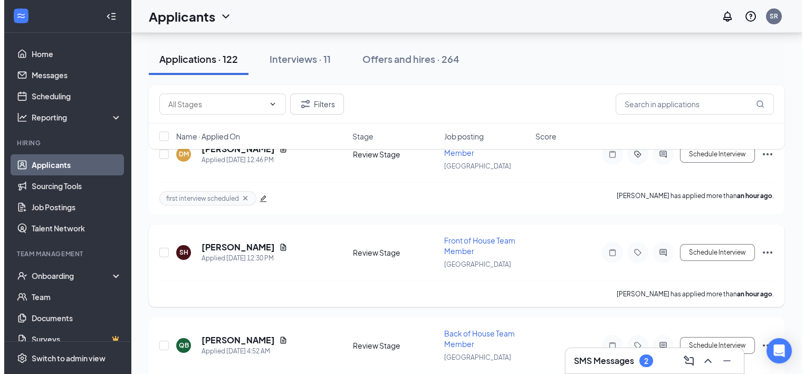
scroll to position [158, 0]
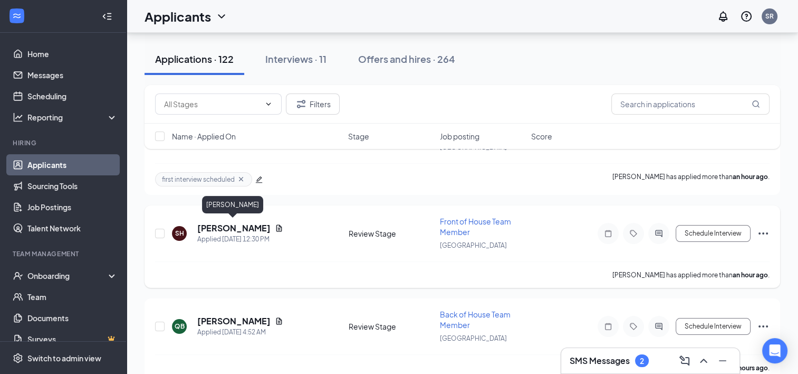
click at [235, 226] on h5 "Shelisa Hinojosa" at bounding box center [233, 228] width 73 height 12
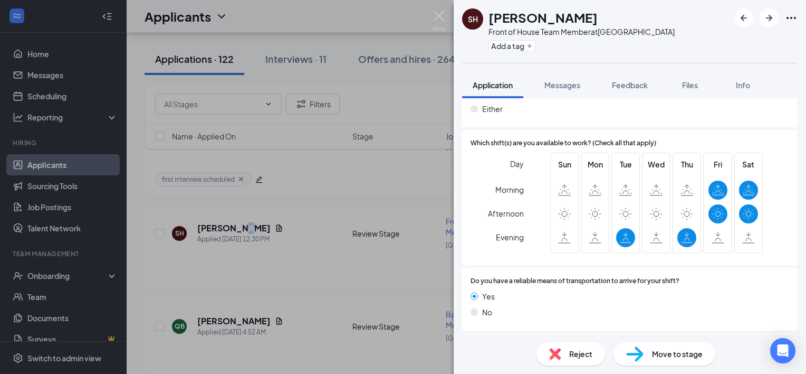
scroll to position [823, 0]
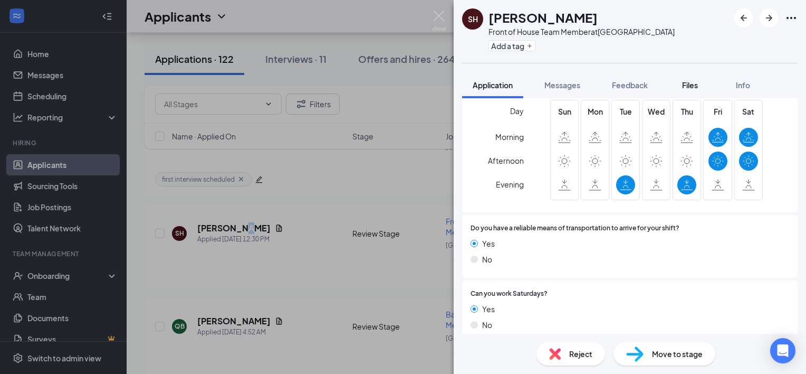
click at [680, 81] on button "Files" at bounding box center [690, 85] width 42 height 26
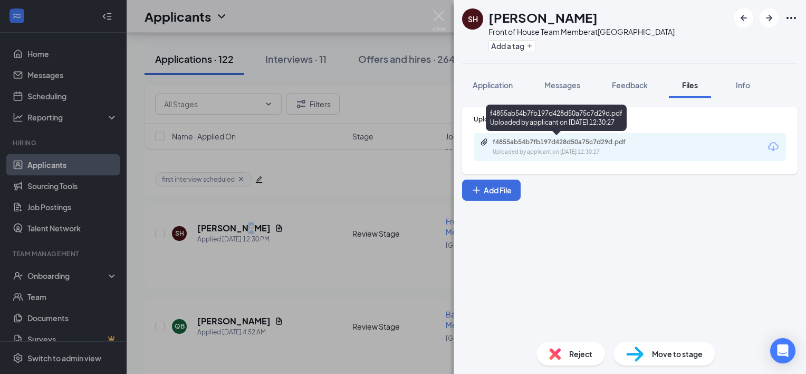
click at [608, 138] on div "f4855ab54b7fb197d428d50a75c7d29d.pdf" at bounding box center [567, 142] width 148 height 8
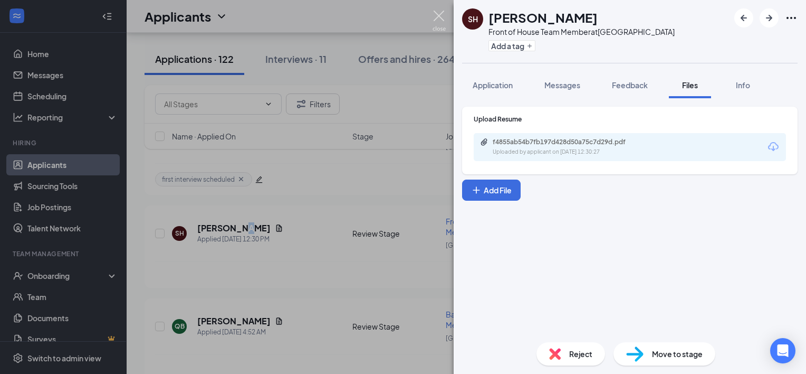
click at [440, 18] on img at bounding box center [439, 21] width 13 height 21
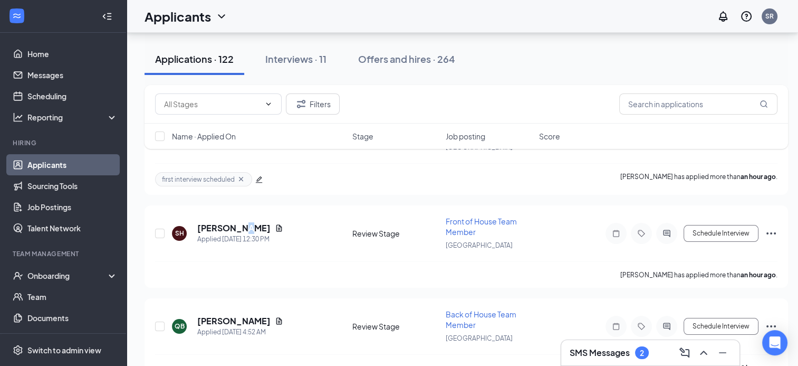
click at [770, 232] on icon "Ellipses" at bounding box center [771, 233] width 9 height 2
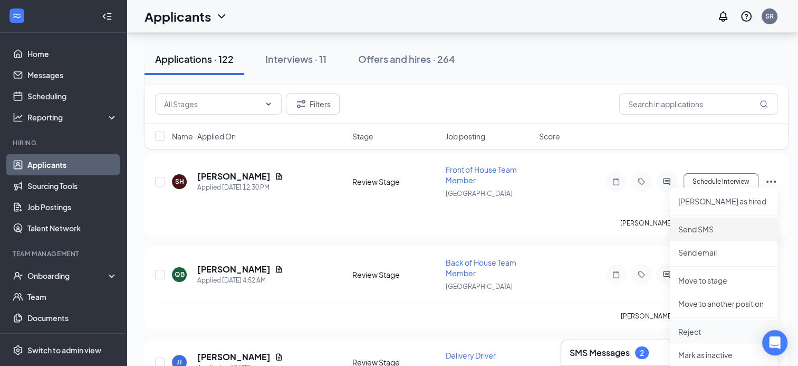
scroll to position [264, 0]
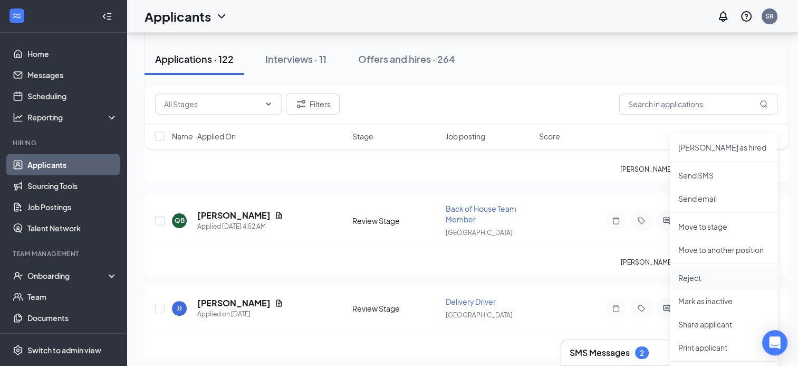
drag, startPoint x: 702, startPoint y: 275, endPoint x: 716, endPoint y: 278, distance: 14.0
click at [703, 275] on p "Reject" at bounding box center [724, 277] width 91 height 11
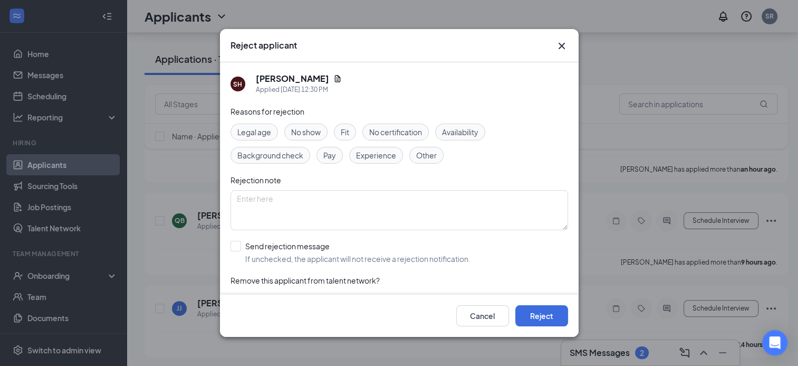
click at [465, 126] on span "Availability" at bounding box center [460, 132] width 36 height 12
click at [532, 315] on button "Reject" at bounding box center [542, 315] width 53 height 21
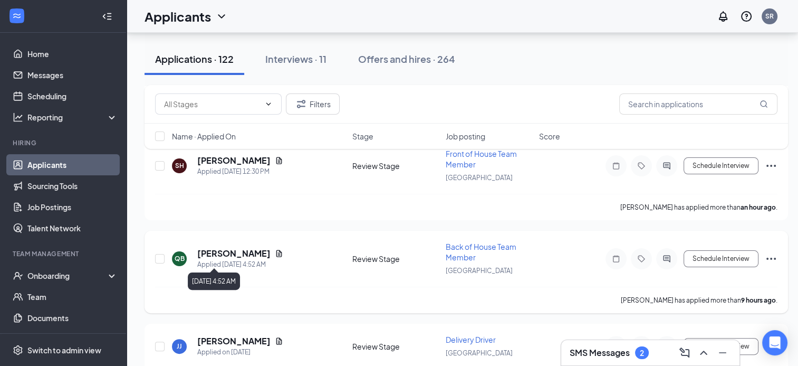
scroll to position [158, 0]
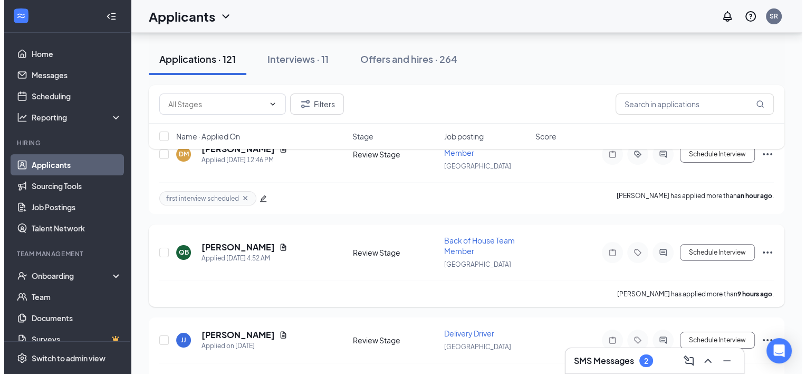
scroll to position [158, 0]
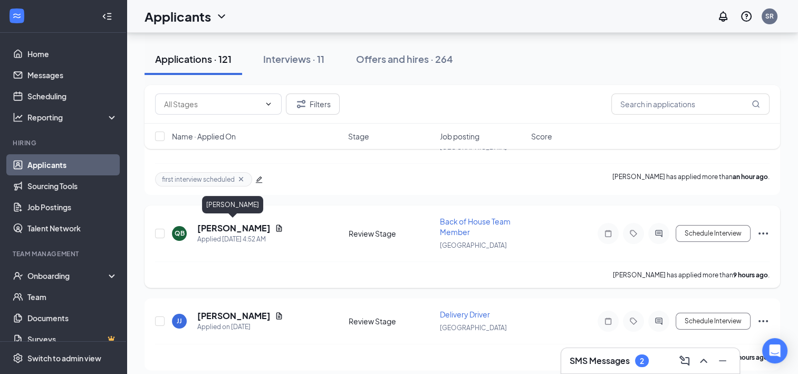
click at [212, 224] on h5 "[PERSON_NAME]" at bounding box center [233, 228] width 73 height 12
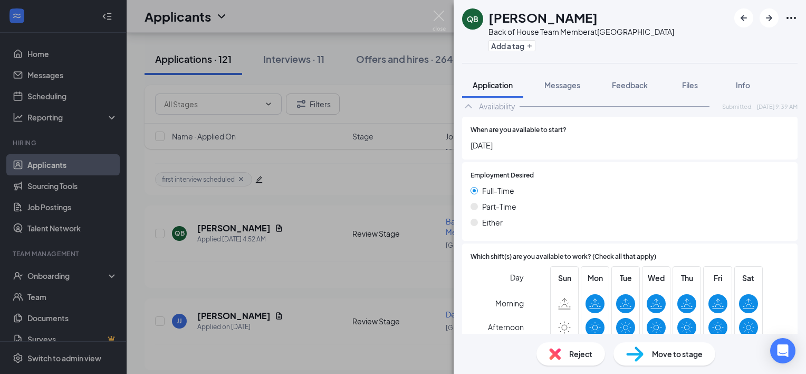
scroll to position [811, 0]
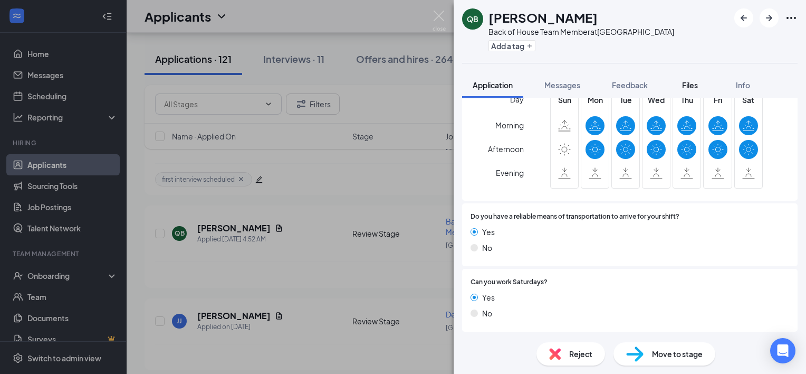
click at [684, 90] on button "Files" at bounding box center [690, 85] width 42 height 26
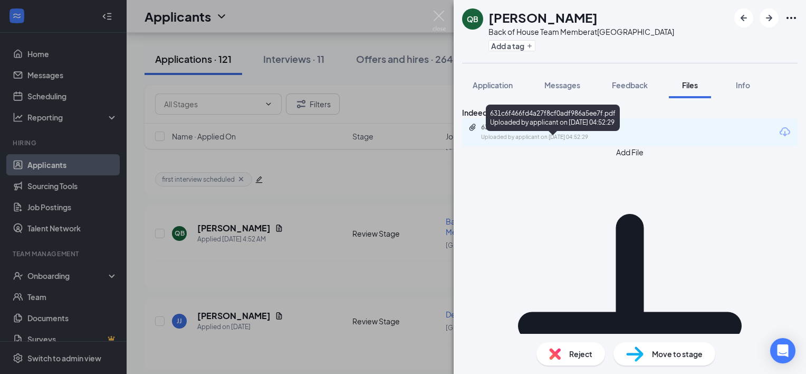
click at [519, 131] on div "631c6f466fd4a27f8cf0adf986a5ee7f.pdf" at bounding box center [555, 127] width 148 height 8
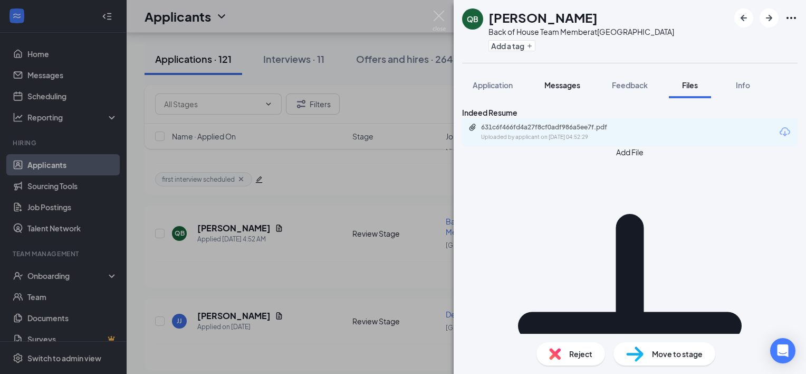
click at [555, 88] on span "Messages" at bounding box center [563, 84] width 36 height 9
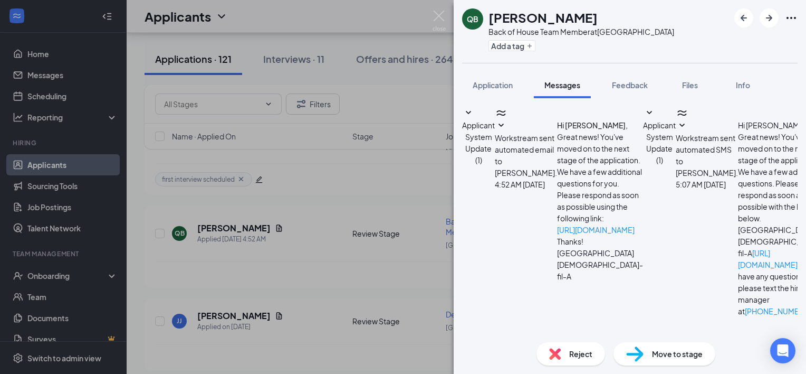
scroll to position [171, 0]
click at [497, 81] on span "Application" at bounding box center [493, 84] width 40 height 9
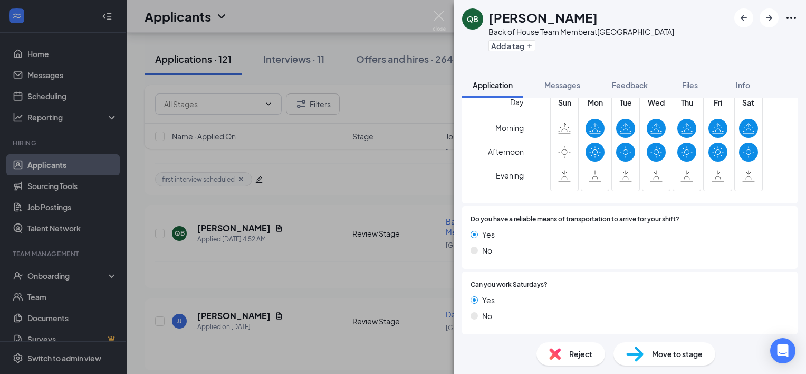
scroll to position [811, 0]
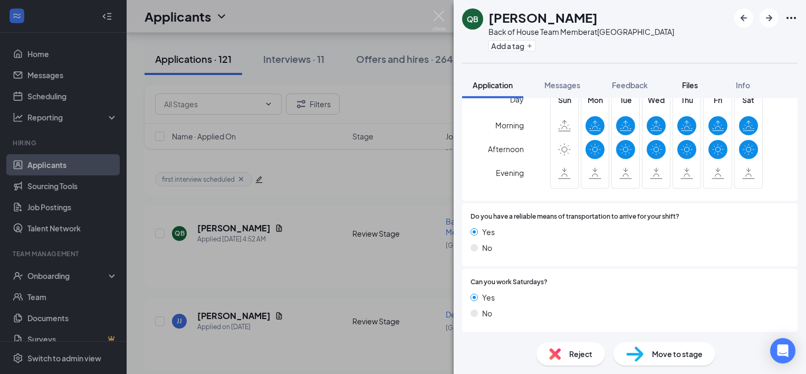
click at [692, 91] on button "Files" at bounding box center [690, 85] width 42 height 26
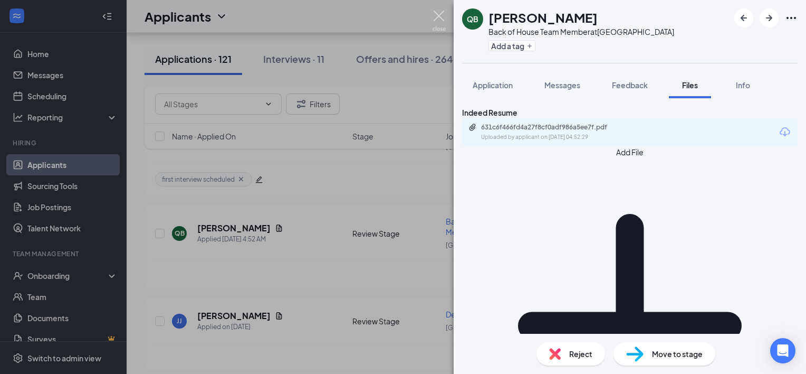
click at [435, 18] on img at bounding box center [439, 21] width 13 height 21
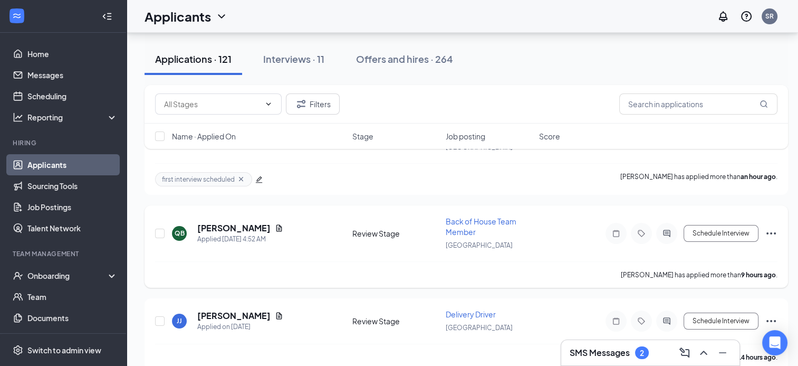
click at [770, 227] on icon "Ellipses" at bounding box center [771, 233] width 13 height 13
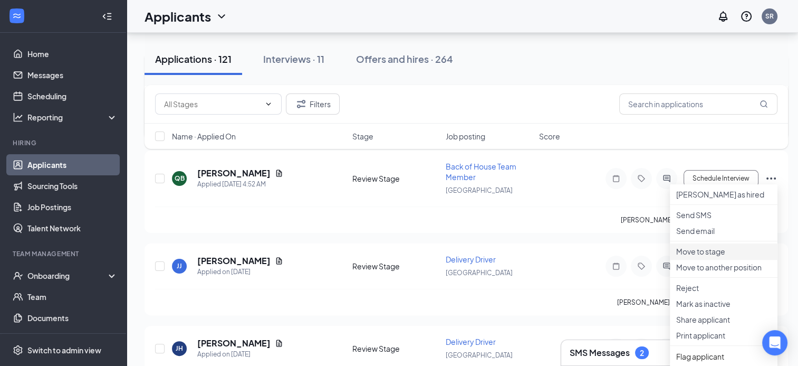
scroll to position [264, 0]
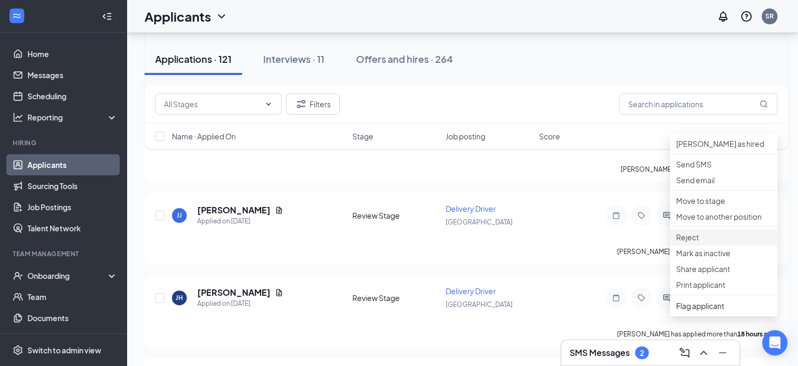
click at [718, 242] on p "Reject" at bounding box center [724, 237] width 95 height 11
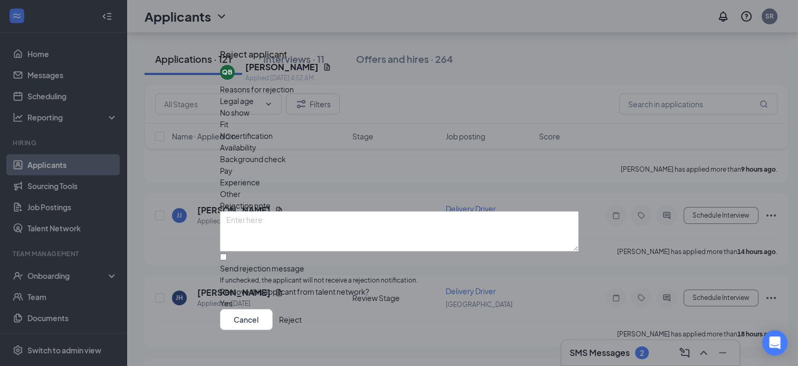
click at [256, 141] on span "Availability" at bounding box center [238, 147] width 36 height 12
click at [302, 312] on button "Reject" at bounding box center [290, 319] width 23 height 21
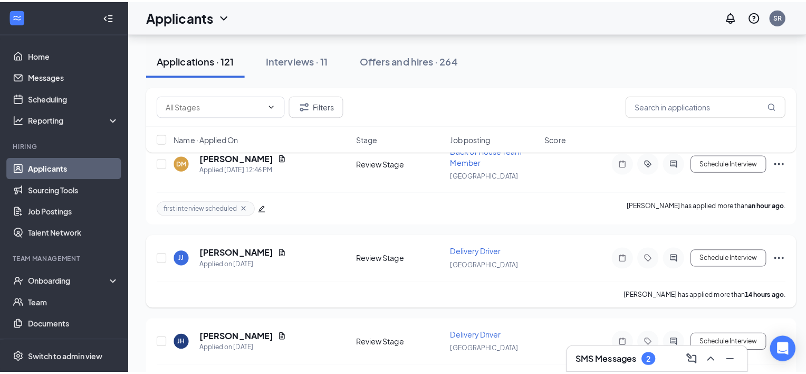
scroll to position [158, 0]
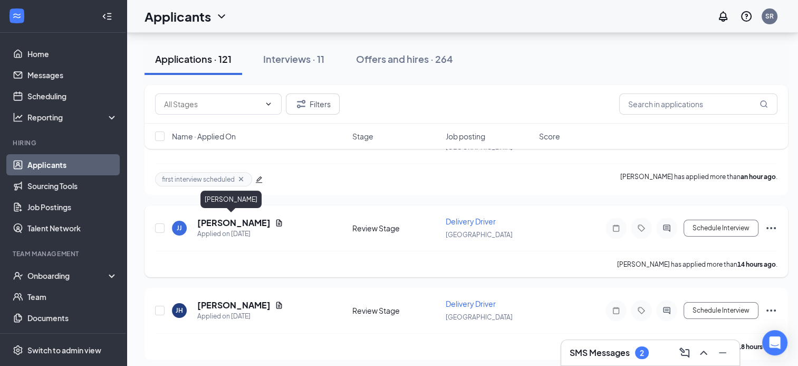
click at [226, 220] on h5 "[PERSON_NAME]" at bounding box center [233, 223] width 73 height 12
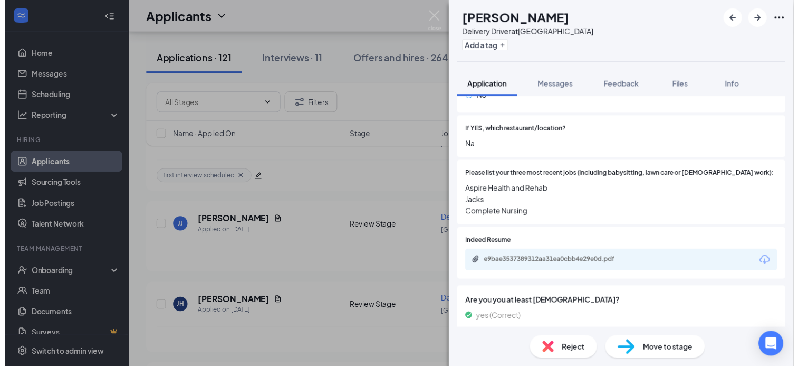
scroll to position [211, 0]
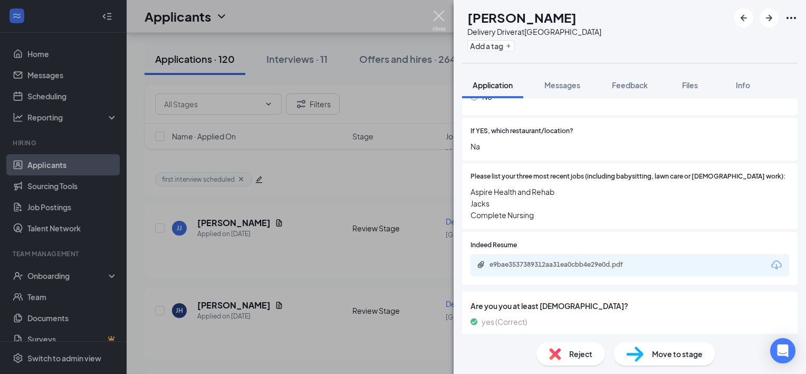
click at [438, 19] on img at bounding box center [439, 21] width 13 height 21
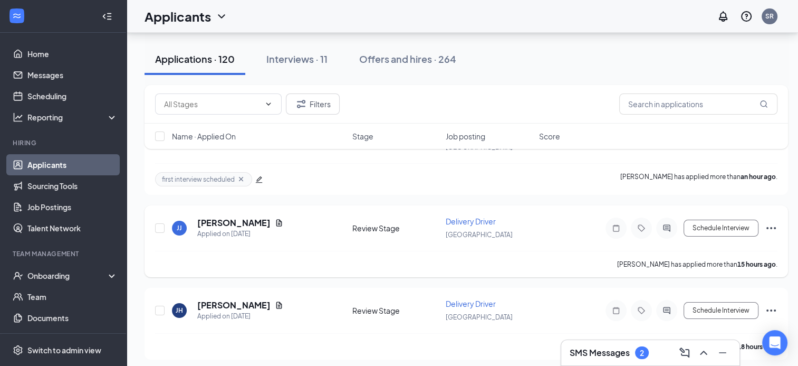
click at [770, 222] on icon "Ellipses" at bounding box center [771, 228] width 13 height 13
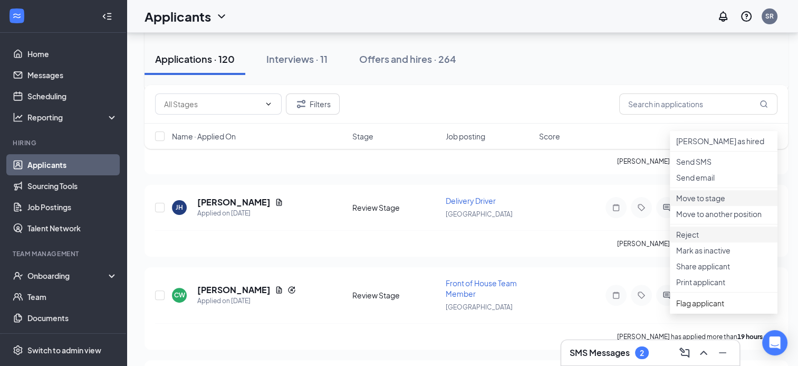
scroll to position [264, 0]
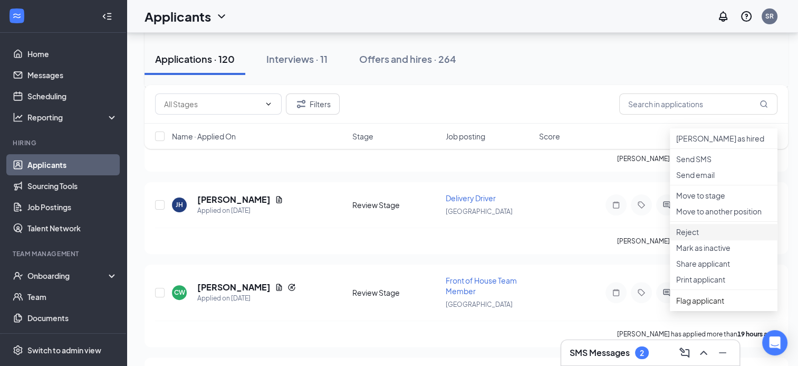
click at [719, 237] on p "Reject" at bounding box center [724, 231] width 95 height 11
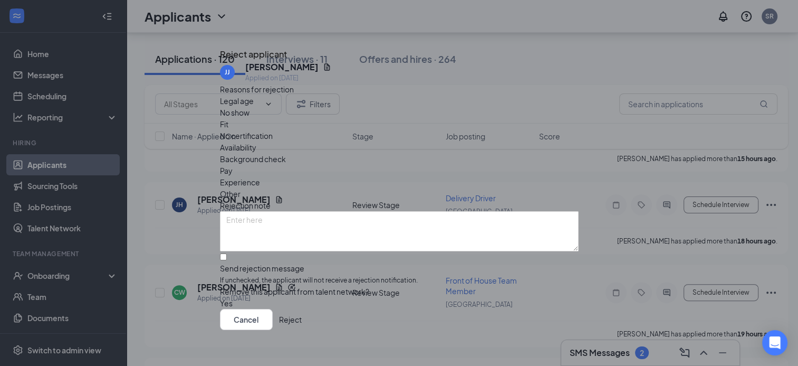
click at [241, 188] on span "Other" at bounding box center [230, 194] width 21 height 12
click at [302, 315] on button "Reject" at bounding box center [290, 319] width 23 height 21
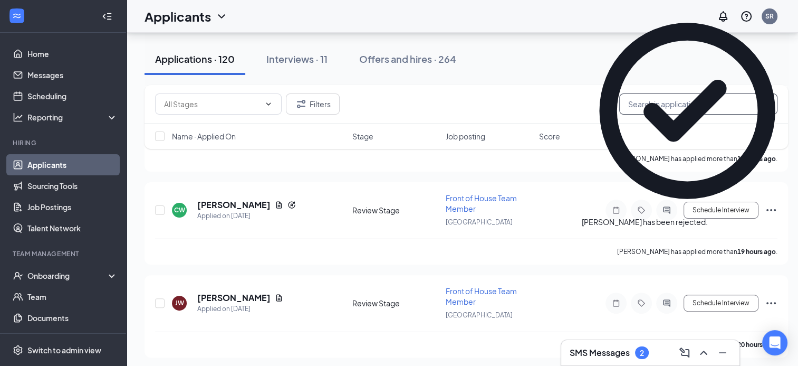
click at [699, 108] on input "text" at bounding box center [699, 103] width 158 height 21
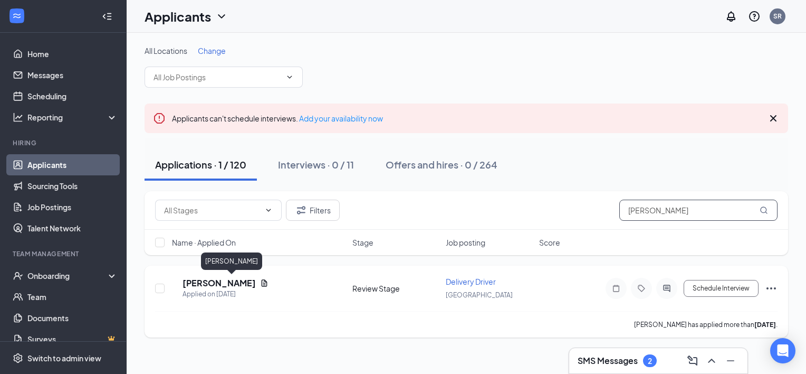
type input "[PERSON_NAME]"
click at [240, 279] on h5 "[PERSON_NAME]" at bounding box center [219, 283] width 73 height 12
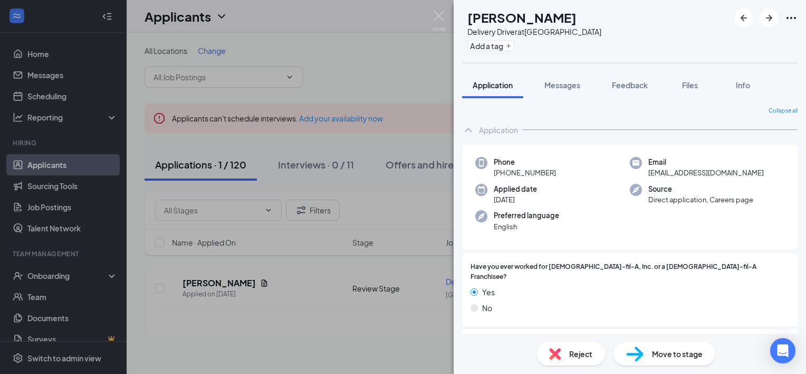
click at [564, 99] on div "Collapse all Application Phone [PHONE_NUMBER] Email [EMAIL_ADDRESS][DOMAIN_NAME…" at bounding box center [630, 215] width 353 height 235
click at [568, 83] on span "Messages" at bounding box center [563, 84] width 36 height 9
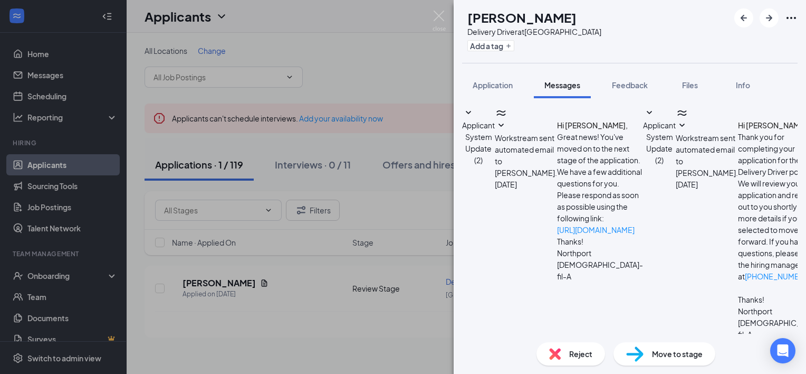
scroll to position [91, 0]
click at [578, 340] on textarea at bounding box center [523, 371] width 123 height 63
type textarea "Hey [PERSON_NAME]! My name is [PERSON_NAME]. I am the Recruitment and Retention…"
click at [515, 45] on button "Add a tag" at bounding box center [491, 45] width 47 height 11
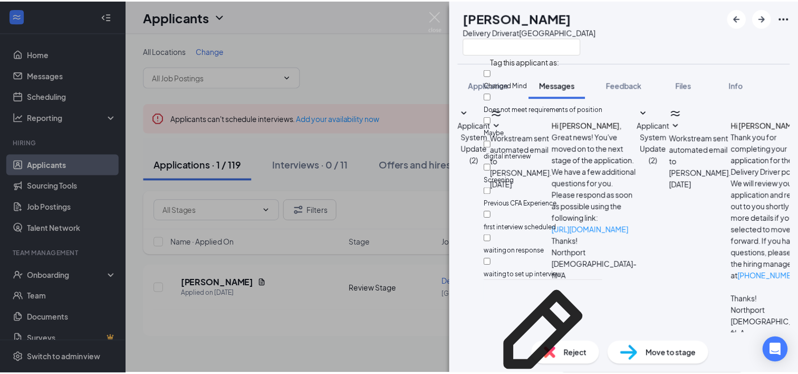
scroll to position [193, 0]
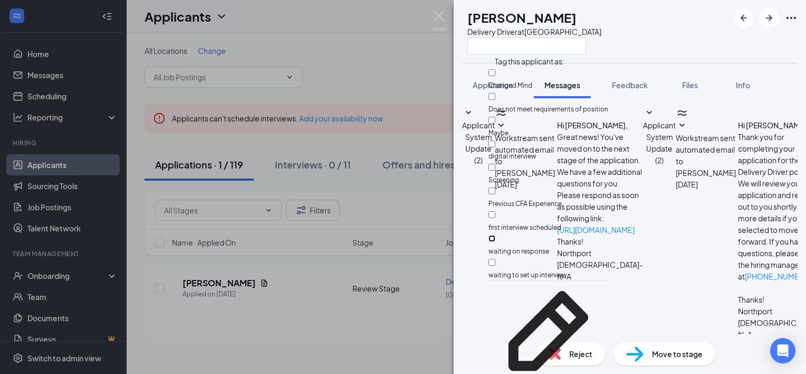
click at [496, 235] on input "waiting on response" at bounding box center [492, 238] width 7 height 7
checkbox input "true"
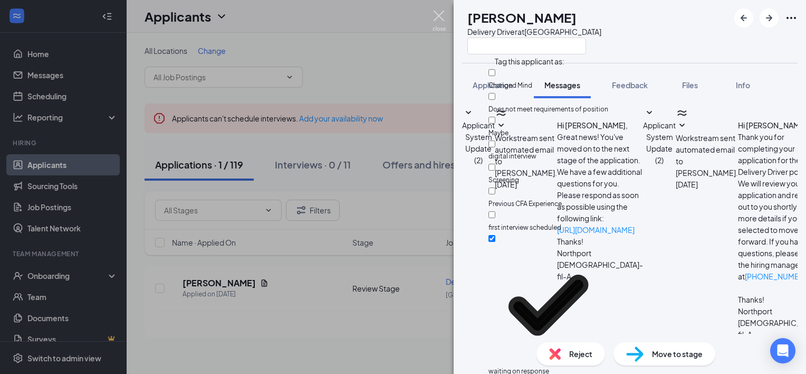
click at [443, 19] on img at bounding box center [439, 21] width 13 height 21
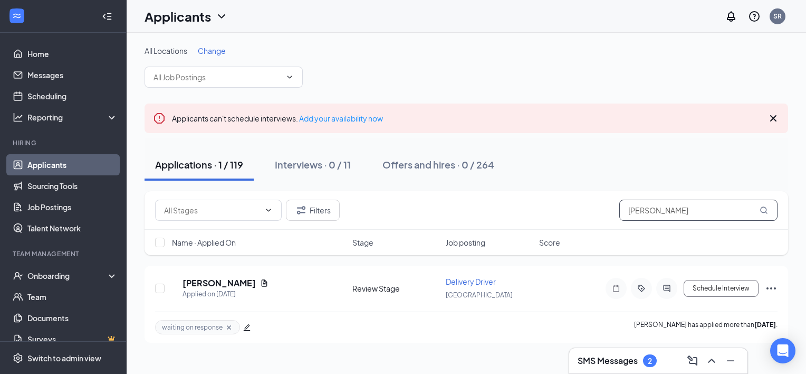
drag, startPoint x: 667, startPoint y: 206, endPoint x: 568, endPoint y: 204, distance: 98.7
click at [568, 204] on div "Filters [PERSON_NAME]" at bounding box center [466, 209] width 623 height 21
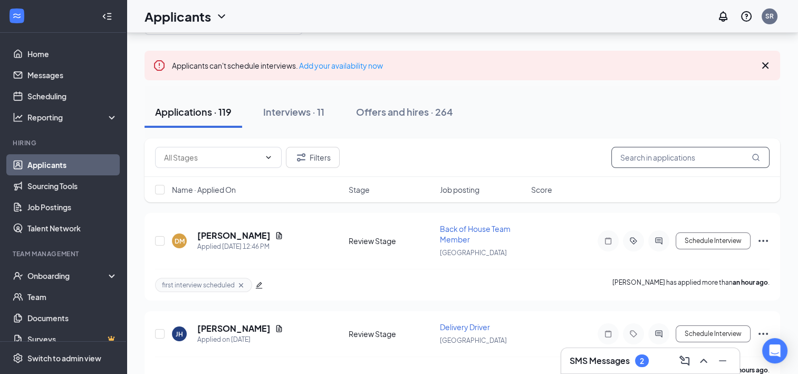
scroll to position [158, 0]
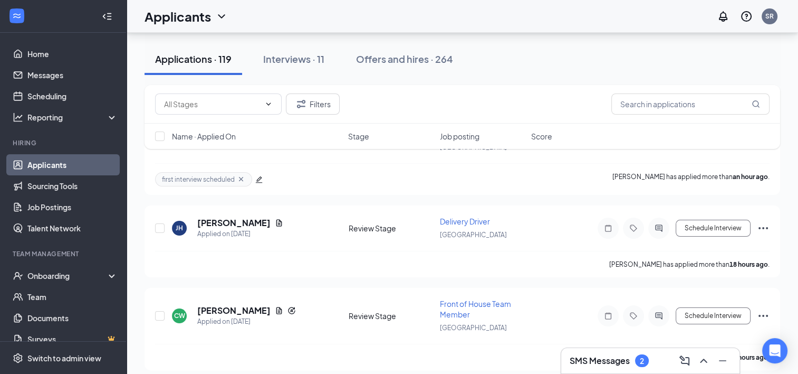
click at [618, 351] on div "SMS Messages 2" at bounding box center [650, 360] width 178 height 25
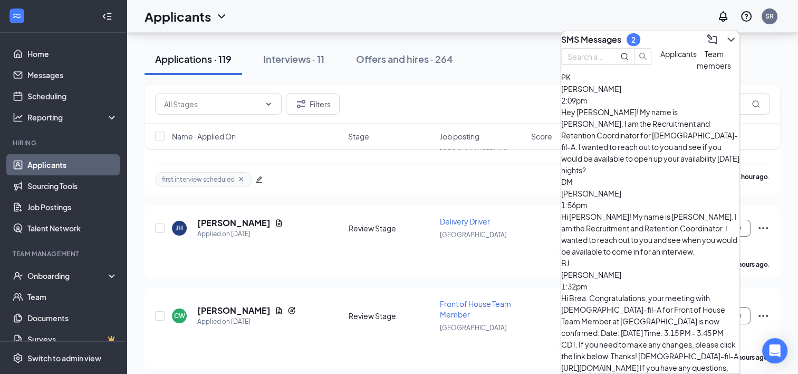
click at [697, 71] on button "Team members" at bounding box center [714, 59] width 34 height 23
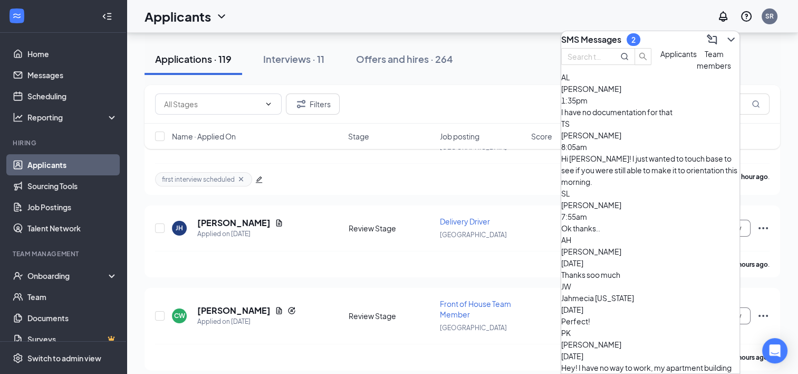
click at [661, 59] on span "Applicants" at bounding box center [679, 53] width 36 height 9
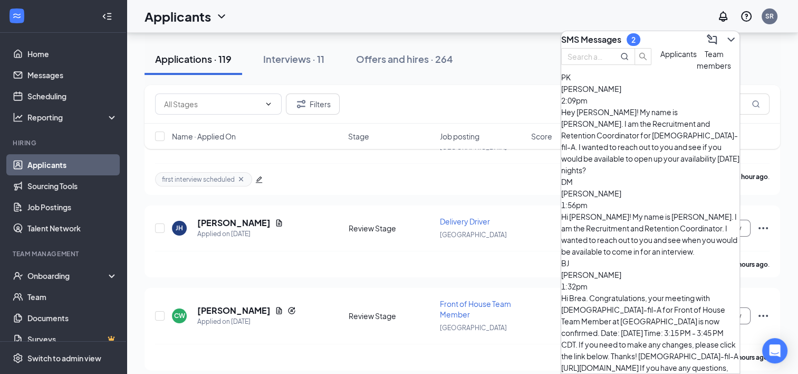
click at [697, 70] on span "Team members" at bounding box center [714, 59] width 34 height 21
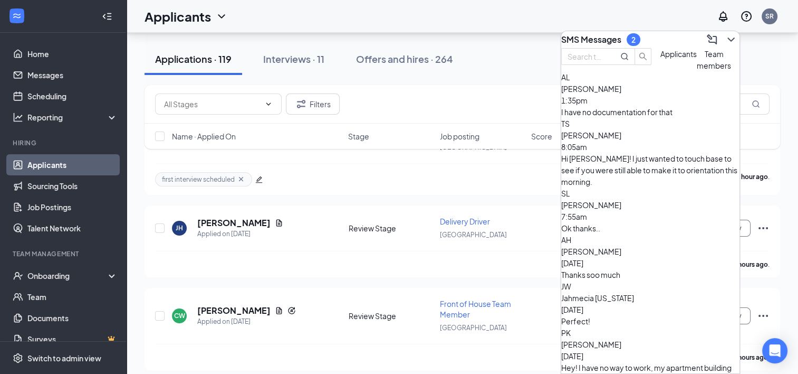
drag, startPoint x: 601, startPoint y: 107, endPoint x: 598, endPoint y: 90, distance: 17.6
click at [661, 71] on button "Applicants" at bounding box center [679, 59] width 36 height 23
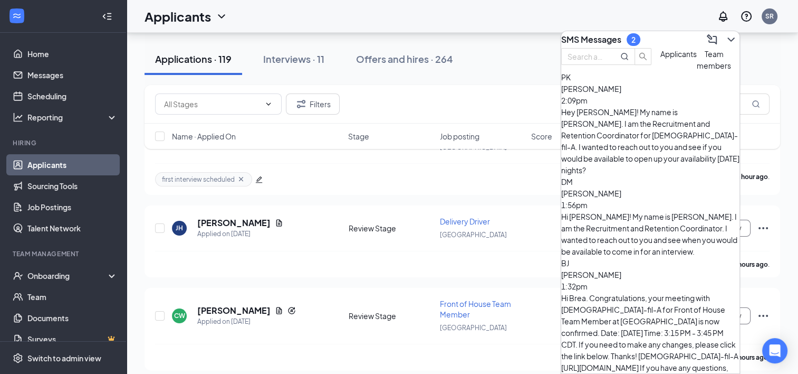
click at [603, 37] on h3 "SMS Messages" at bounding box center [591, 40] width 60 height 12
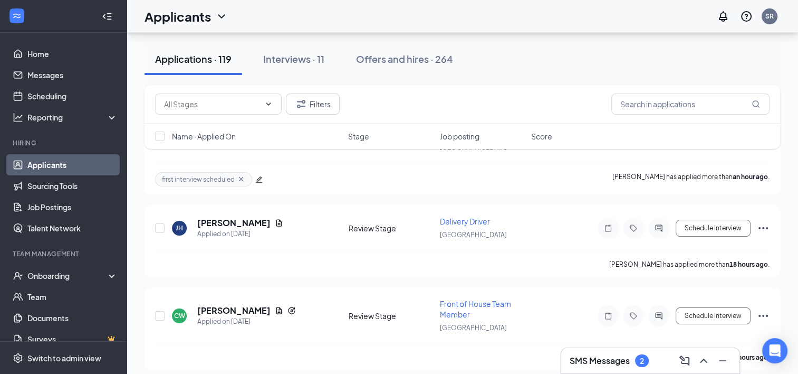
click at [622, 355] on h3 "SMS Messages" at bounding box center [600, 361] width 60 height 12
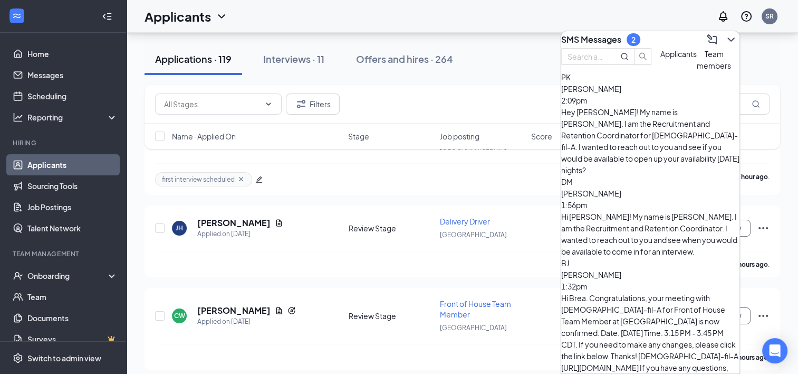
click at [697, 70] on span "Team members" at bounding box center [714, 59] width 34 height 21
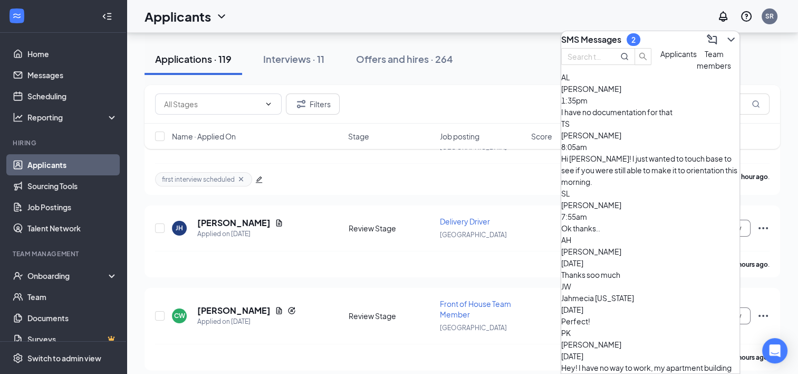
click at [650, 118] on div "I have no documentation for that" at bounding box center [650, 112] width 178 height 12
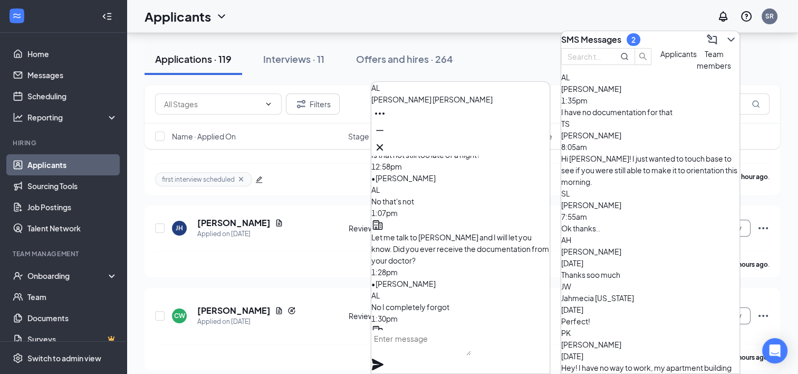
scroll to position [-53, 0]
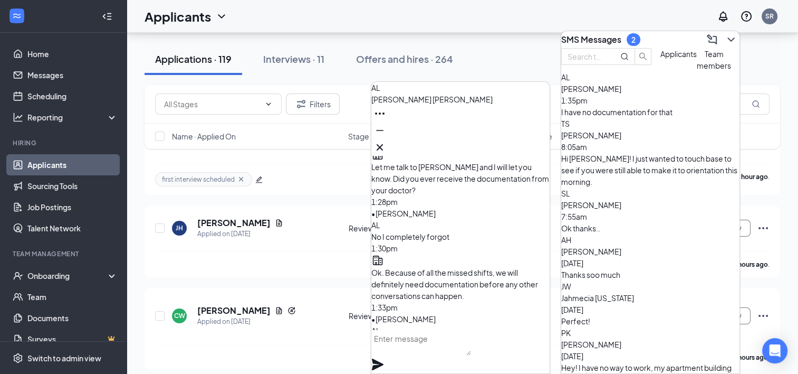
drag, startPoint x: 459, startPoint y: 360, endPoint x: 443, endPoint y: 345, distance: 22.4
click at [458, 355] on textarea at bounding box center [422, 342] width 100 height 25
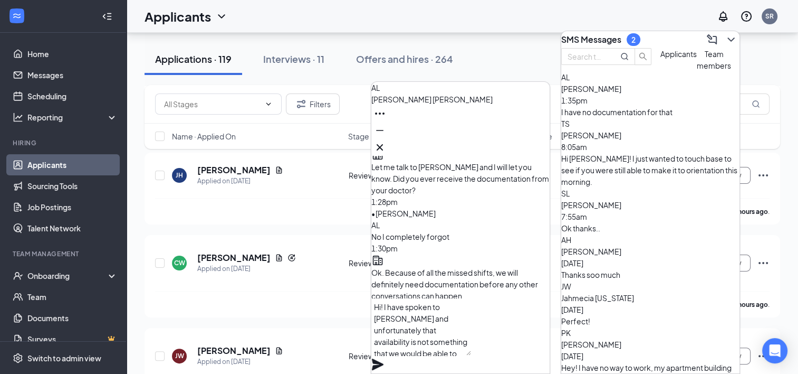
scroll to position [1, 0]
type textarea "Hi! I have spoken to [PERSON_NAME] and unfortunately that availability is not s…"
click at [384, 358] on icon "Plane" at bounding box center [378, 364] width 13 height 13
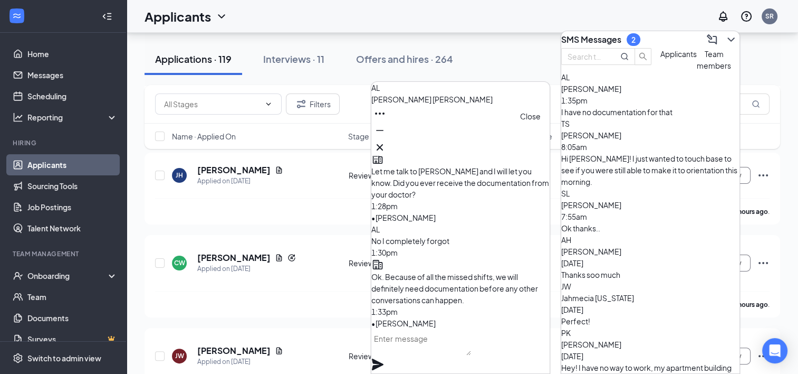
click at [386, 141] on icon "Cross" at bounding box center [380, 147] width 13 height 13
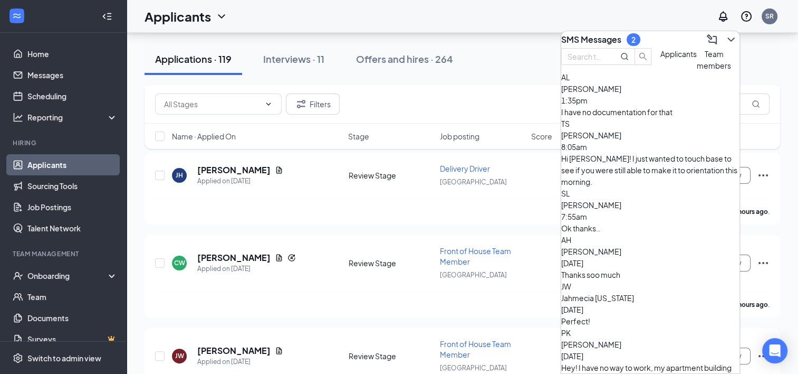
drag, startPoint x: 601, startPoint y: 94, endPoint x: 621, endPoint y: 56, distance: 42.7
click at [661, 59] on span "Applicants" at bounding box center [679, 53] width 36 height 9
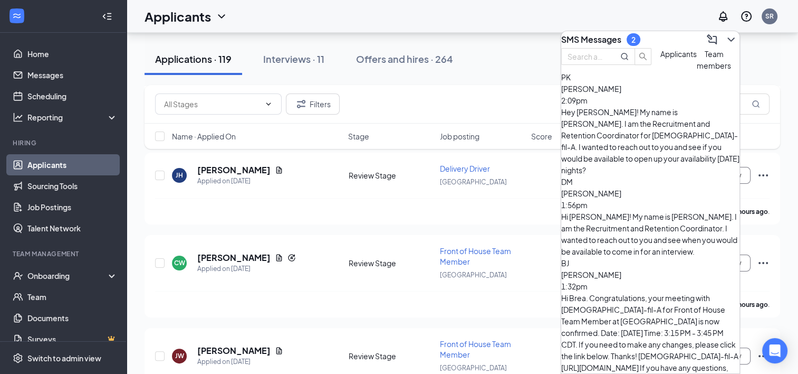
drag, startPoint x: 627, startPoint y: 37, endPoint x: 584, endPoint y: 54, distance: 46.5
click at [622, 37] on h3 "SMS Messages" at bounding box center [591, 40] width 60 height 12
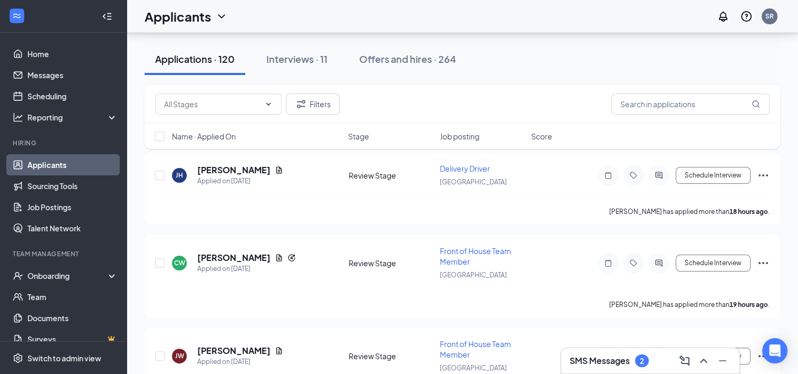
click at [611, 367] on div "SMS Messages 2" at bounding box center [650, 360] width 161 height 17
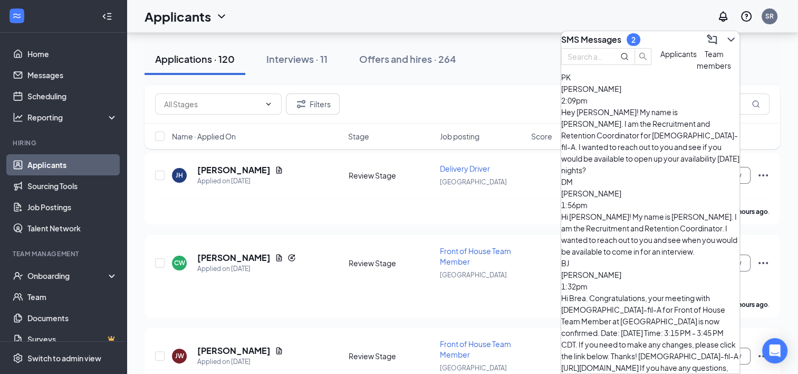
scroll to position [53, 0]
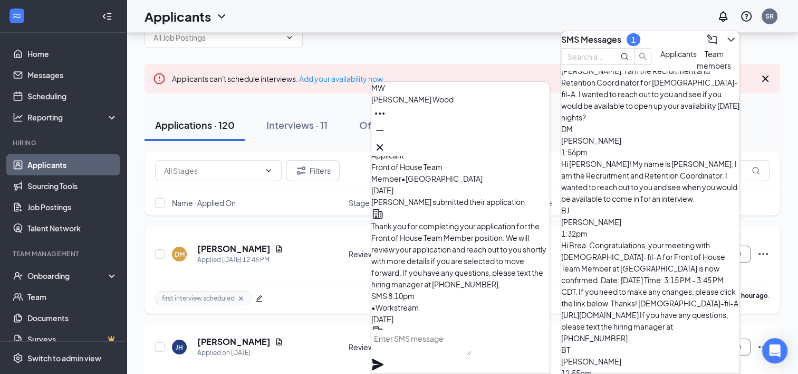
scroll to position [0, 0]
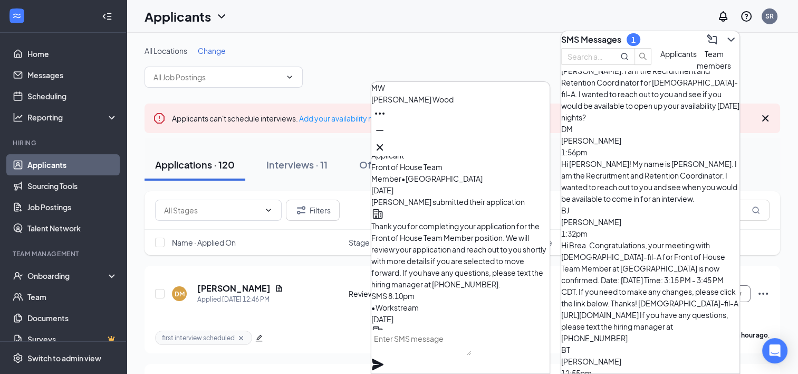
click at [443, 104] on span "[PERSON_NAME]" at bounding box center [413, 98] width 82 height 9
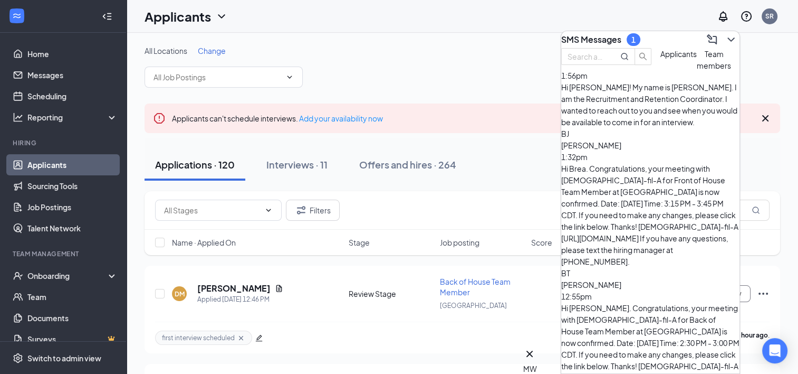
scroll to position [137, 0]
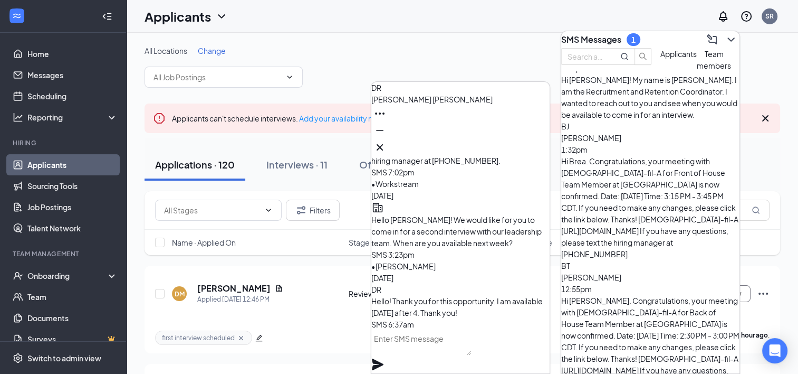
click at [400, 355] on textarea at bounding box center [422, 342] width 100 height 25
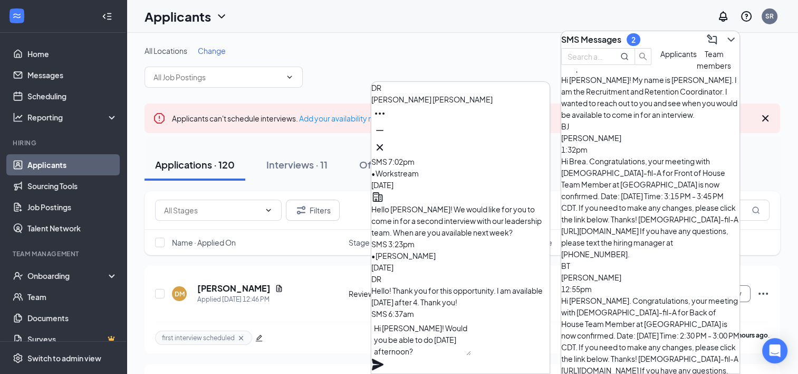
type textarea "Hi [PERSON_NAME]! Would you be able to do [DATE] afternoon?"
click at [384, 358] on icon "Plane" at bounding box center [378, 364] width 12 height 12
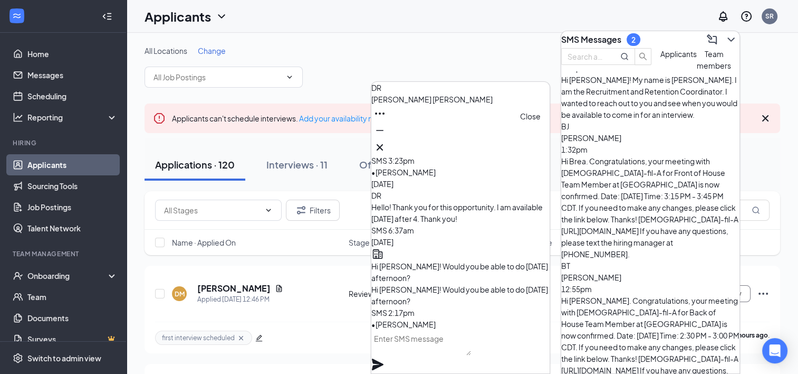
click at [383, 144] on icon "Cross" at bounding box center [380, 147] width 6 height 6
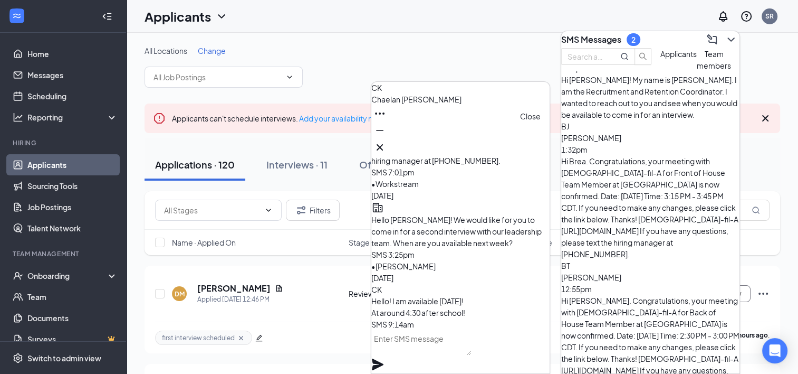
click at [383, 144] on icon "Cross" at bounding box center [380, 147] width 6 height 6
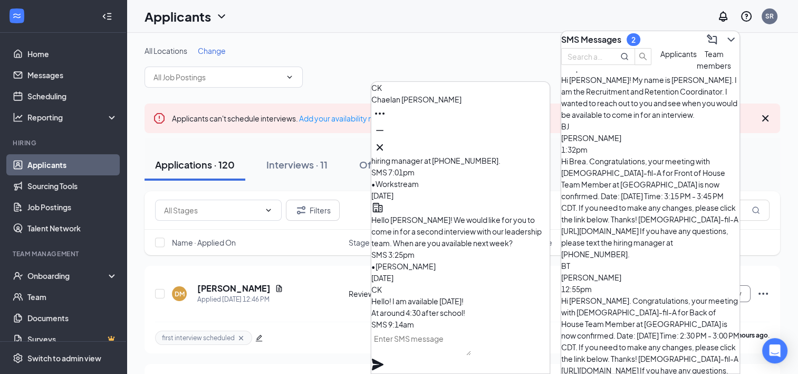
click at [461, 355] on textarea at bounding box center [422, 342] width 100 height 25
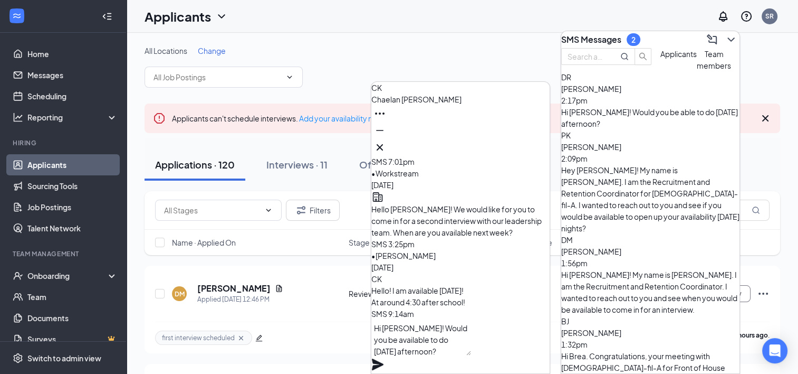
click at [471, 355] on textarea "Hi [PERSON_NAME]! Would you be available to do [DATE] afternoon?" at bounding box center [422, 337] width 100 height 36
type textarea "Hi [PERSON_NAME]! Would you be available to do [DATE] afternoon?"
click at [384, 358] on icon "Plane" at bounding box center [378, 364] width 13 height 13
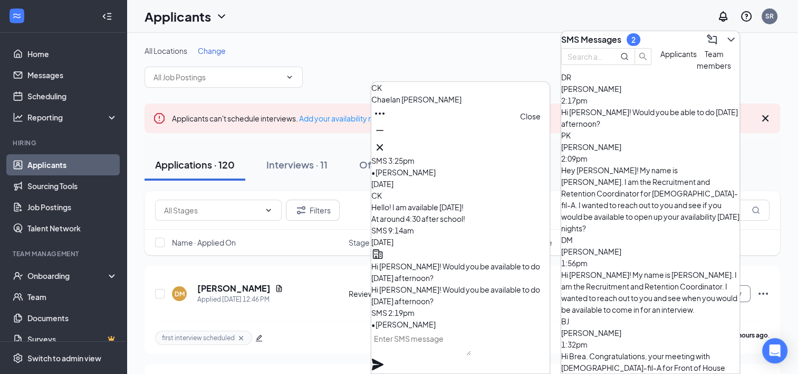
click at [386, 146] on icon "Cross" at bounding box center [380, 147] width 13 height 13
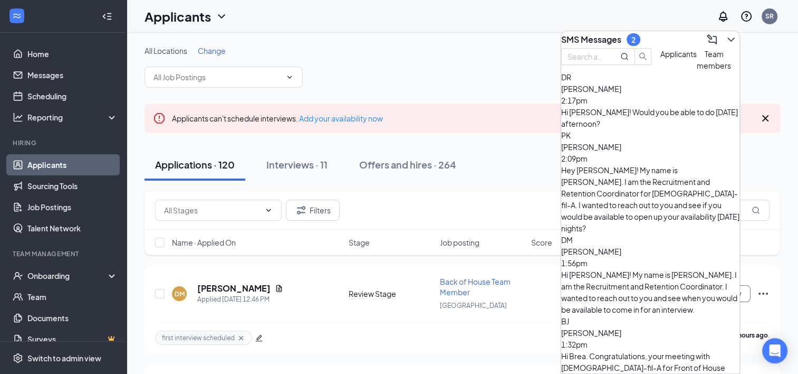
click at [697, 70] on span "Team members" at bounding box center [714, 59] width 34 height 21
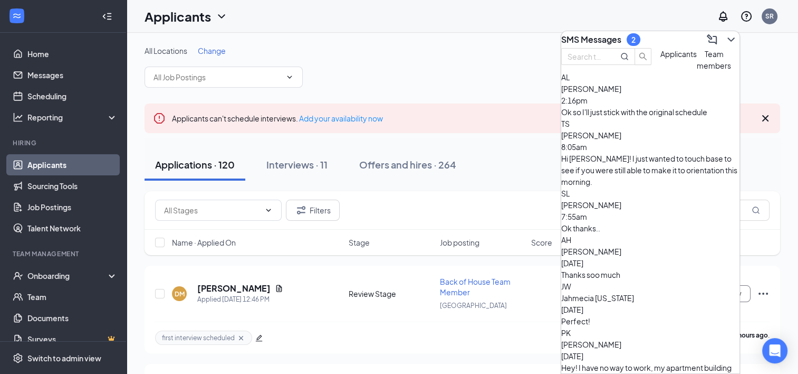
click at [611, 93] on span "[PERSON_NAME]" at bounding box center [591, 88] width 60 height 9
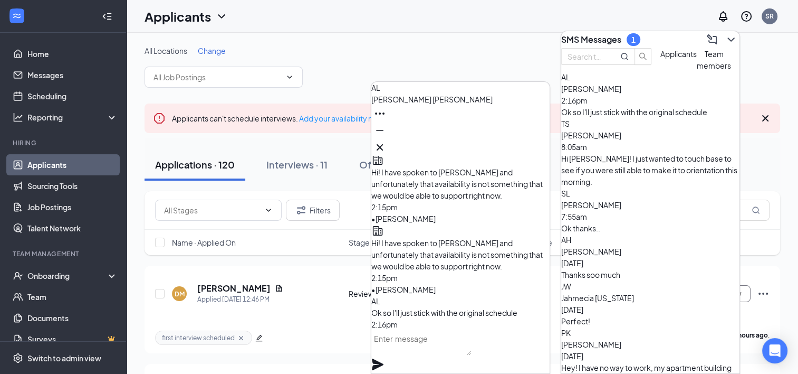
click at [636, 35] on div "1" at bounding box center [634, 39] width 4 height 9
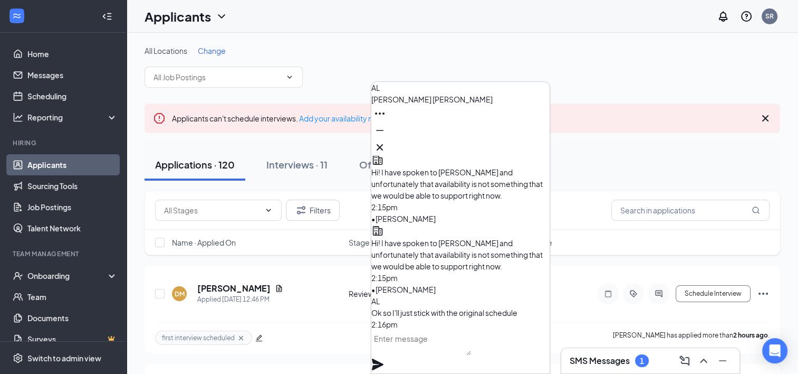
click at [460, 134] on div "AL [PERSON_NAME]" at bounding box center [461, 119] width 178 height 74
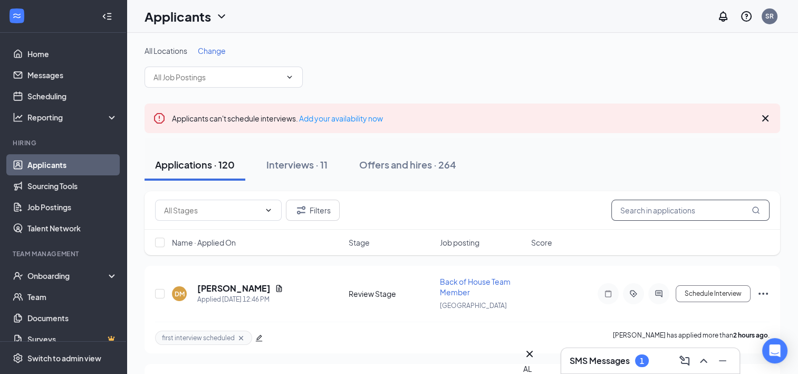
click at [637, 206] on input "text" at bounding box center [691, 209] width 158 height 21
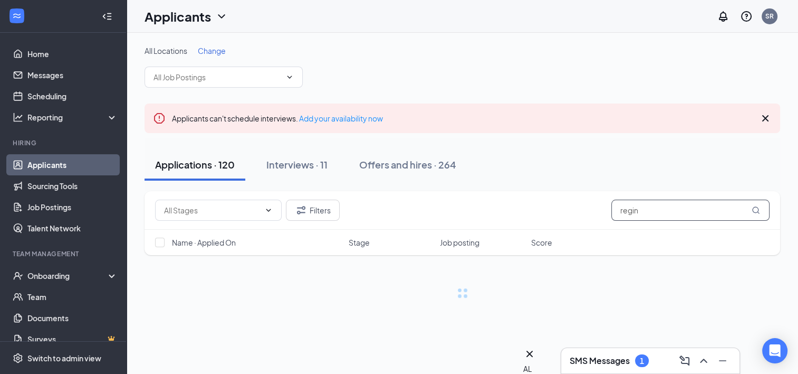
type input "[PERSON_NAME]"
drag, startPoint x: 675, startPoint y: 213, endPoint x: 542, endPoint y: 201, distance: 133.5
click at [542, 201] on div "Filters [PERSON_NAME]" at bounding box center [462, 209] width 615 height 21
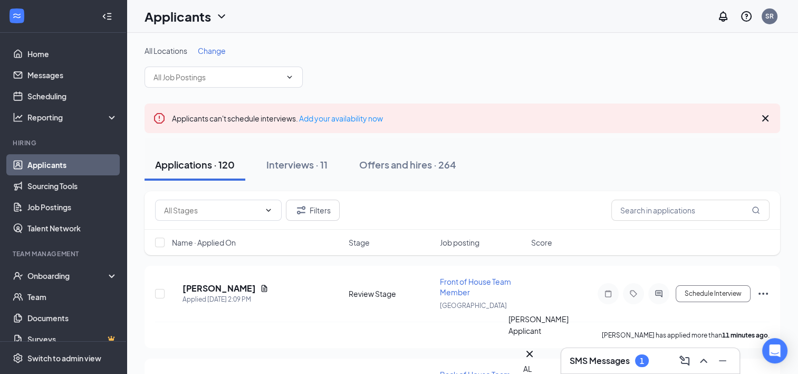
click at [535, 363] on div "AL" at bounding box center [529, 369] width 13 height 12
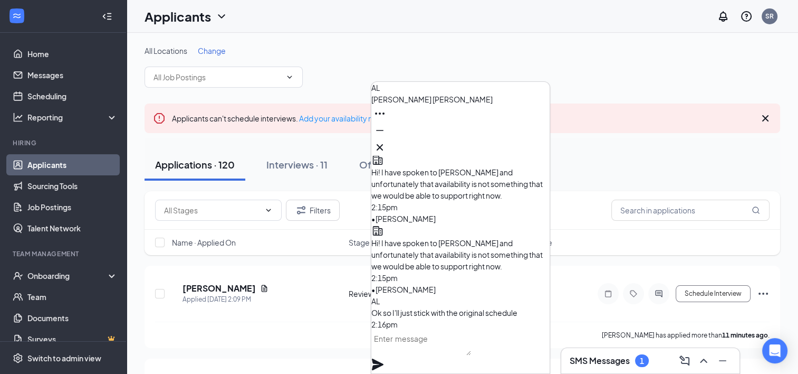
click at [442, 350] on textarea at bounding box center [422, 342] width 100 height 25
click at [437, 355] on textarea at bounding box center [422, 342] width 100 height 25
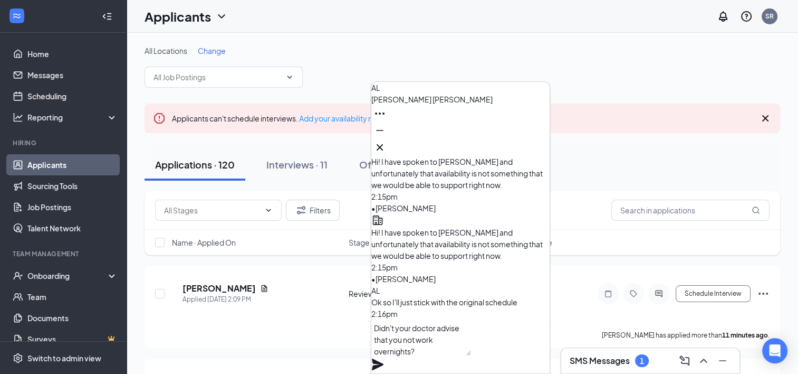
type textarea "Didn't your doctor advise that you not work overnights?"
click at [384, 358] on icon "Plane" at bounding box center [378, 364] width 12 height 12
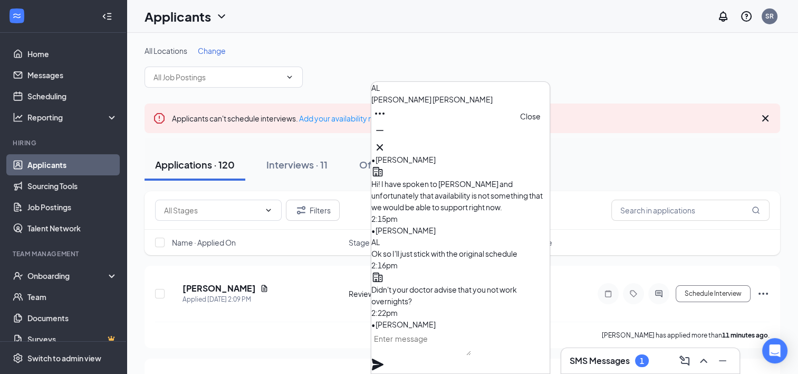
click at [388, 139] on button at bounding box center [380, 147] width 17 height 17
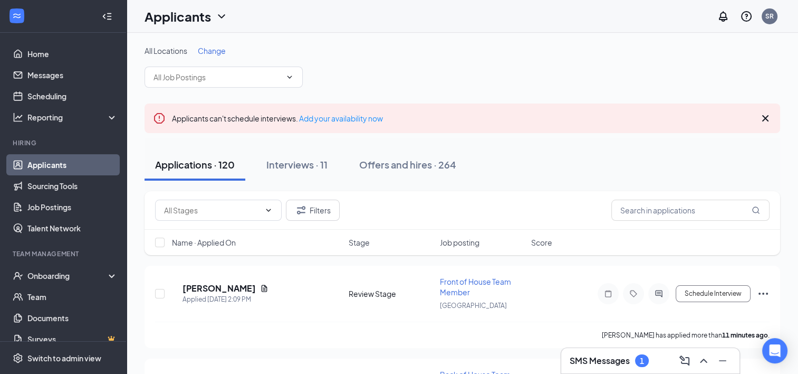
click at [612, 366] on div "SMS Messages 1" at bounding box center [609, 360] width 79 height 13
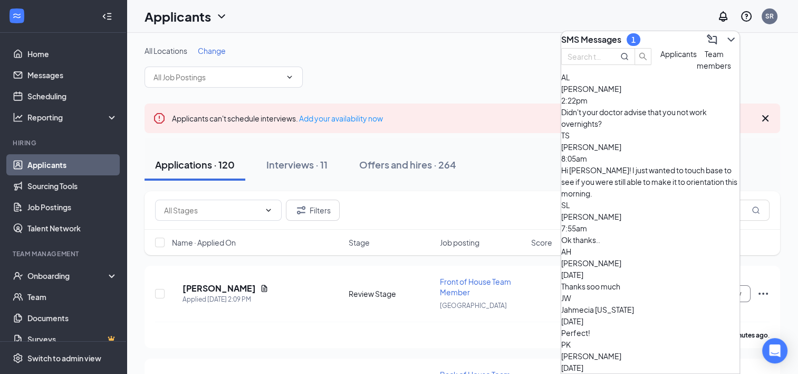
click at [661, 59] on span "Applicants" at bounding box center [679, 53] width 36 height 9
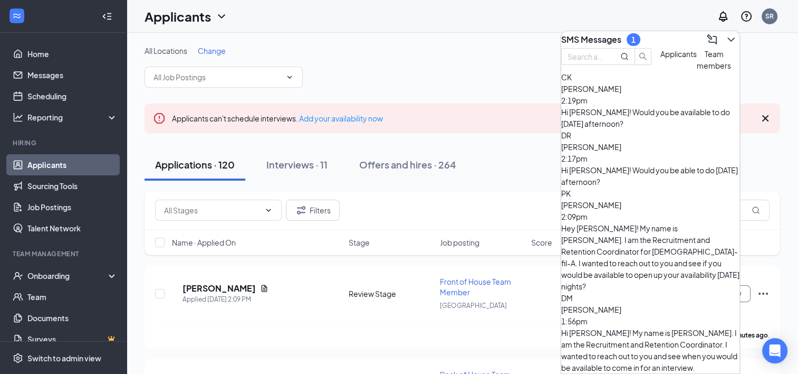
click at [622, 36] on h3 "SMS Messages" at bounding box center [591, 40] width 60 height 12
